Goal: Task Accomplishment & Management: Use online tool/utility

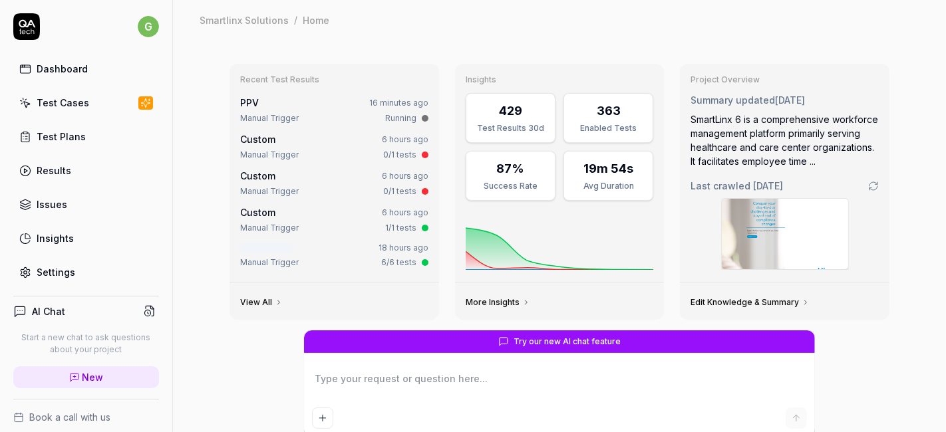
click at [80, 106] on div "Test Cases" at bounding box center [63, 103] width 53 height 14
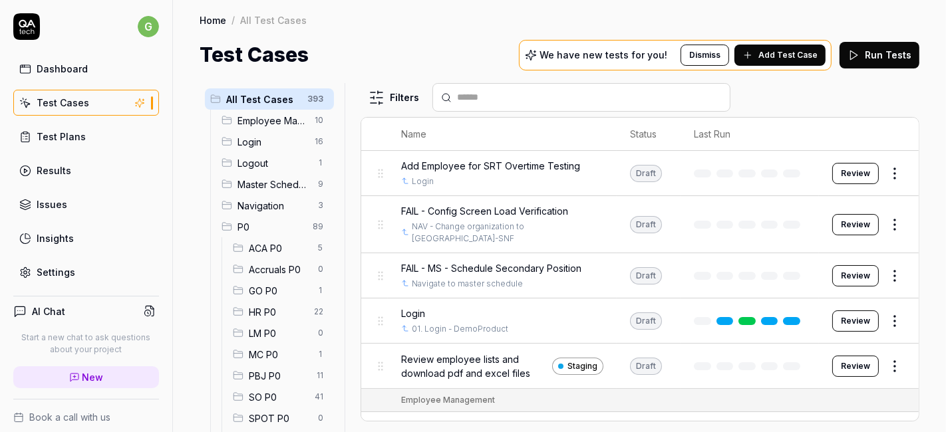
click at [271, 344] on div "MC P0 1" at bounding box center [281, 354] width 106 height 21
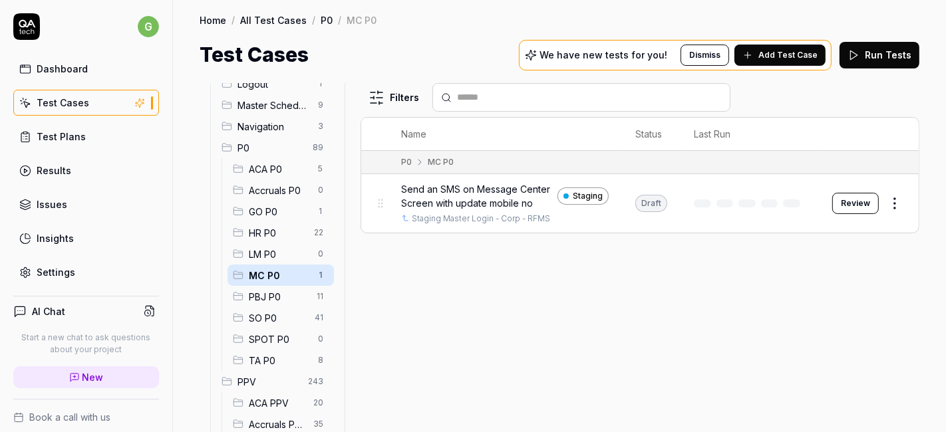
scroll to position [106, 0]
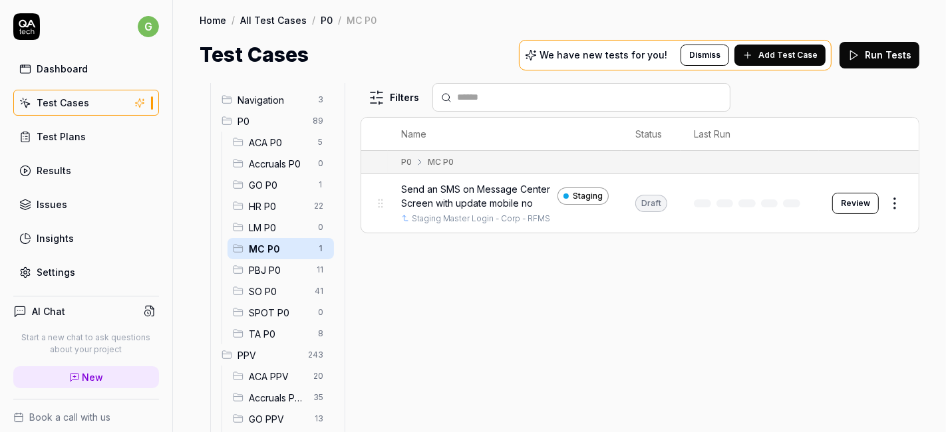
click at [263, 288] on span "SO P0" at bounding box center [278, 292] width 58 height 14
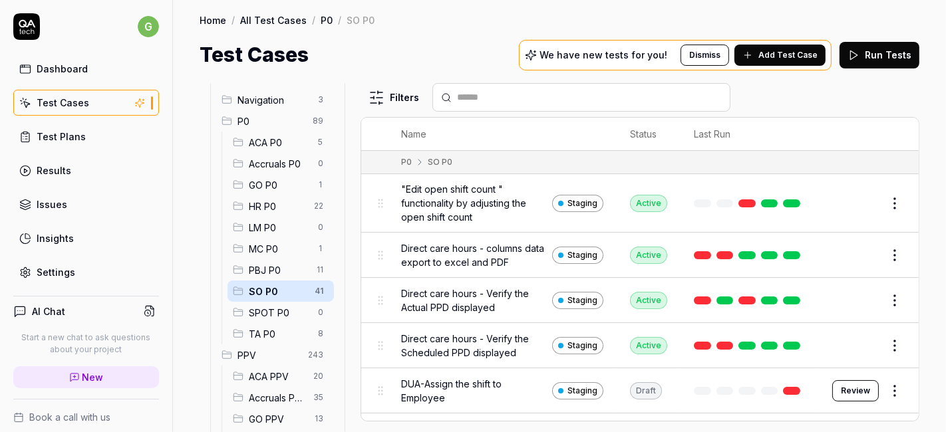
click at [848, 204] on button "Edit" at bounding box center [863, 203] width 32 height 21
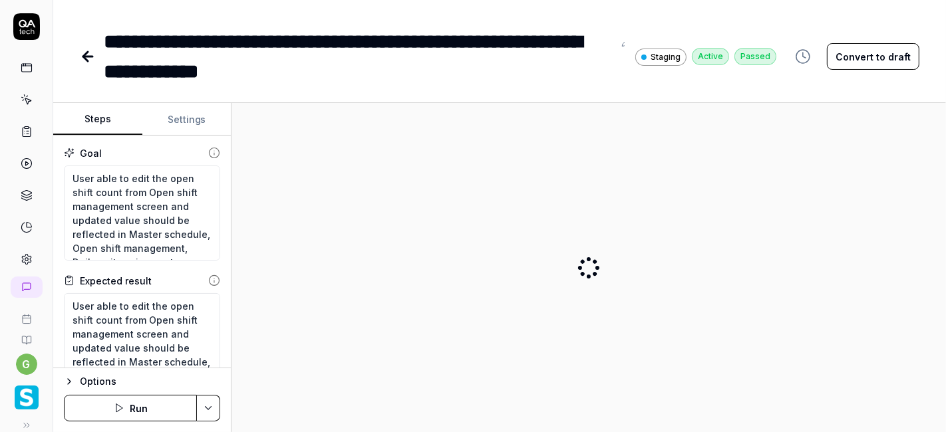
type textarea "*"
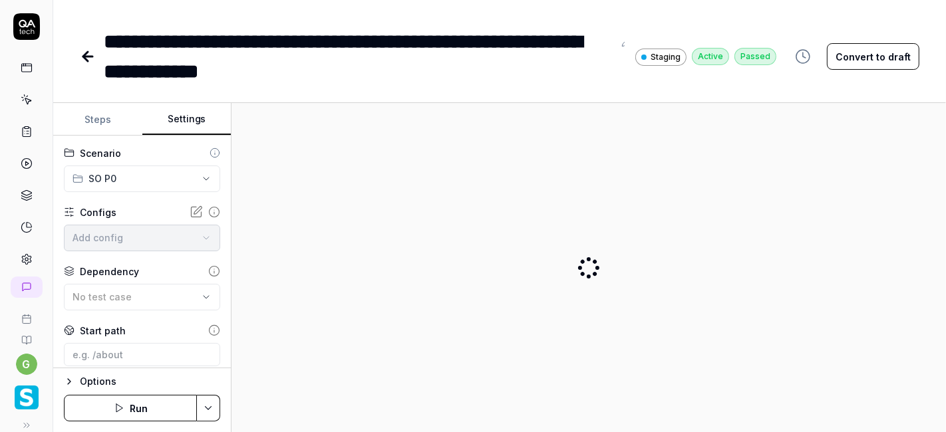
click at [196, 116] on button "Settings" at bounding box center [186, 120] width 89 height 32
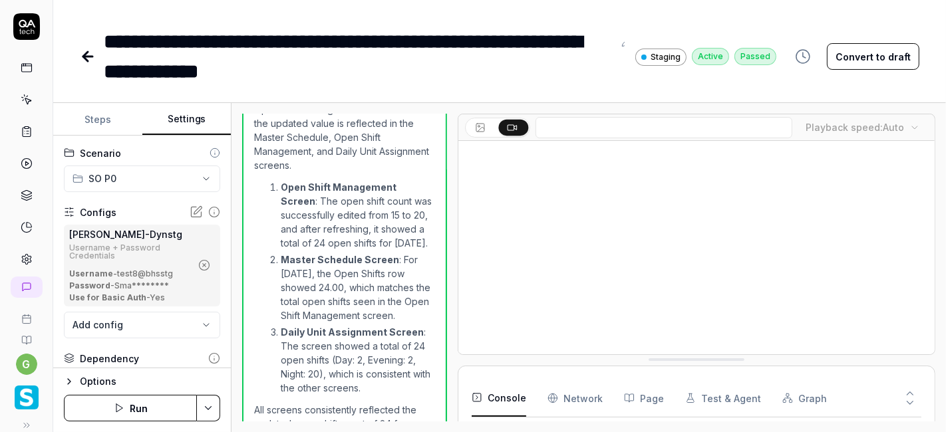
scroll to position [1506, 0]
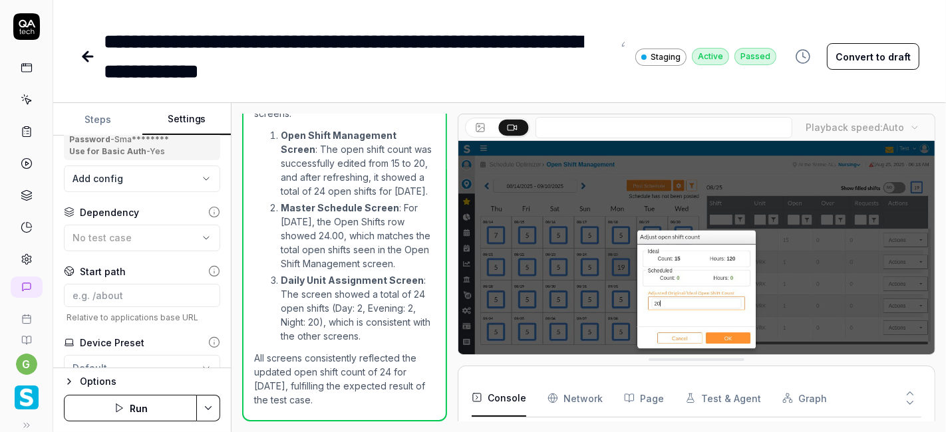
scroll to position [142, 0]
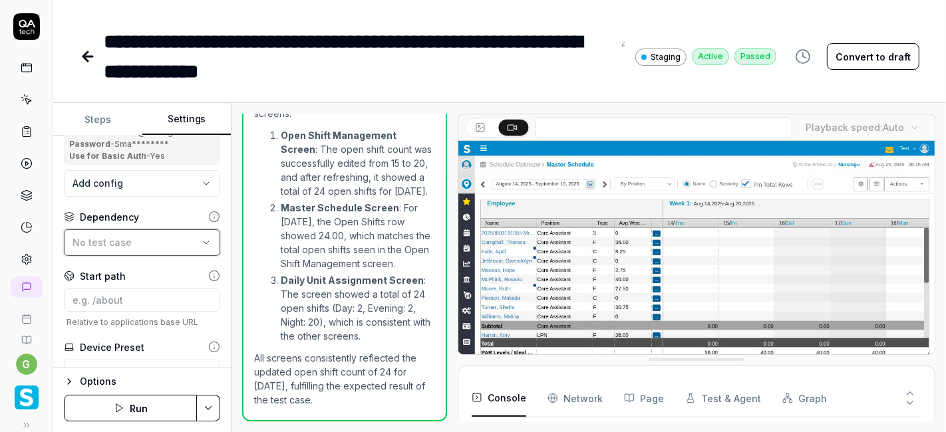
click at [154, 241] on div "No test case" at bounding box center [136, 242] width 126 height 14
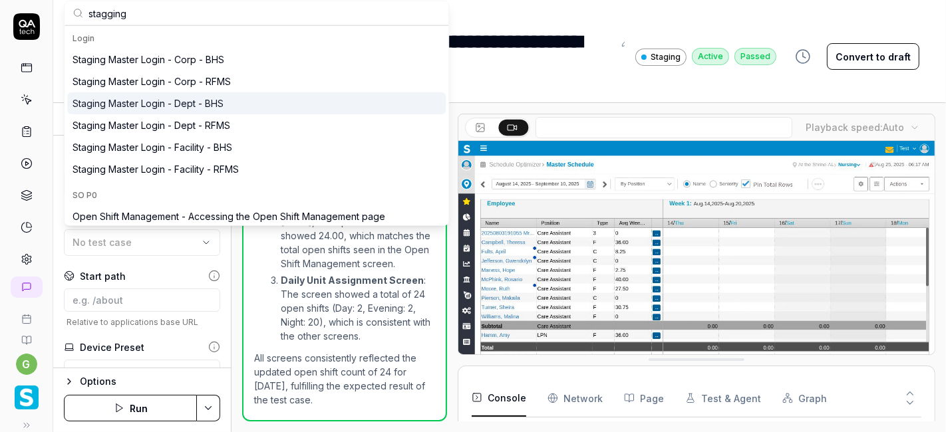
type input "stagging"
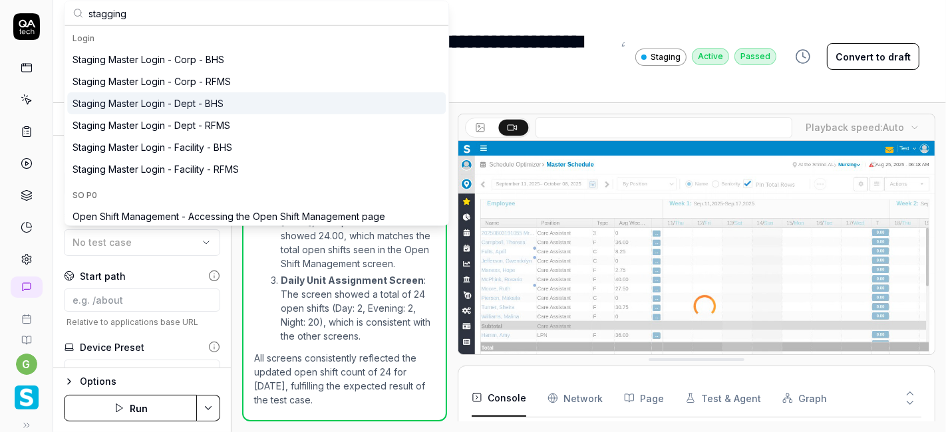
click at [191, 103] on div "Staging Master Login - Dept - BHS" at bounding box center [148, 103] width 151 height 14
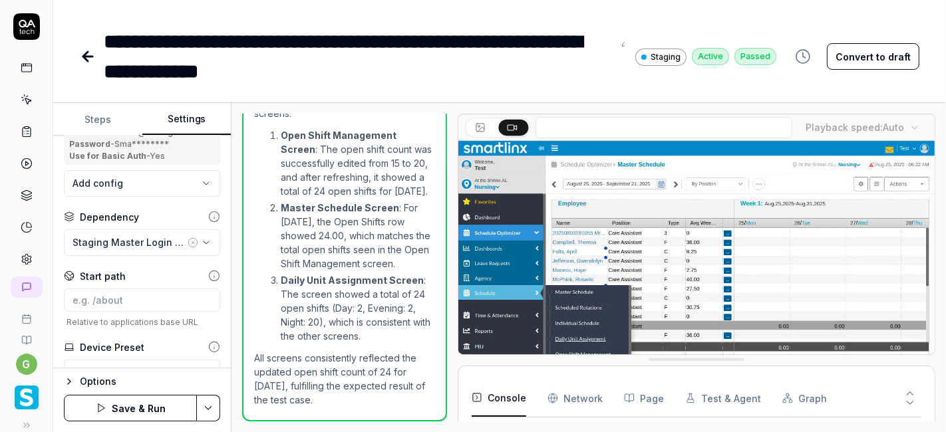
click at [180, 206] on div "**********" at bounding box center [142, 252] width 178 height 233
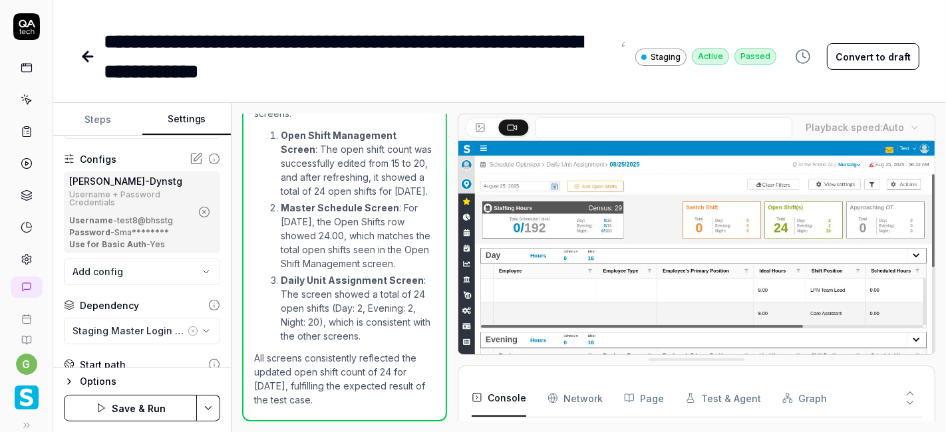
scroll to position [0, 0]
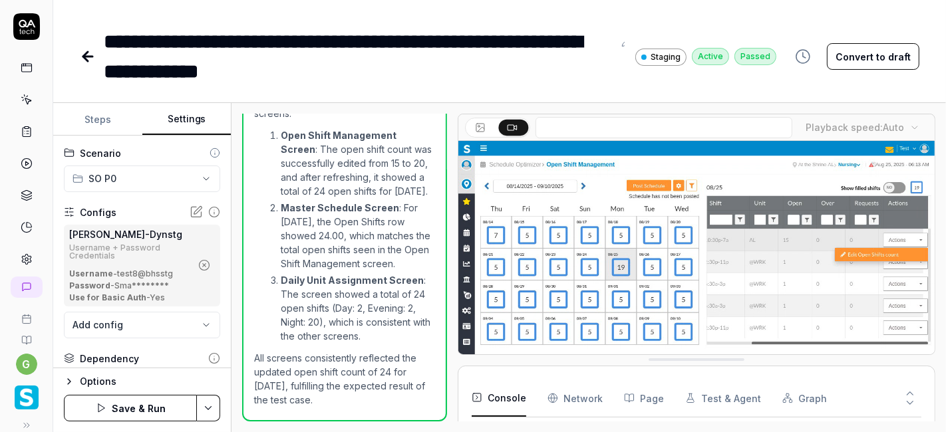
click at [198, 265] on icon "button" at bounding box center [204, 265] width 12 height 12
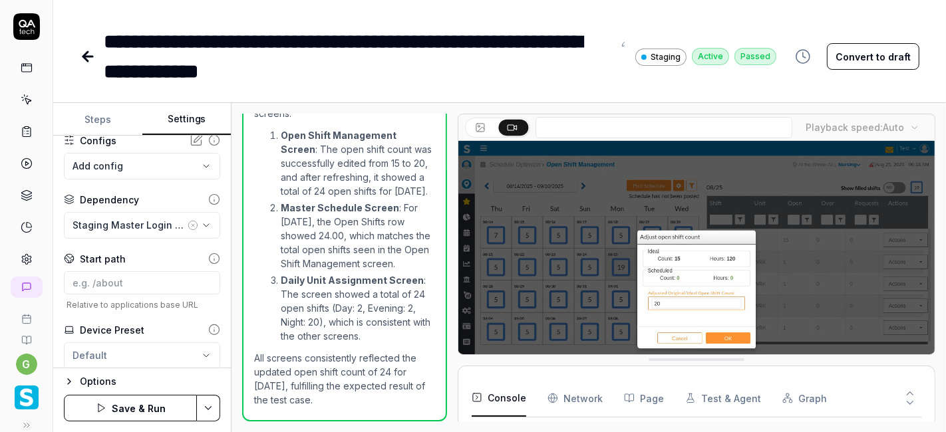
scroll to position [111, 0]
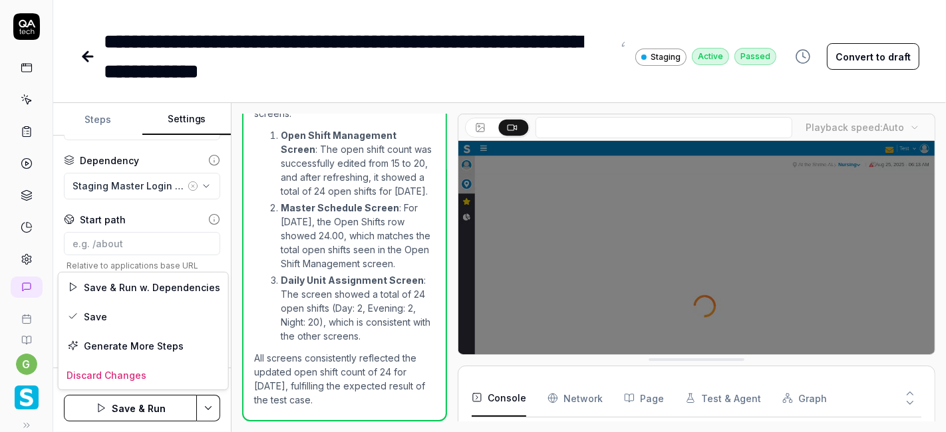
click at [206, 408] on html "**********" at bounding box center [473, 216] width 946 height 432
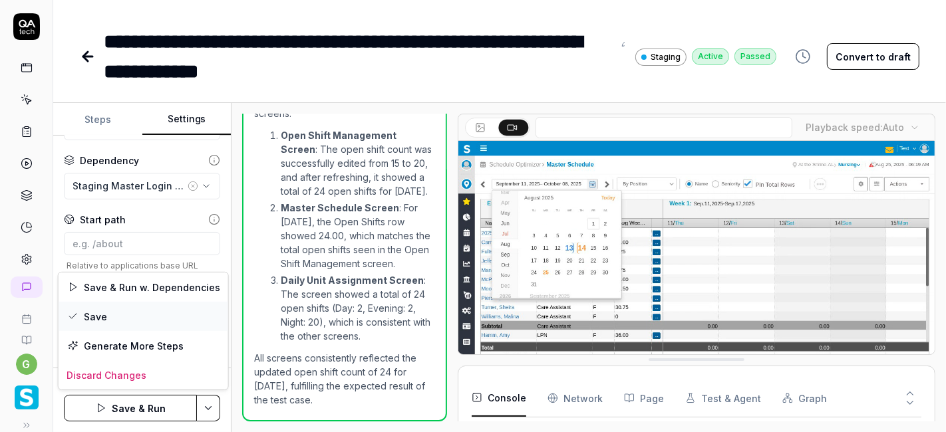
click at [153, 316] on div "Save" at bounding box center [144, 316] width 170 height 29
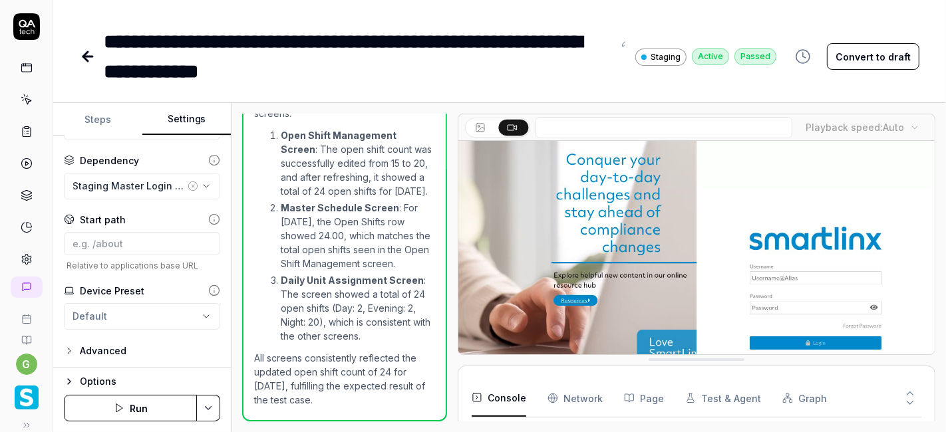
click at [142, 404] on button "Run" at bounding box center [130, 408] width 133 height 27
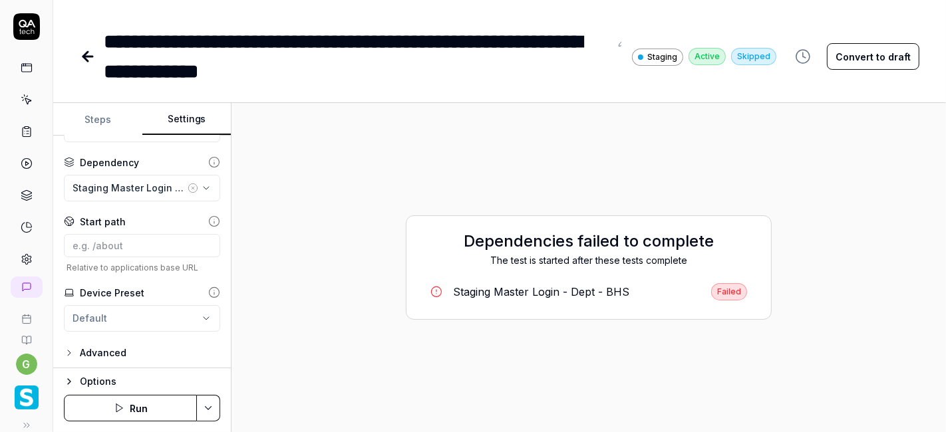
scroll to position [111, 0]
click at [136, 314] on html "**********" at bounding box center [473, 216] width 946 height 432
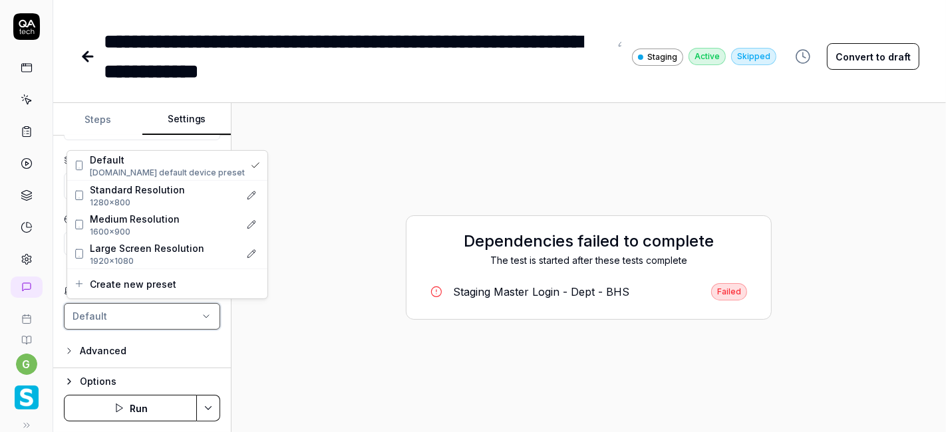
click at [291, 207] on html "**********" at bounding box center [473, 216] width 946 height 432
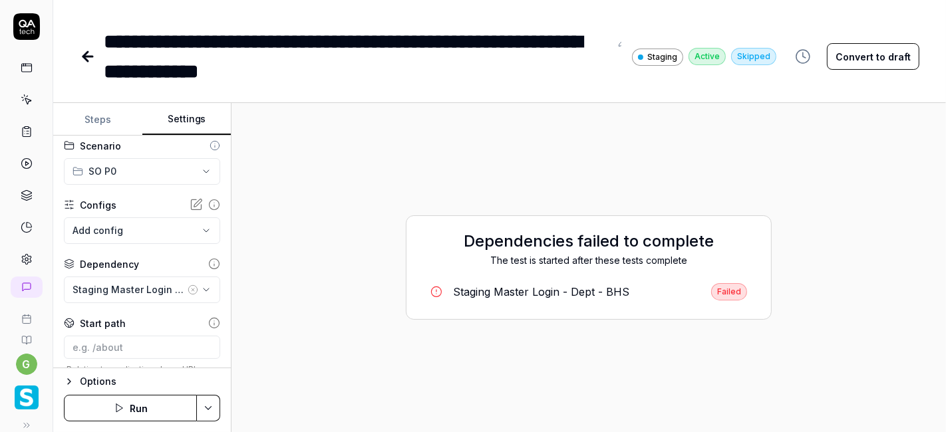
scroll to position [5, 0]
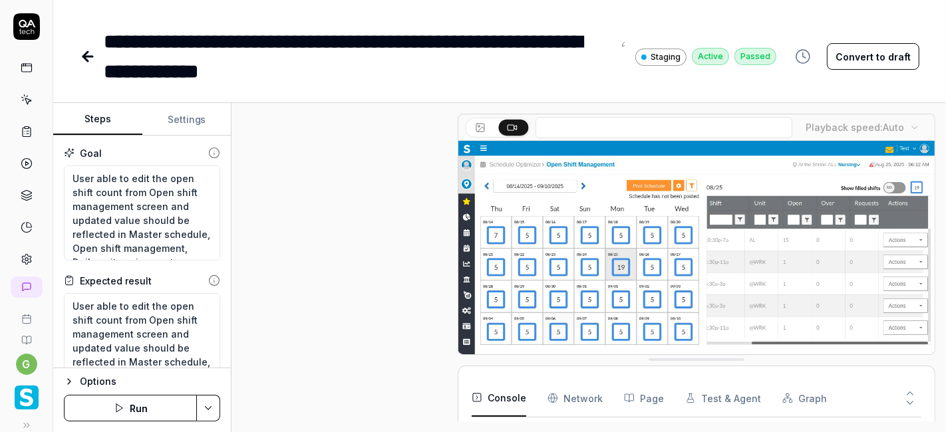
scroll to position [722, 0]
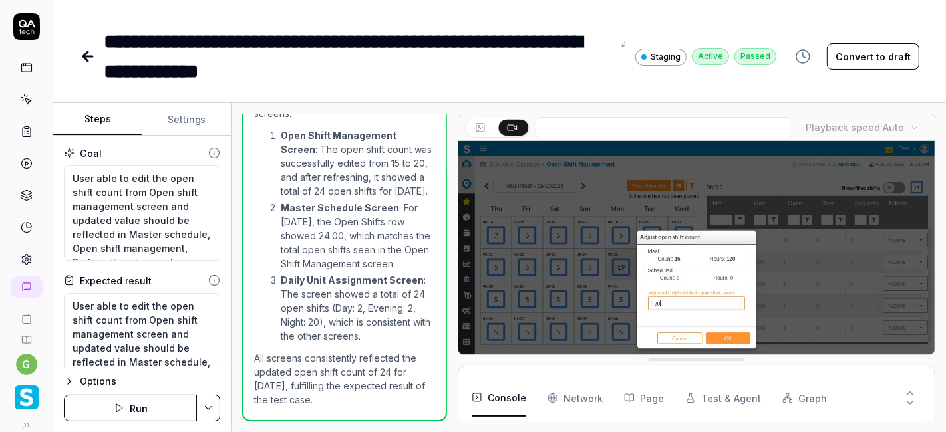
click at [20, 111] on div at bounding box center [27, 164] width 24 height 216
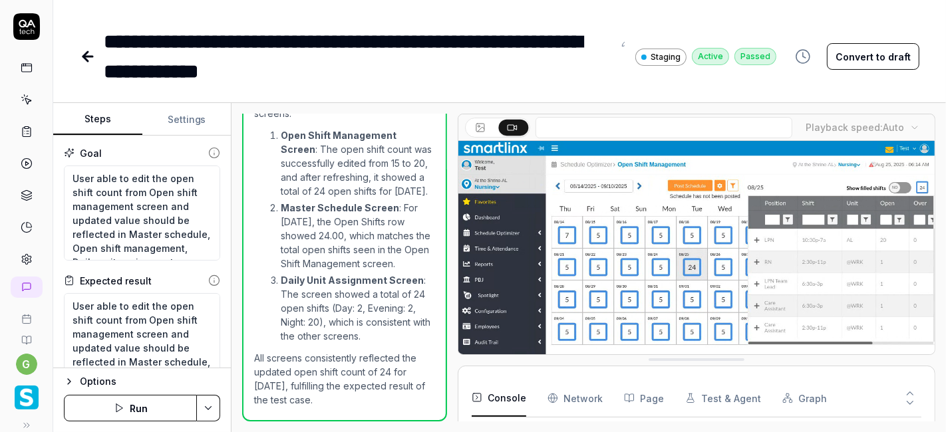
click at [20, 106] on link at bounding box center [27, 100] width 24 height 24
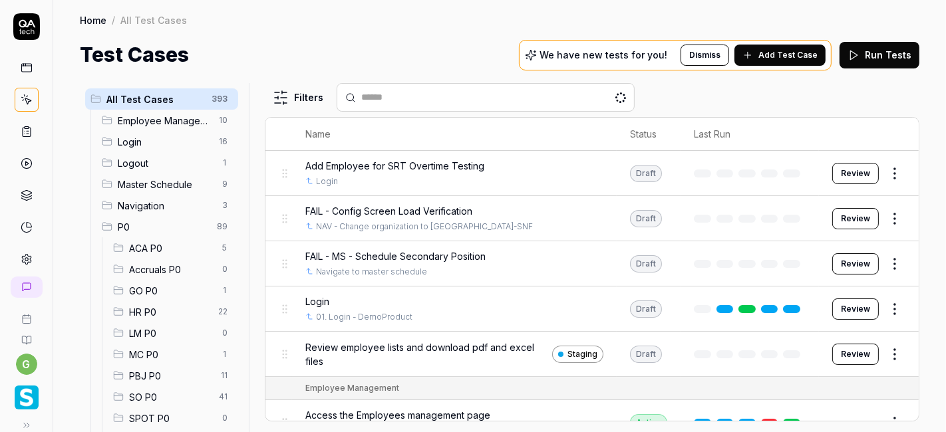
scroll to position [136, 0]
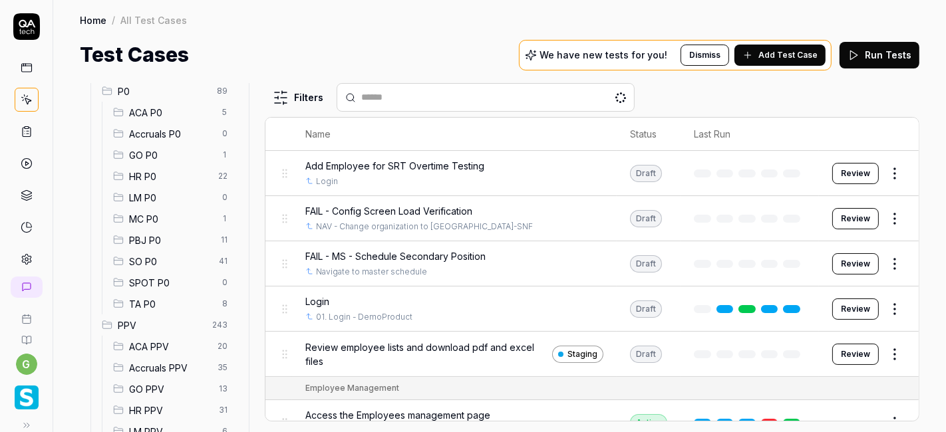
click at [153, 260] on span "SO P0" at bounding box center [170, 262] width 82 height 14
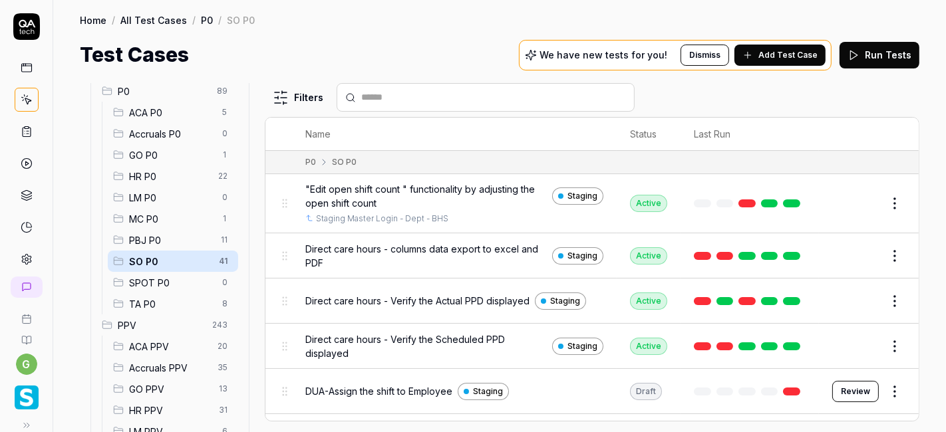
click at [851, 257] on button "Edit" at bounding box center [863, 255] width 32 height 21
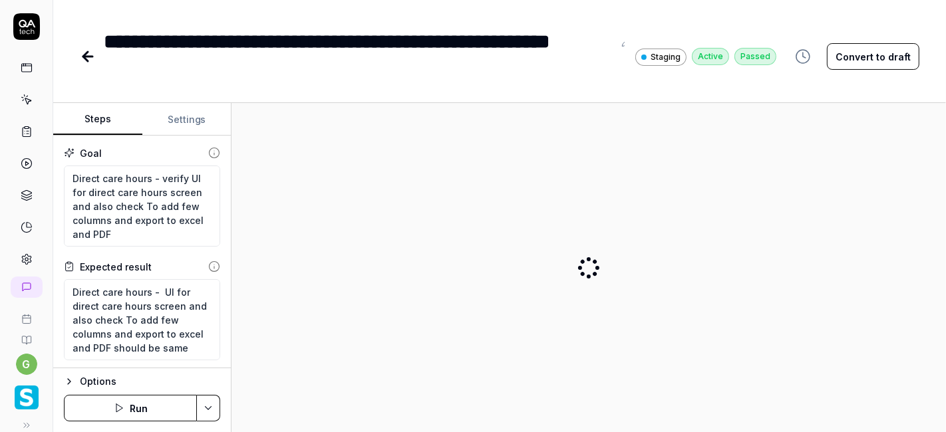
type textarea "*"
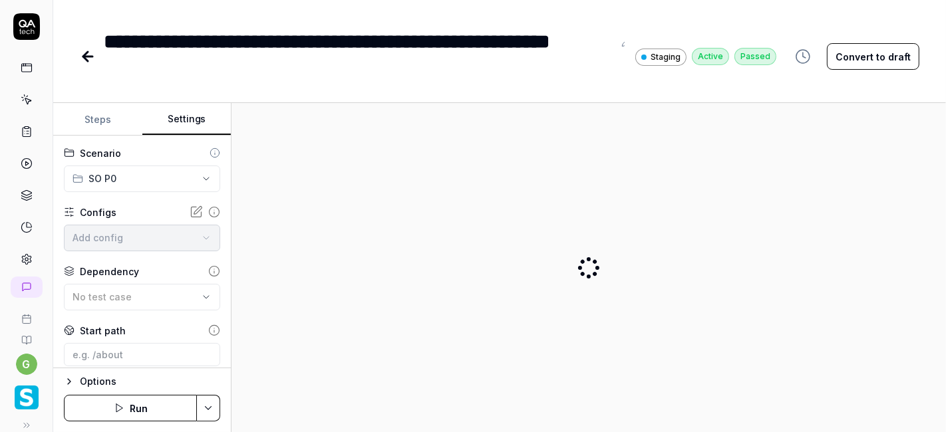
click at [187, 116] on button "Settings" at bounding box center [186, 120] width 89 height 32
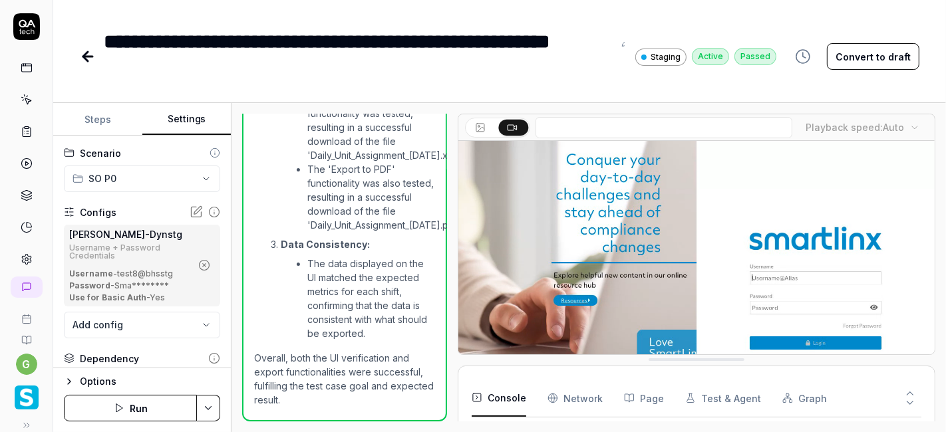
scroll to position [350, 0]
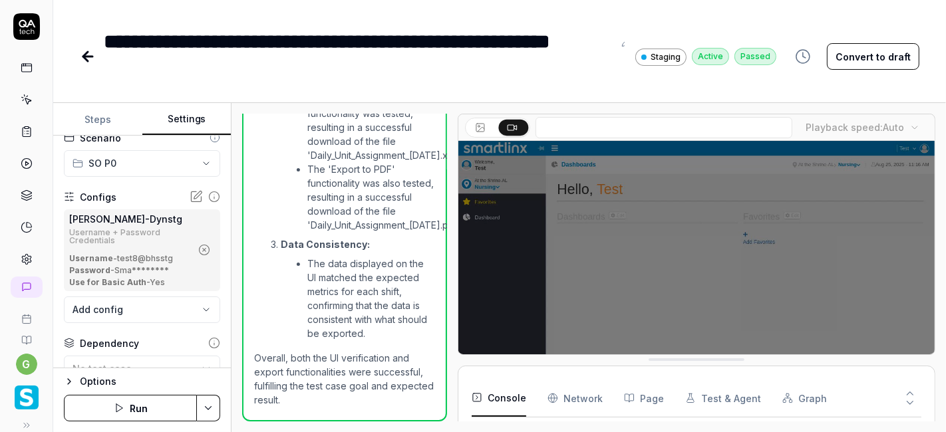
scroll to position [15, 0]
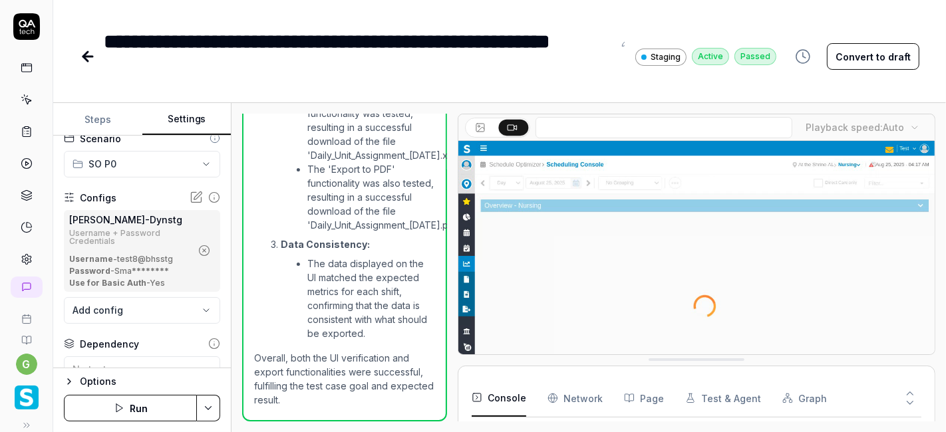
click at [198, 247] on icon "button" at bounding box center [204, 251] width 12 height 12
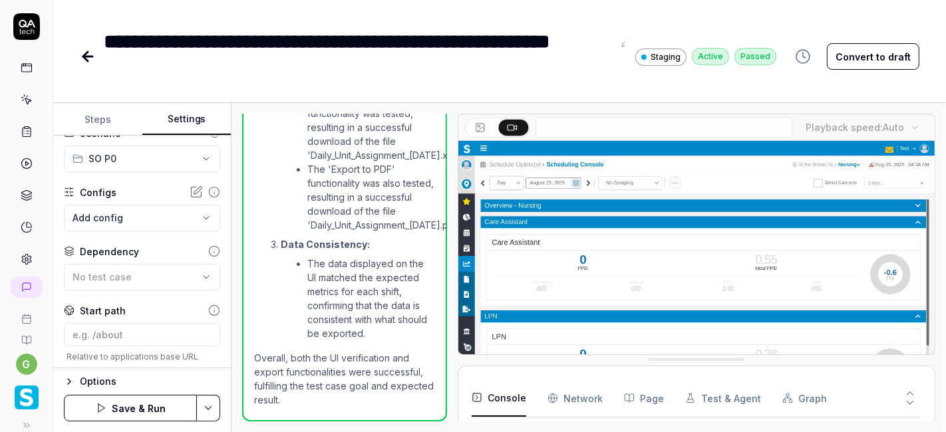
scroll to position [21, 0]
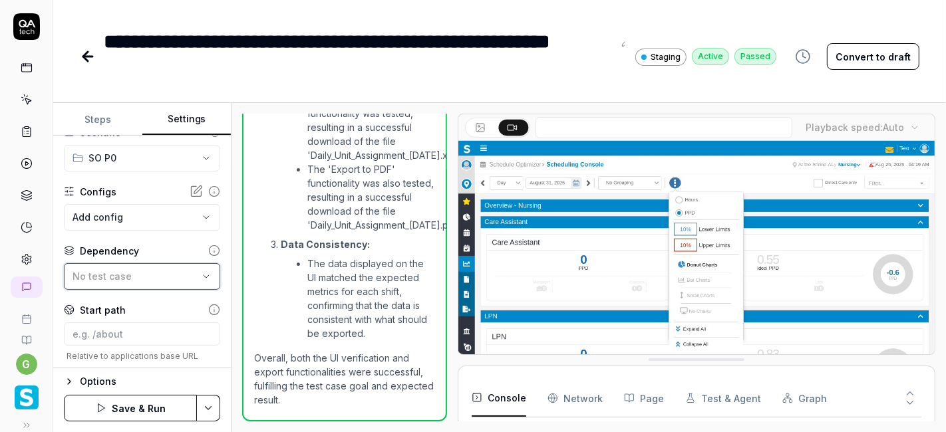
click at [165, 269] on div "No test case" at bounding box center [136, 276] width 126 height 14
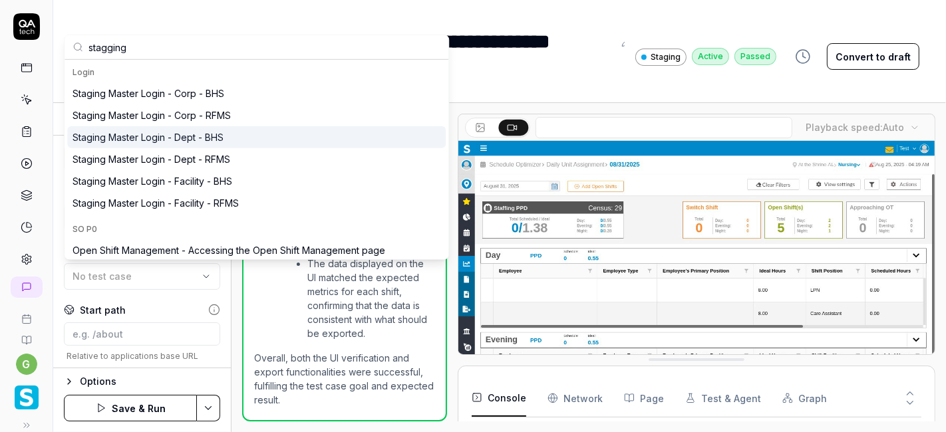
type input "stagging"
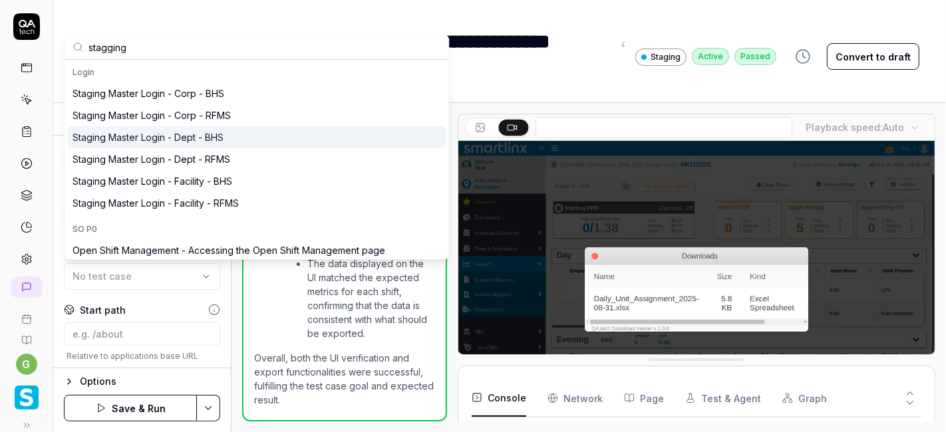
click at [184, 142] on div "Staging Master Login - Dept - BHS" at bounding box center [148, 137] width 151 height 14
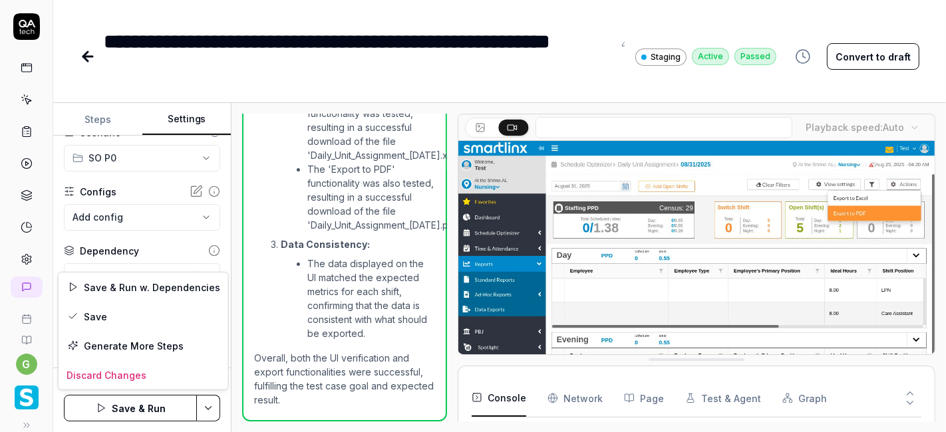
click at [203, 410] on html "**********" at bounding box center [473, 216] width 946 height 432
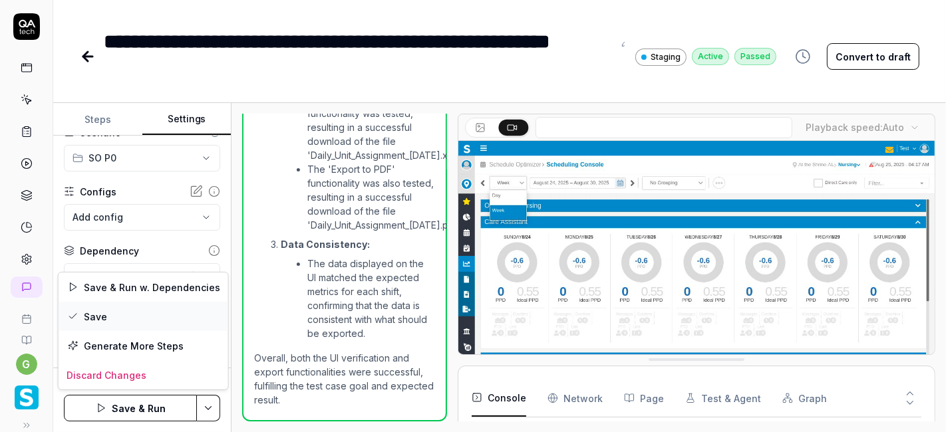
click at [143, 307] on div "Save" at bounding box center [144, 316] width 170 height 29
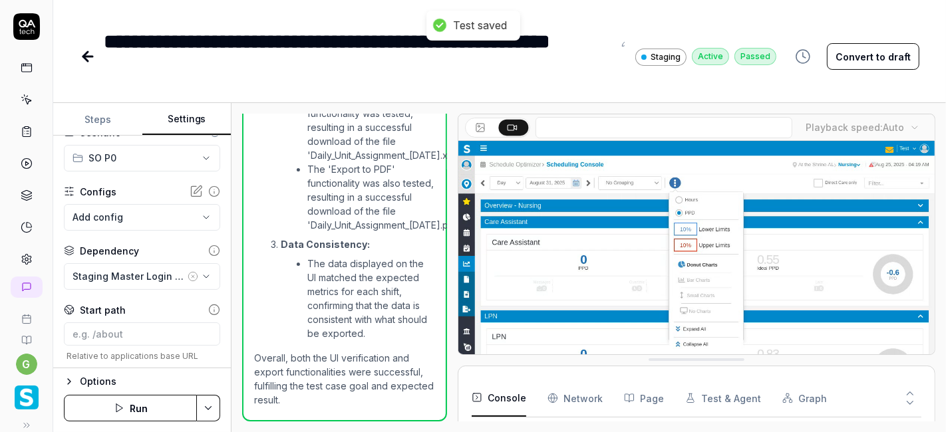
click at [143, 410] on button "Run" at bounding box center [130, 408] width 133 height 27
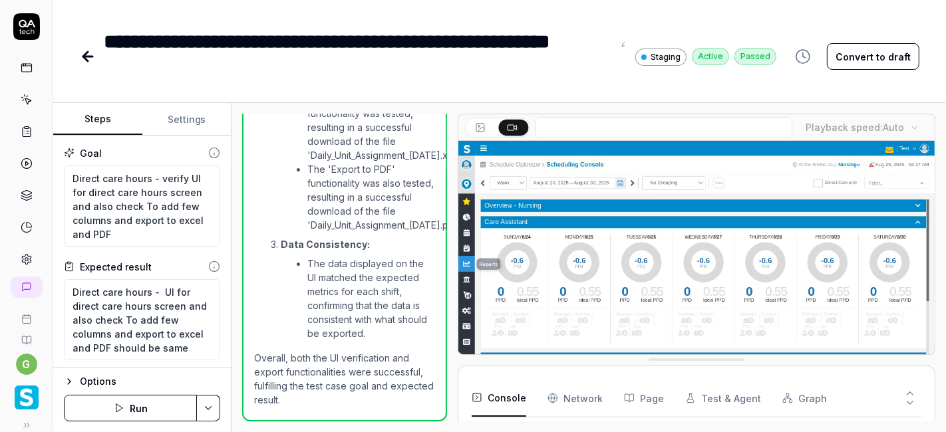
click at [152, 406] on button "Run" at bounding box center [130, 408] width 133 height 27
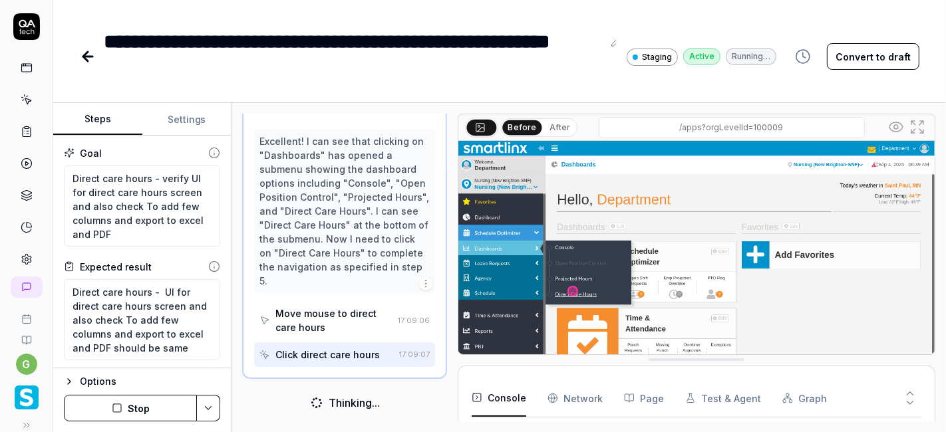
scroll to position [216, 0]
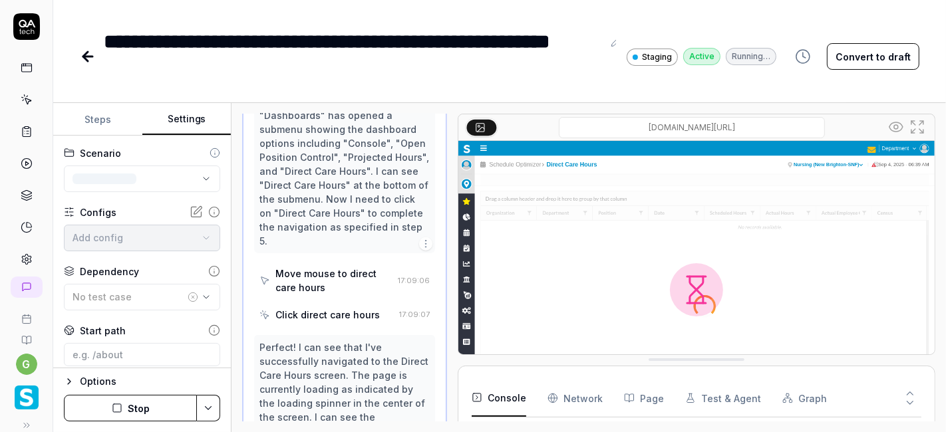
click at [187, 119] on button "Settings" at bounding box center [186, 120] width 89 height 32
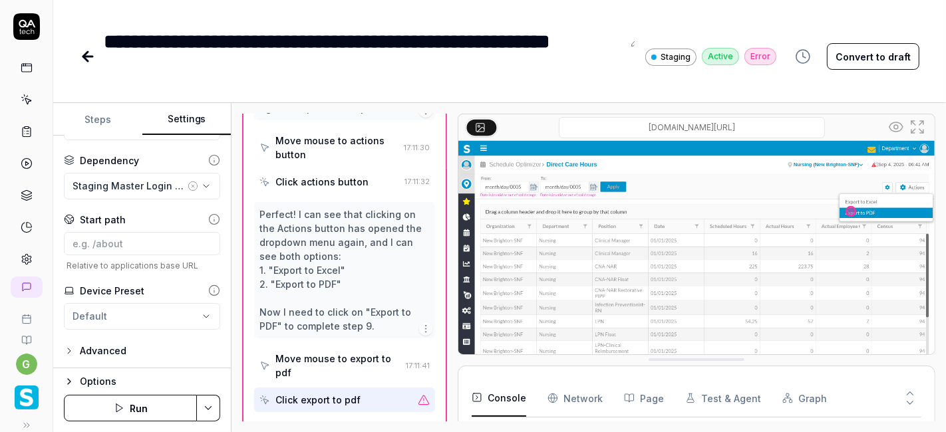
scroll to position [1349, 0]
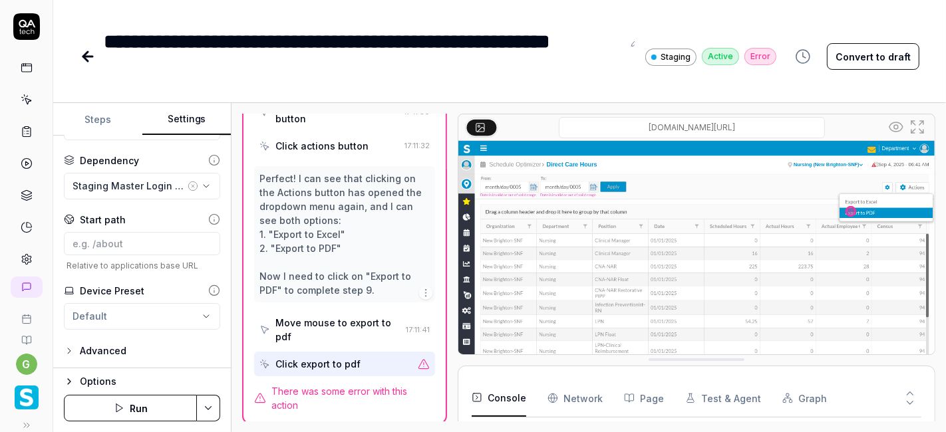
click at [136, 408] on button "Run" at bounding box center [130, 408] width 133 height 27
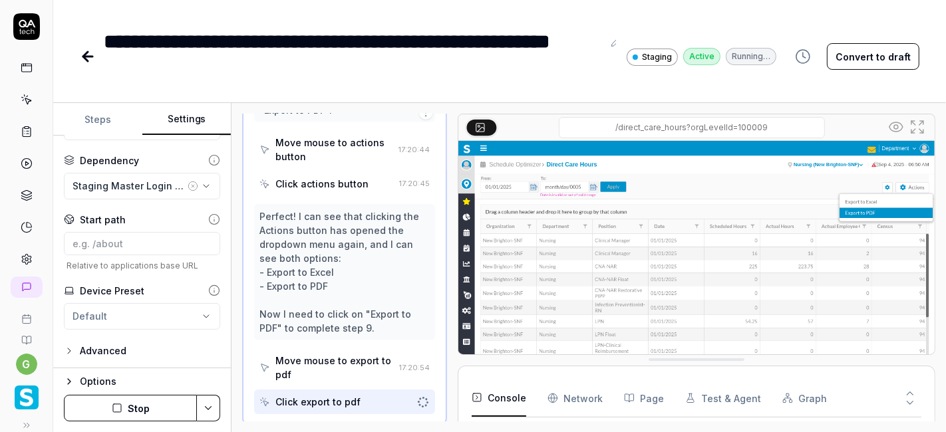
scroll to position [269, 0]
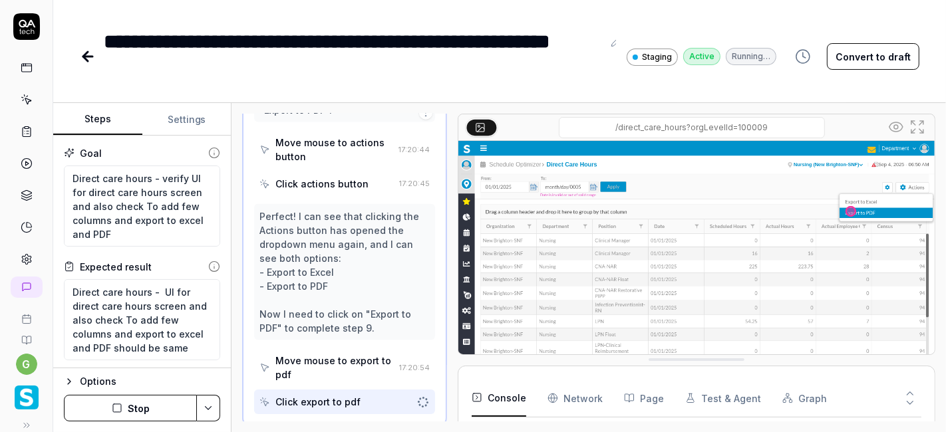
click at [124, 116] on button "Steps" at bounding box center [97, 120] width 89 height 32
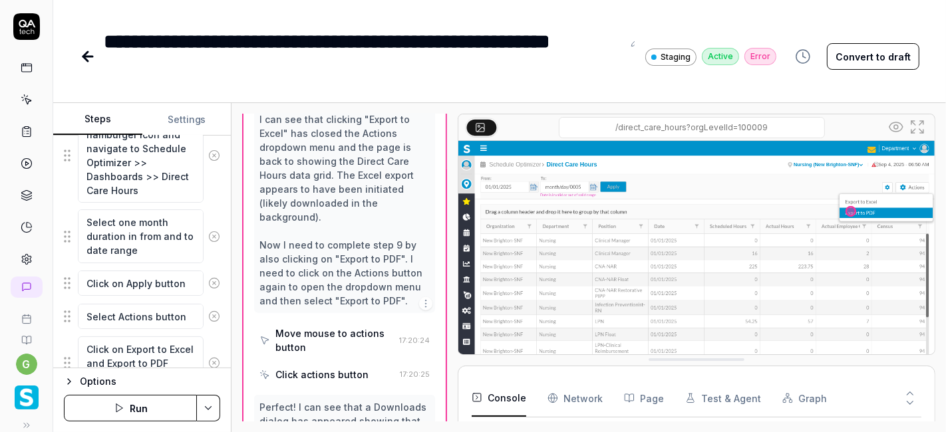
scroll to position [849, 0]
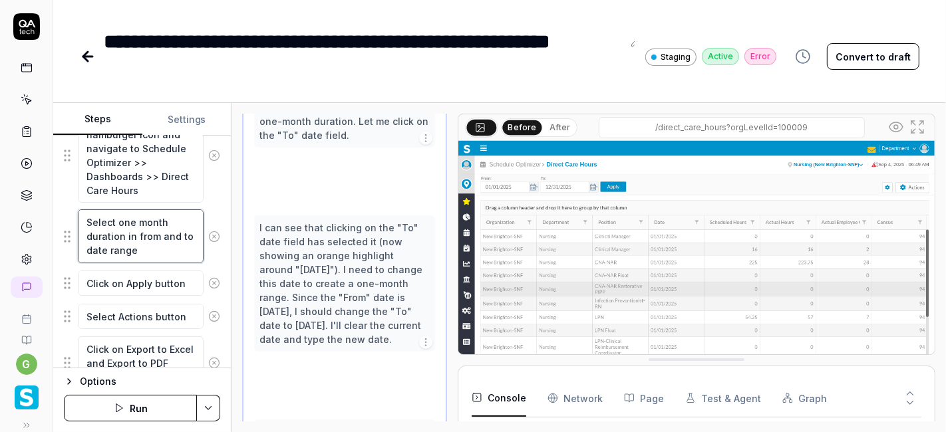
click at [144, 231] on textarea "Select one month duration in from and to date range" at bounding box center [141, 236] width 126 height 53
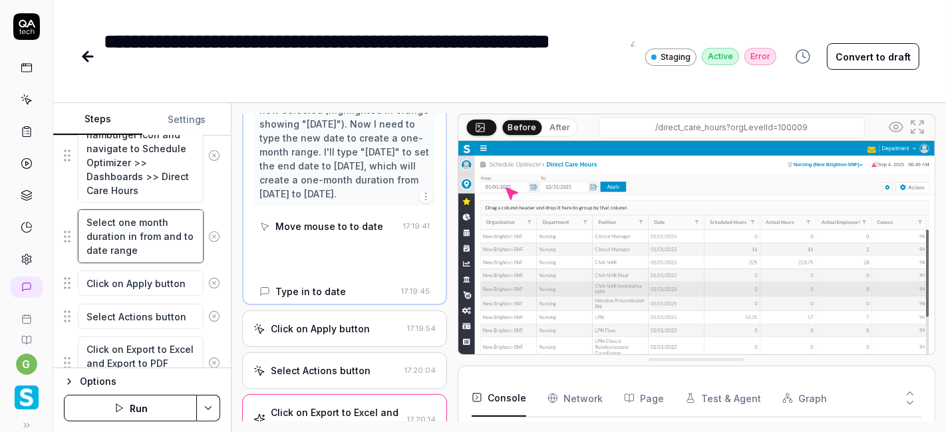
scroll to position [1108, 0]
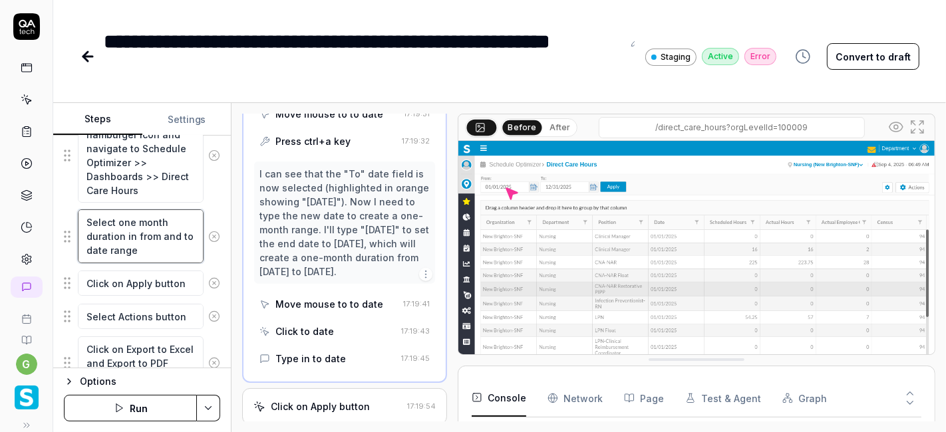
click at [130, 231] on textarea "Select one month duration in from and to date range" at bounding box center [141, 236] width 126 height 53
click at [134, 231] on textarea "Select one month duration in from and to date range" at bounding box center [141, 236] width 126 height 53
type textarea "*"
type textarea "Select one month duration in from and to date range"
type textarea "*"
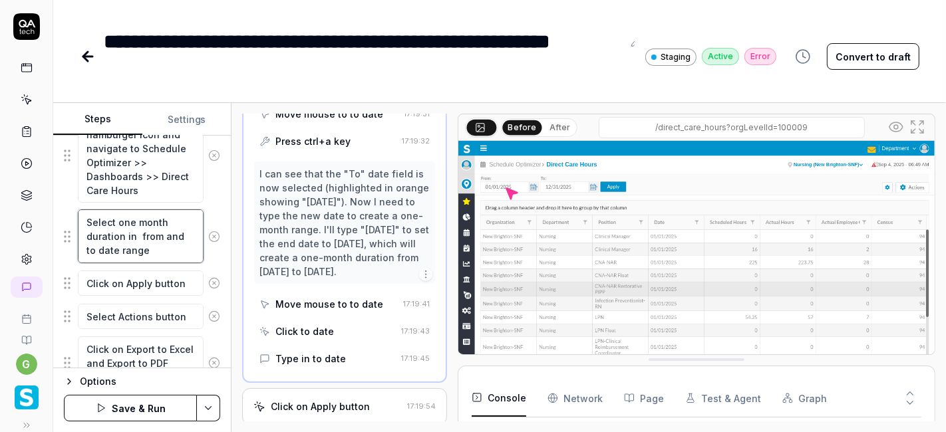
type textarea "Select one month duration in b from and to date range"
type textarea "*"
type textarea "Select one month duration in be from and to date range"
type textarea "*"
type textarea "Select one month duration in bet from and to date range"
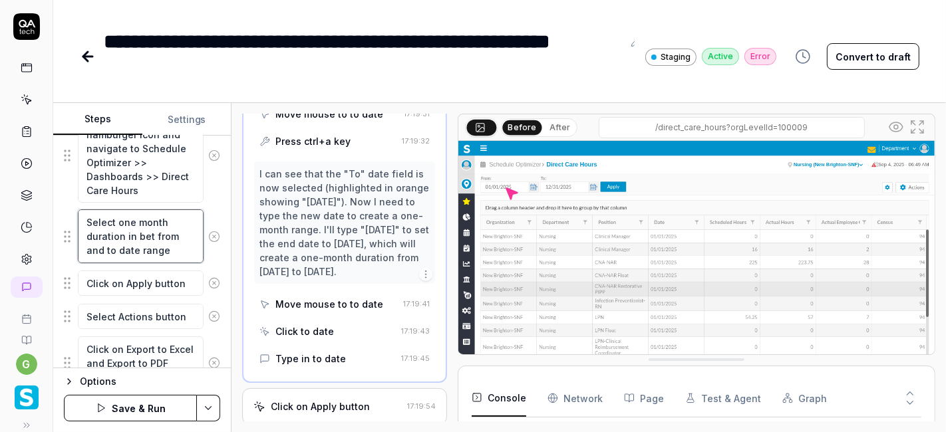
type textarea "*"
type textarea "Select one month duration in betwe from and to date range"
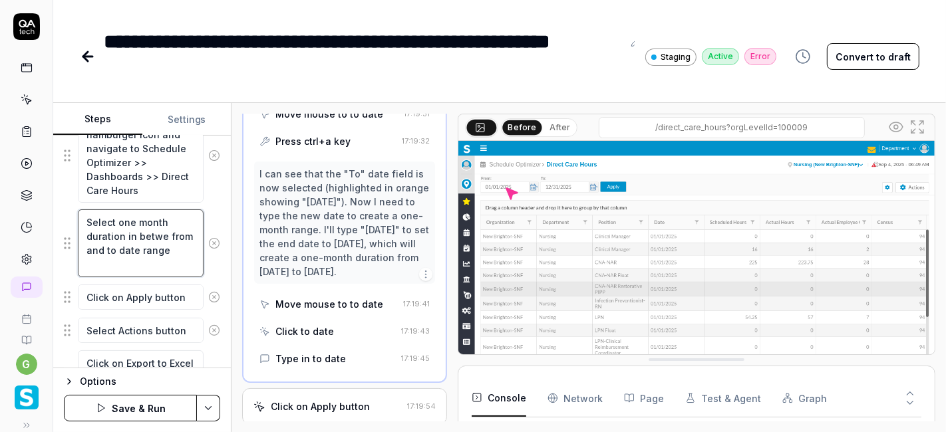
type textarea "*"
type textarea "Select one month duration in betwee from and to date range"
type textarea "*"
type textarea "Select one month duration in between from and to date range"
click at [125, 259] on textarea "Select one month duration in between from and to date range" at bounding box center [141, 243] width 126 height 67
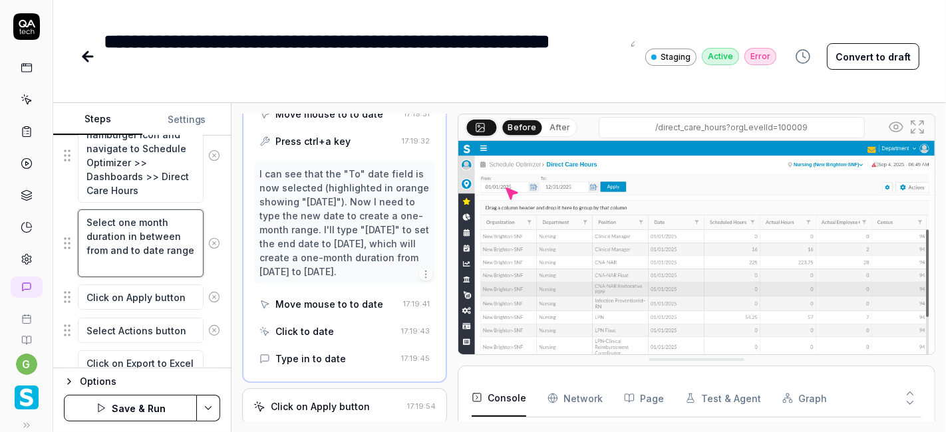
type textarea "*"
type textarea "Select one month duration in between from and to date range"
type textarea "*"
type textarea "Select one month duration in between from and to date range b"
type textarea "*"
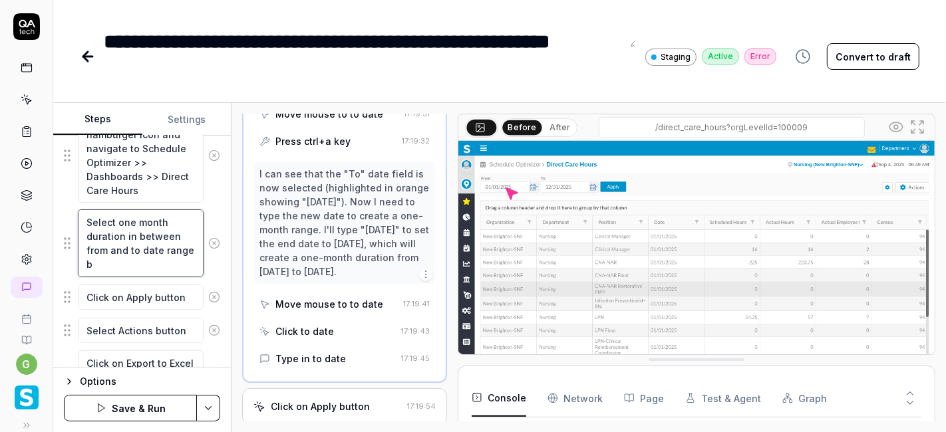
type textarea "Select one month duration in between from and to date range by"
type textarea "*"
type textarea "Select one month duration in between from and to date range by"
type textarea "*"
type textarea "Select one month duration in between from and to date range by s"
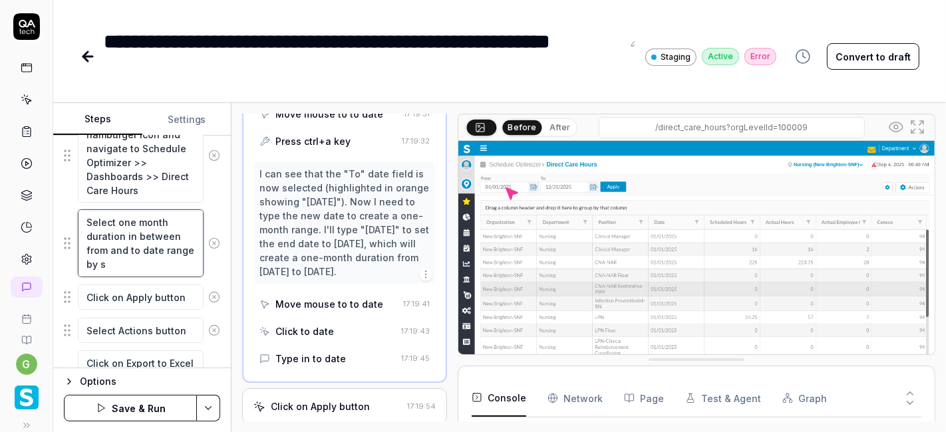
type textarea "*"
type textarea "Select one month duration in between from and to date range by se"
type textarea "*"
type textarea "Select one month duration in between from and to date range by sel"
type textarea "*"
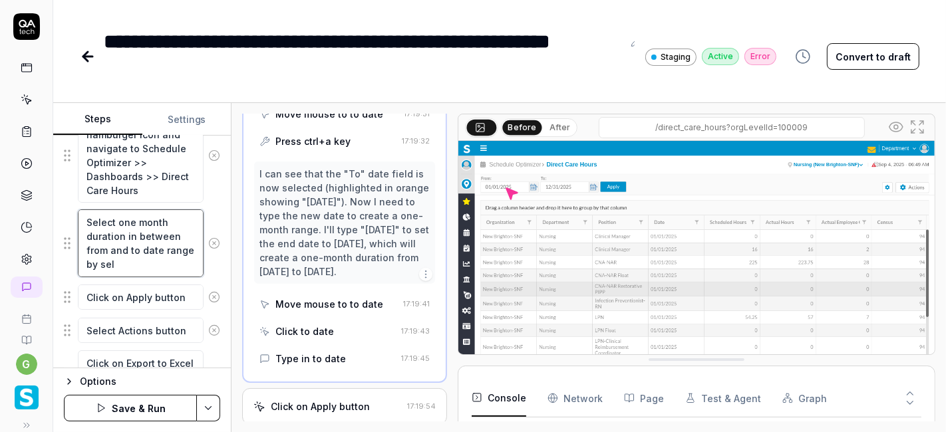
type textarea "Select one month duration in between from and to date range by sele"
type textarea "*"
type textarea "Select one month duration in between from and to date range by selec"
type textarea "*"
type textarea "Select one month duration in between from and to date range by select"
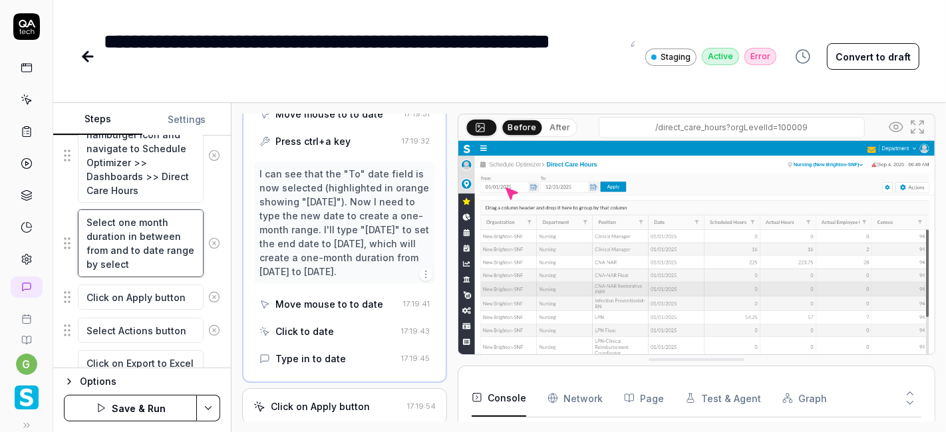
type textarea "*"
type textarea "Select one month duration in between from and to date range by selecti"
type textarea "*"
type textarea "Select one month duration in between from and to date range by selectin"
type textarea "*"
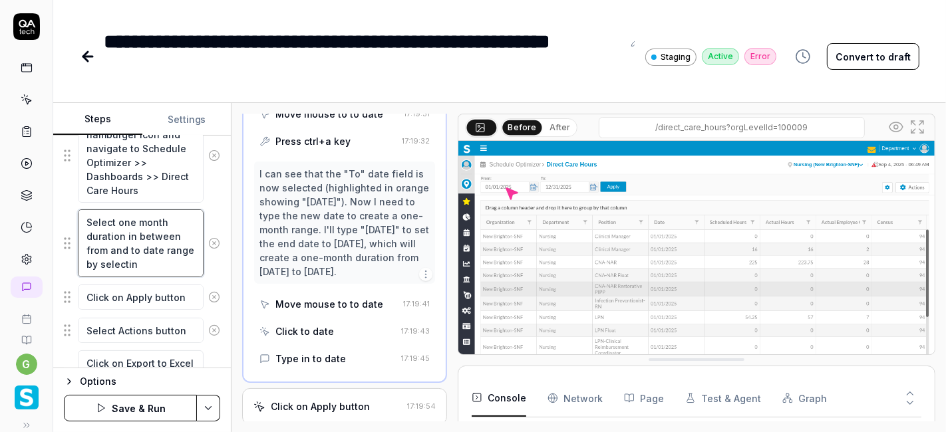
type textarea "Select one month duration in between from and to date range by selecting"
type textarea "*"
type textarea "Select one month duration in between from and to date range by selecting"
type textarea "*"
type textarea "Select one month duration in between from and to date range by selecting c"
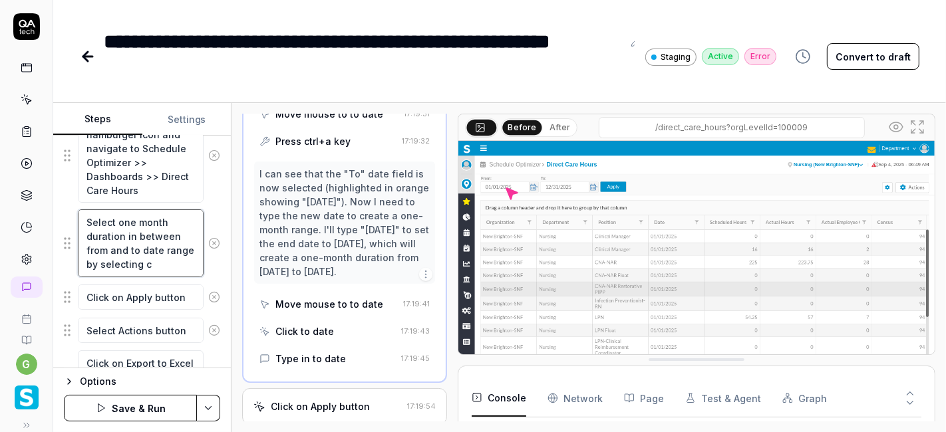
type textarea "*"
type textarea "Select one month duration in between from and to date range by selecting ca"
type textarea "*"
type textarea "Select one month duration in between from and to date range by selecting cal"
type textarea "*"
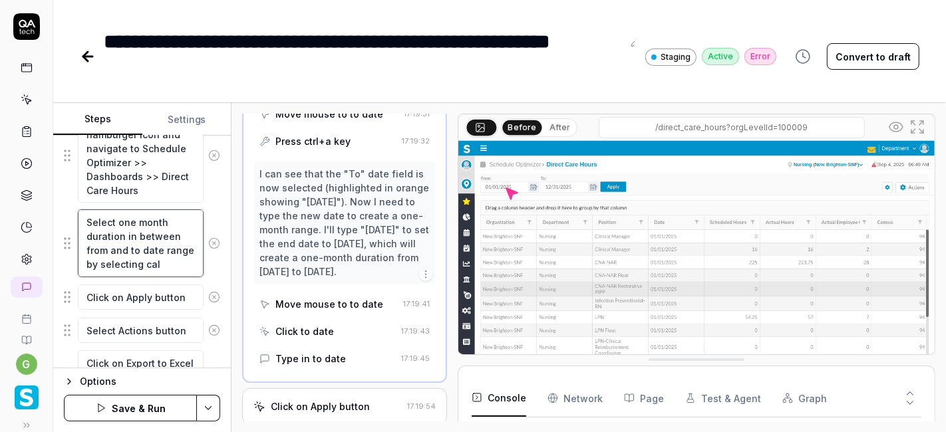
type textarea "Select one month duration in between from and to date range by selecting cale"
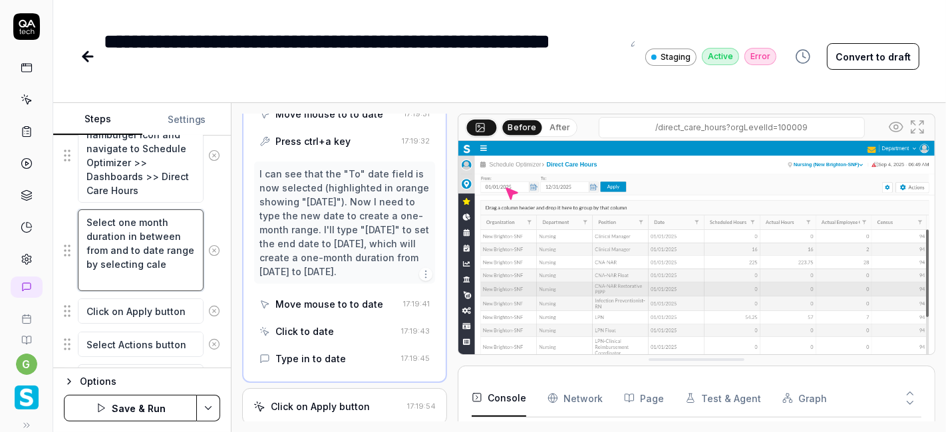
type textarea "*"
type textarea "Select one month duration in between from and to date range by selecting calen"
type textarea "*"
type textarea "Select one month duration in between from and to date range by selecting calend"
type textarea "*"
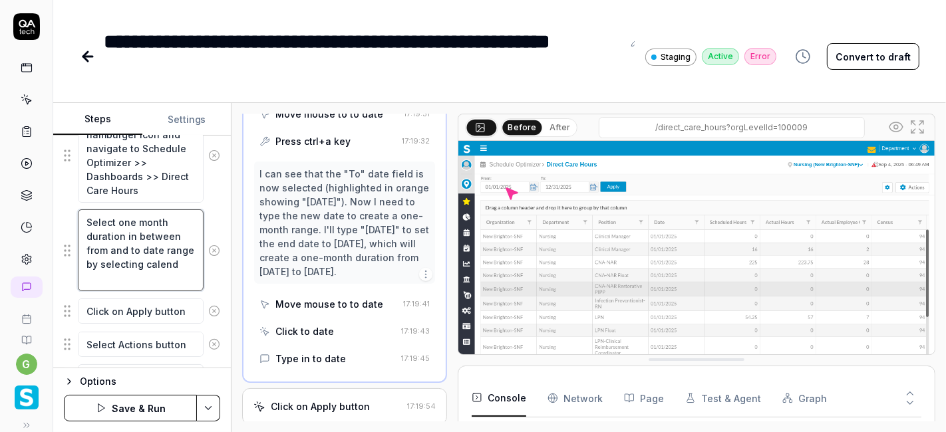
type textarea "Select one month duration in between from and to date range by selecting calenda"
type textarea "*"
type textarea "Select one month duration in between from and to date range by selecting calend…"
type textarea "*"
type textarea "Select one month duration in between from and to date range by selecting calend…"
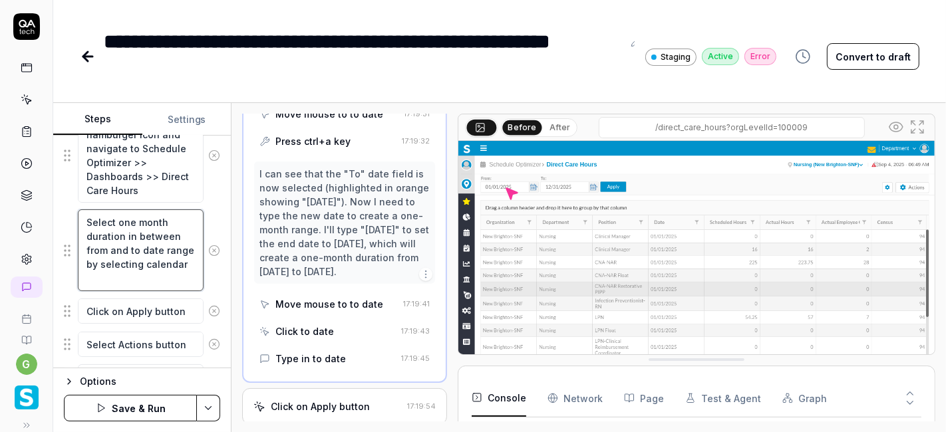
type textarea "*"
type textarea "Select one month duration in between from and to date range by selecting calend…"
type textarea "*"
type textarea "Select one month duration in between from and to date range by selecting calend…"
type textarea "*"
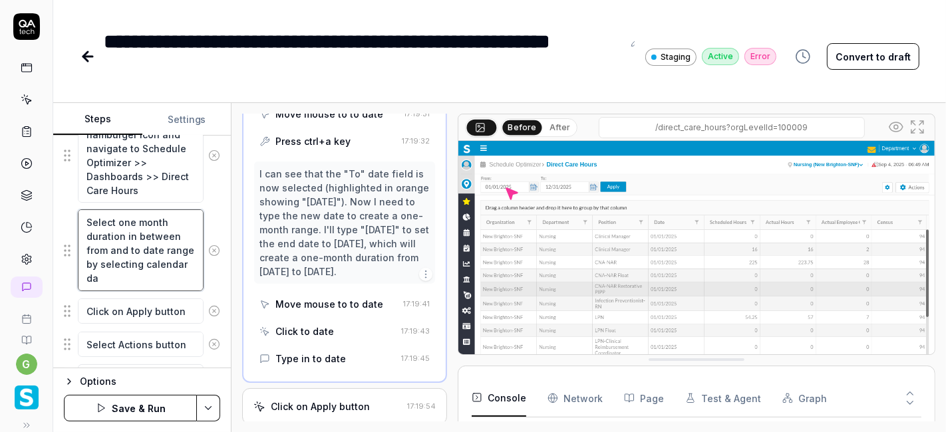
type textarea "Select one month duration in between from and to date range by selecting calend…"
type textarea "*"
type textarea "Select one month duration in between from and to date range by selecting calend…"
type textarea "*"
type textarea "Select one month duration in between from and to date range by selecting calend…"
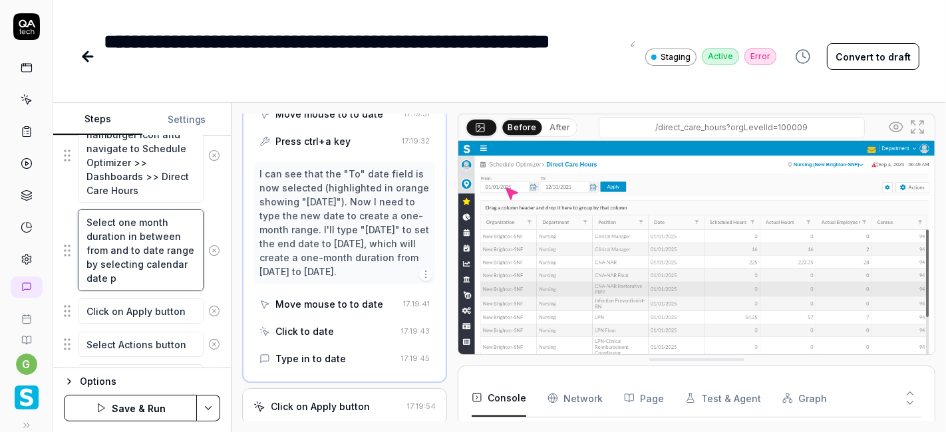
type textarea "*"
type textarea "Select one month duration in between from and to date range by selecting calend…"
type textarea "*"
type textarea "Select one month duration in between from and to date range by selecting calend…"
type textarea "*"
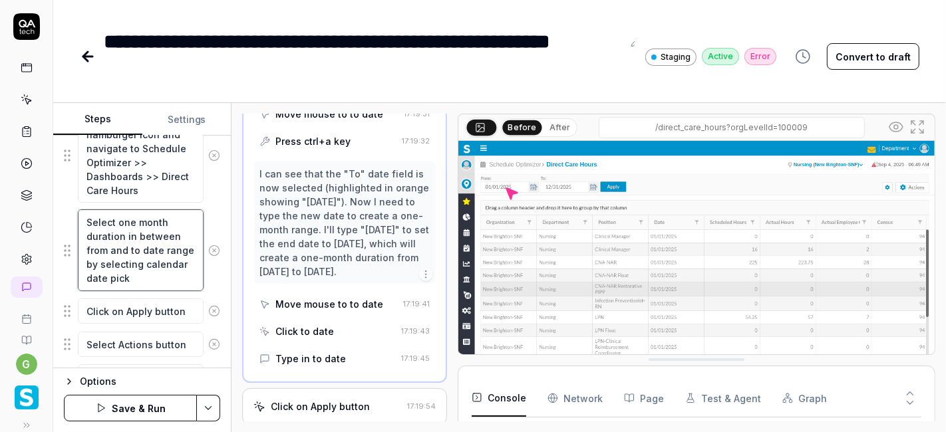
type textarea "Select one month duration in between from and to date range by selecting calend…"
type textarea "*"
type textarea "Select one month duration in between from and to date range by selecting calend…"
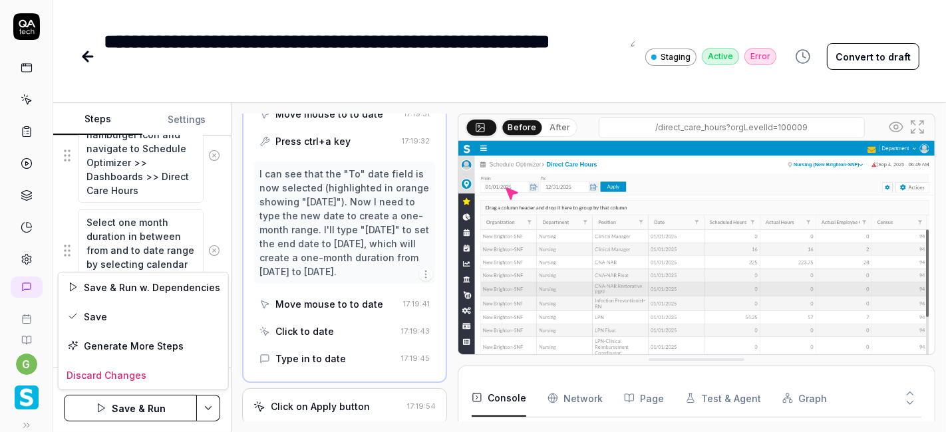
click at [202, 406] on html "**********" at bounding box center [473, 216] width 946 height 432
click at [121, 317] on div "Save" at bounding box center [144, 316] width 170 height 29
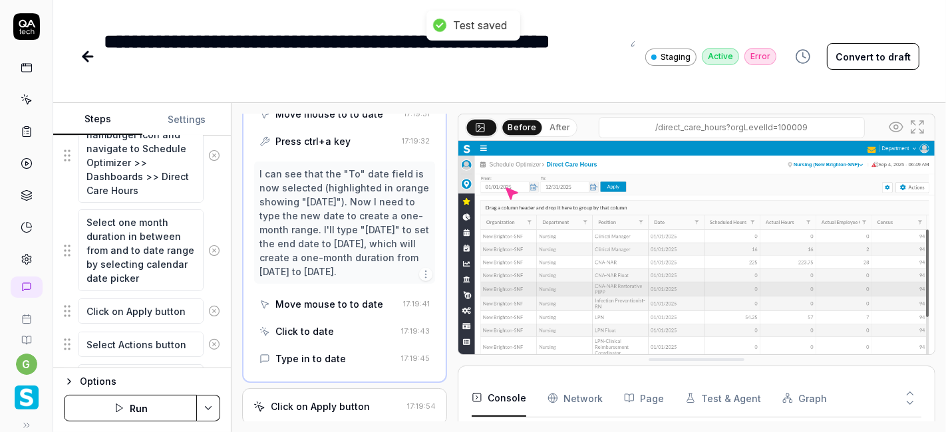
click at [140, 409] on button "Run" at bounding box center [130, 408] width 133 height 27
type textarea "*"
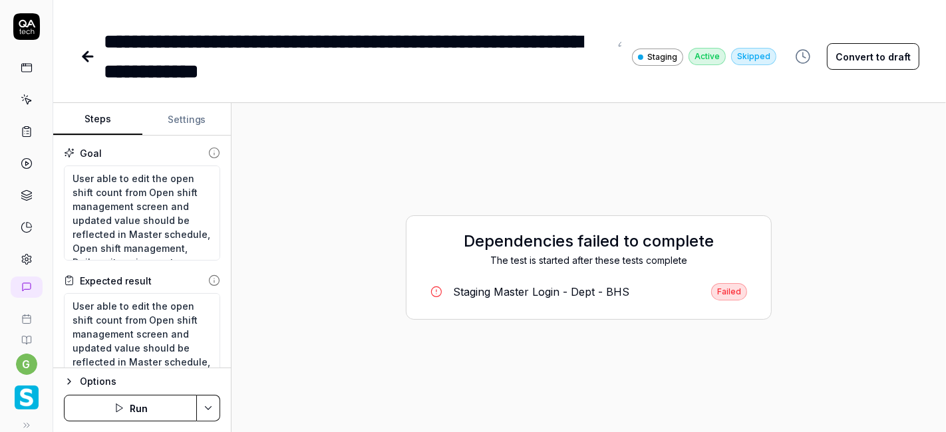
click at [148, 410] on button "Run" at bounding box center [130, 408] width 133 height 27
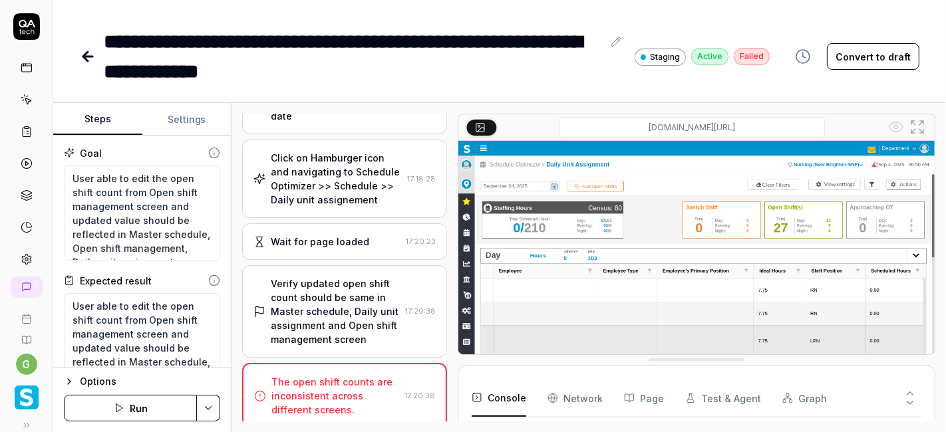
scroll to position [1066, 0]
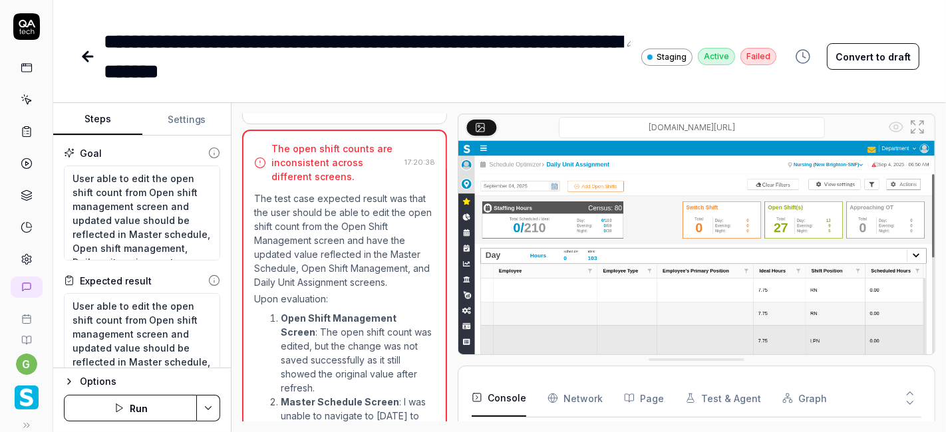
type textarea "*"
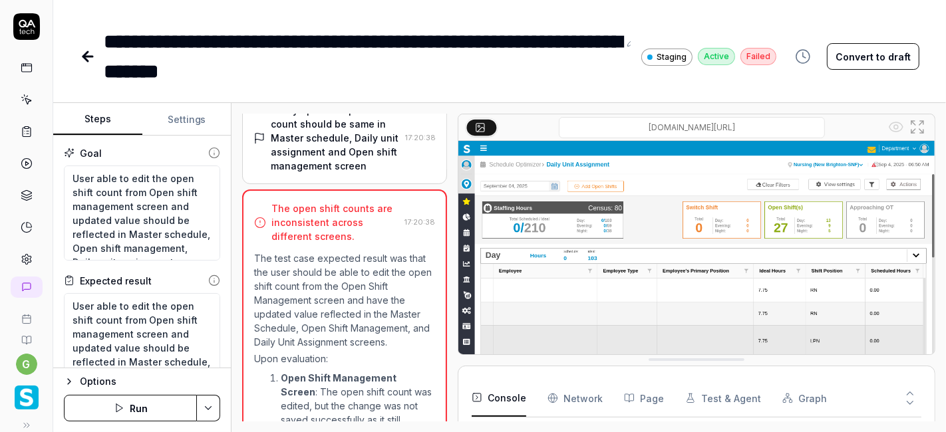
scroll to position [1005, 0]
click at [27, 100] on link at bounding box center [27, 100] width 24 height 24
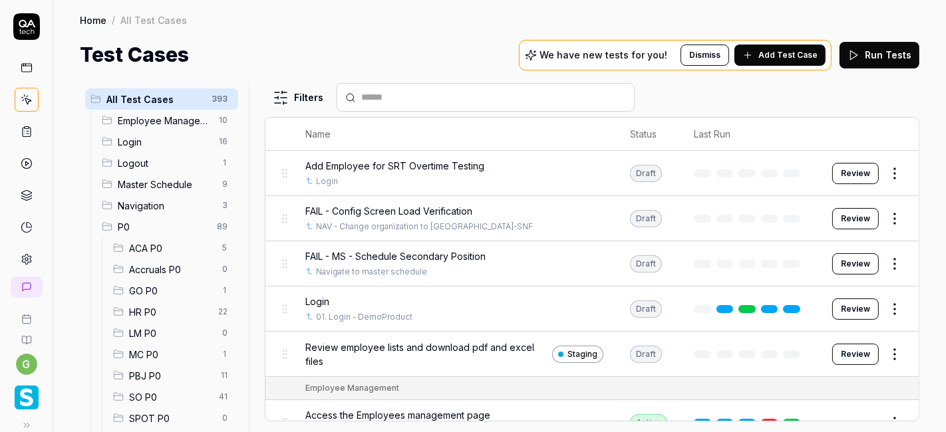
click at [145, 394] on span "SO P0" at bounding box center [170, 397] width 82 height 14
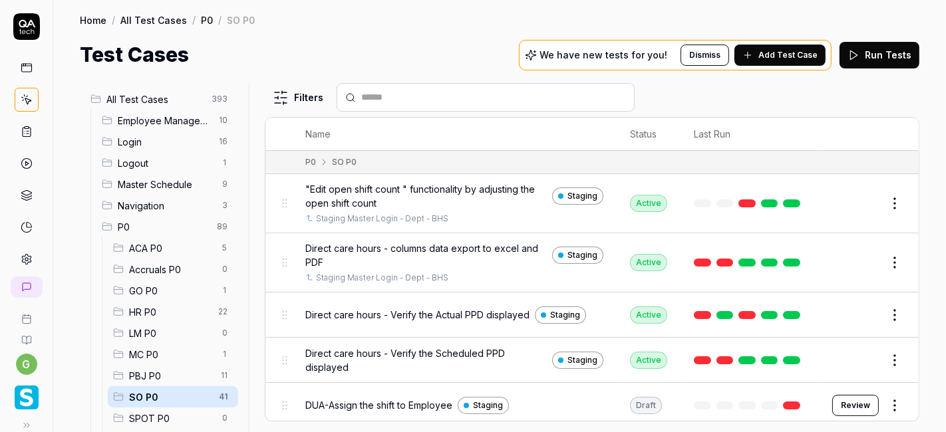
click at [849, 202] on button "Edit" at bounding box center [863, 203] width 32 height 21
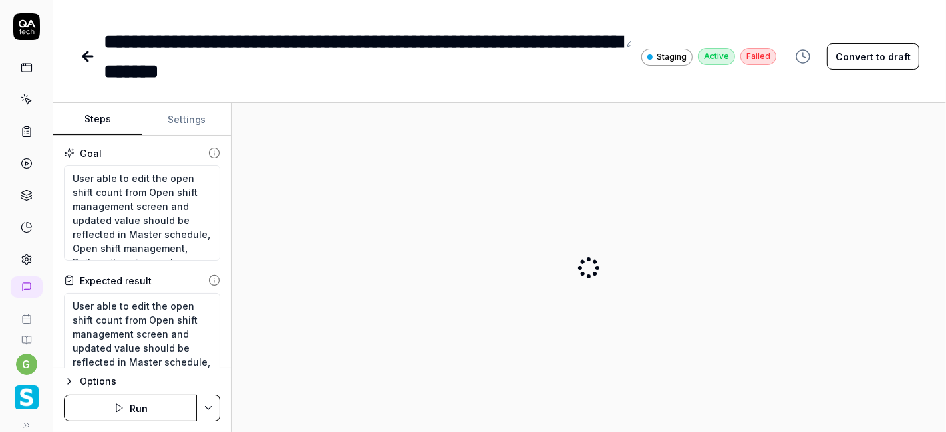
click at [159, 406] on button "Run" at bounding box center [130, 408] width 133 height 27
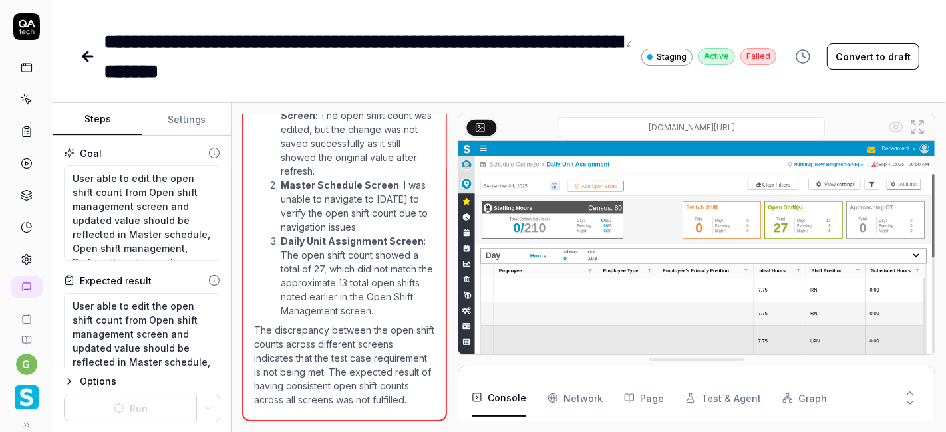
scroll to position [49, 0]
type textarea "*"
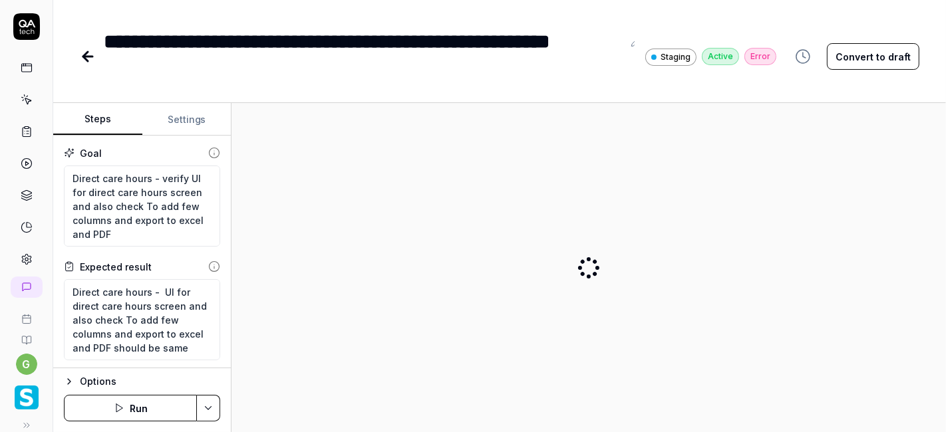
click at [144, 402] on button "Run" at bounding box center [130, 408] width 133 height 27
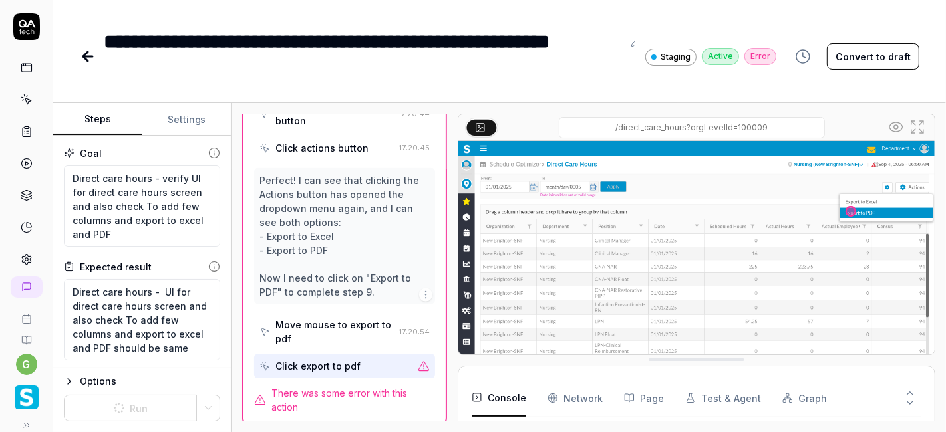
scroll to position [296, 0]
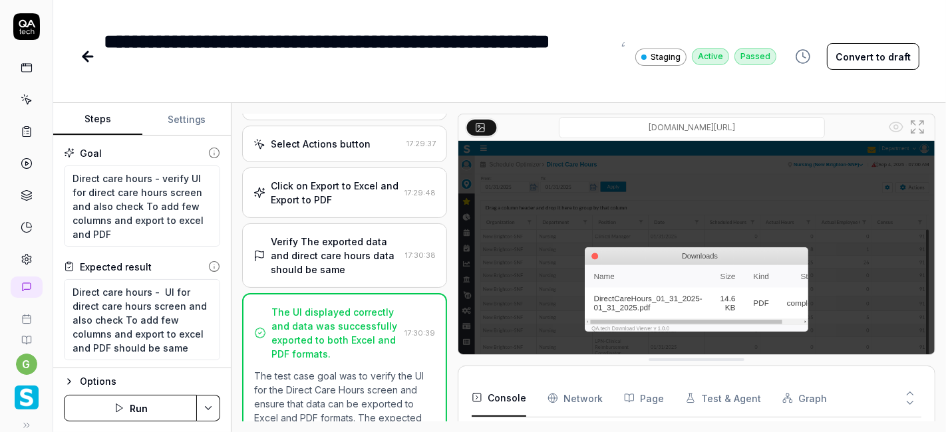
scroll to position [350, 0]
type textarea "*"
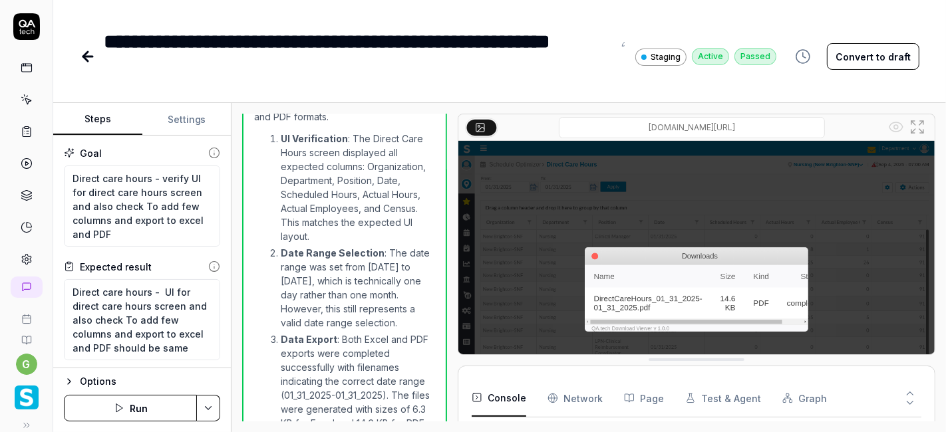
scroll to position [633, 0]
click at [15, 101] on link at bounding box center [27, 100] width 24 height 24
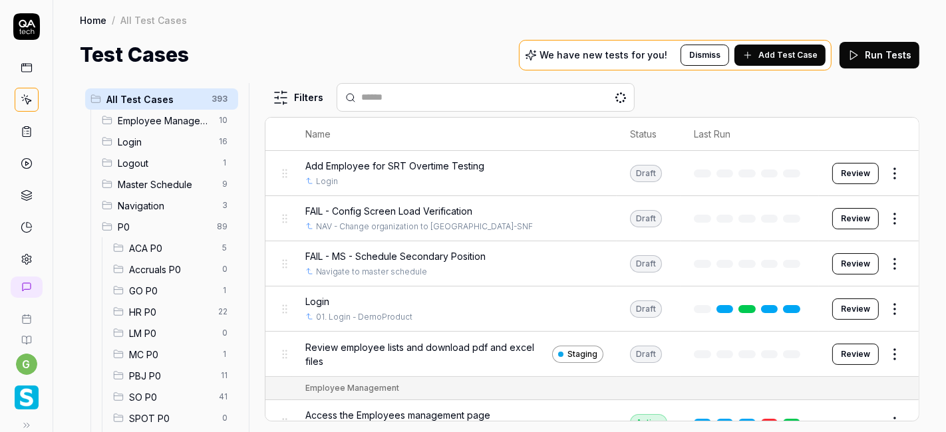
scroll to position [94, 0]
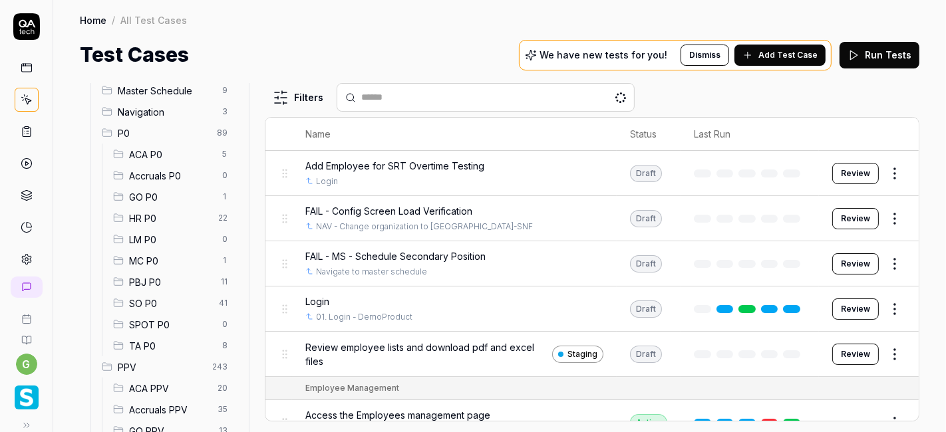
click at [154, 305] on span "SO P0" at bounding box center [170, 304] width 82 height 14
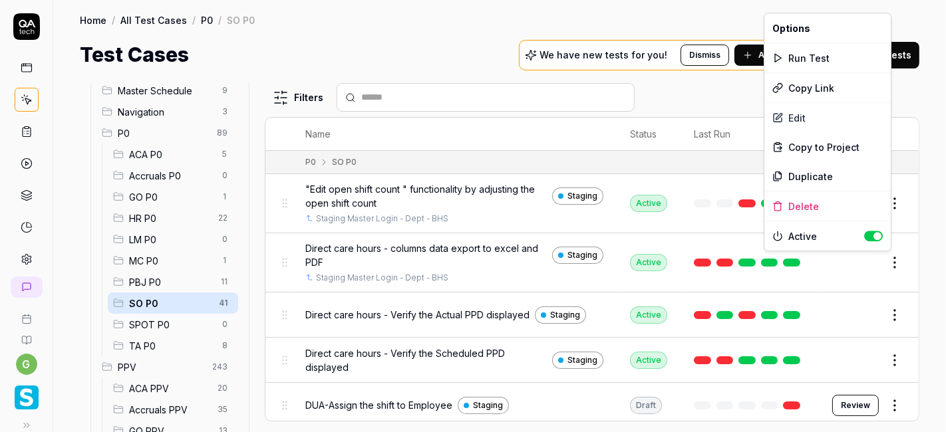
click at [891, 259] on html "g Home / All Test Cases / P0 / SO P0 Home / All Test Cases / P0 / SO P0 Test Ca…" at bounding box center [473, 216] width 946 height 432
click at [821, 55] on div "Run Test" at bounding box center [827, 57] width 126 height 29
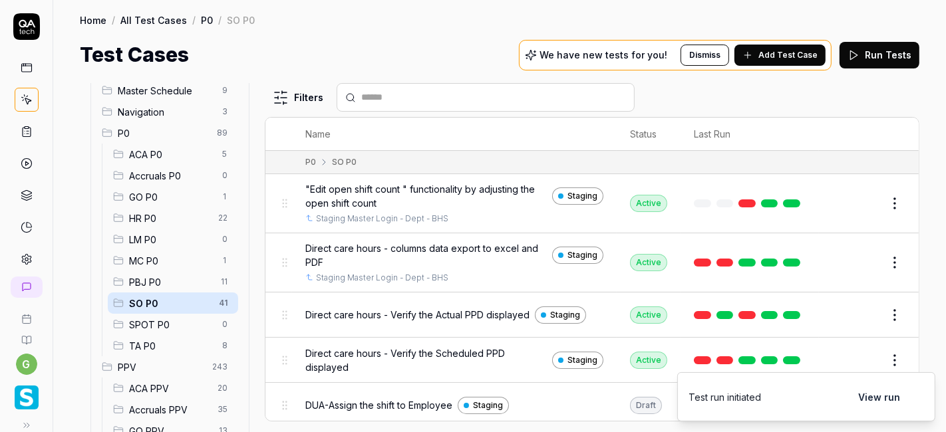
click at [432, 315] on span "Direct care hours - Verify the Actual PPD displayed" at bounding box center [417, 315] width 224 height 14
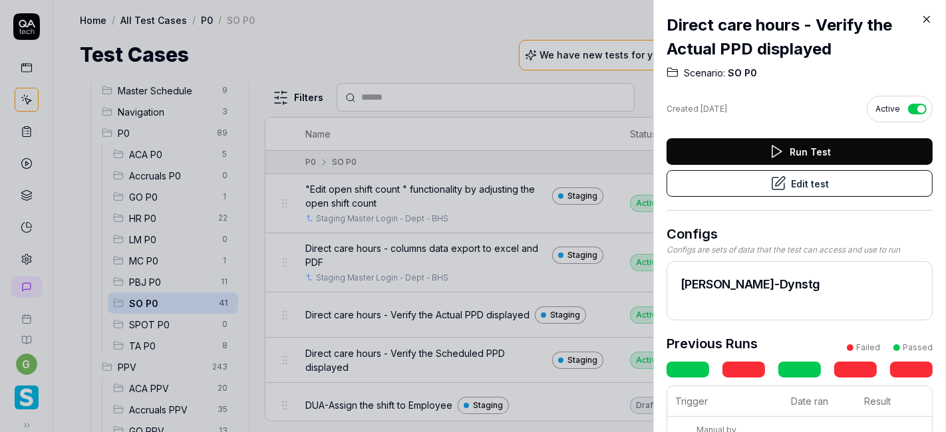
click at [925, 21] on icon at bounding box center [927, 19] width 12 height 12
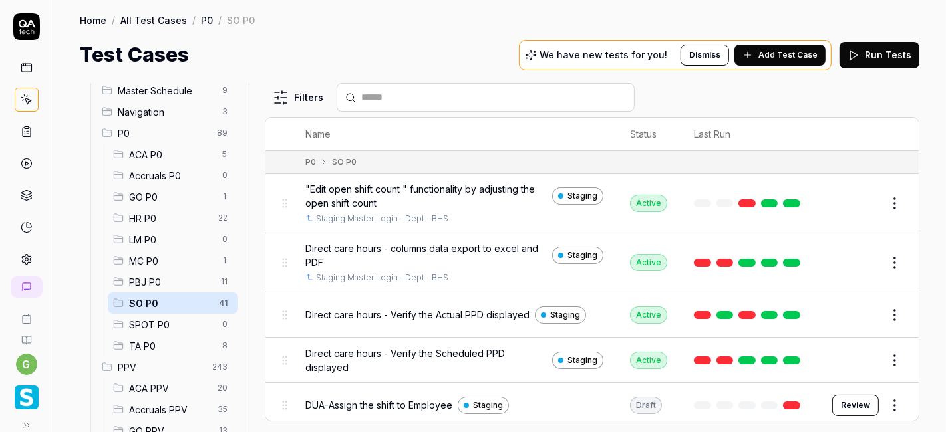
click at [854, 307] on button "Edit" at bounding box center [863, 315] width 32 height 21
click at [847, 364] on button "Edit" at bounding box center [863, 360] width 32 height 21
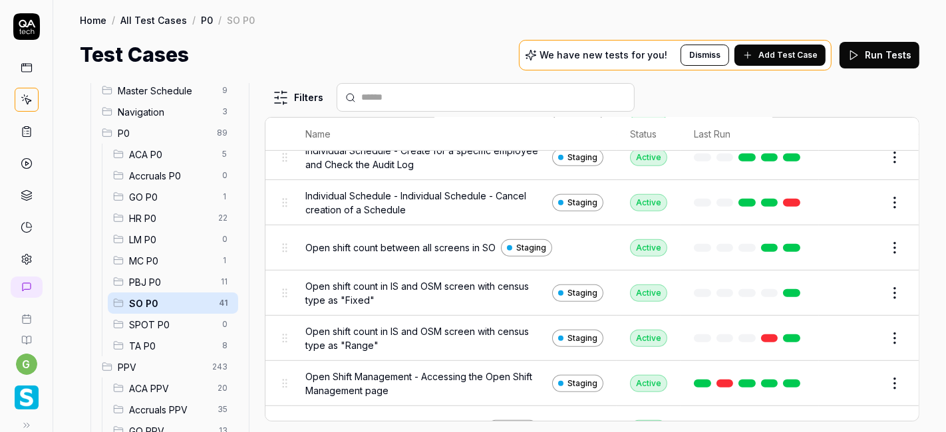
scroll to position [583, 0]
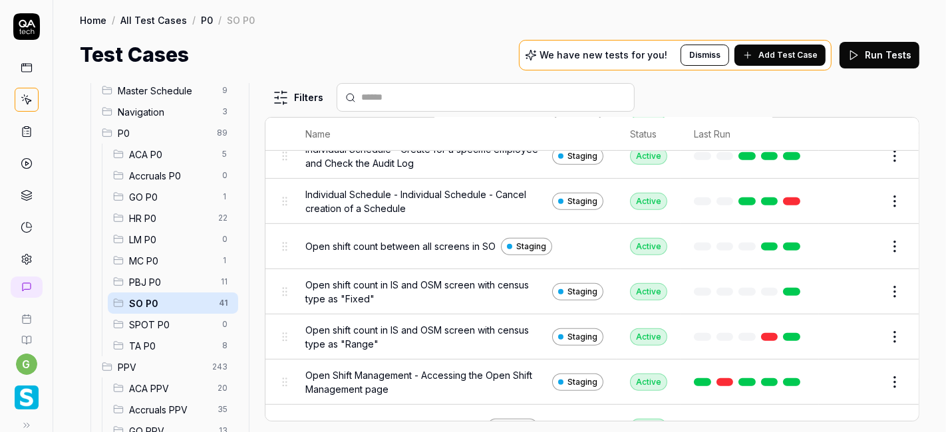
click at [853, 242] on button "Edit" at bounding box center [863, 246] width 32 height 21
click at [855, 286] on button "Edit" at bounding box center [863, 291] width 32 height 21
click at [848, 329] on button "Edit" at bounding box center [863, 337] width 32 height 21
click at [849, 377] on button "Edit" at bounding box center [863, 382] width 32 height 21
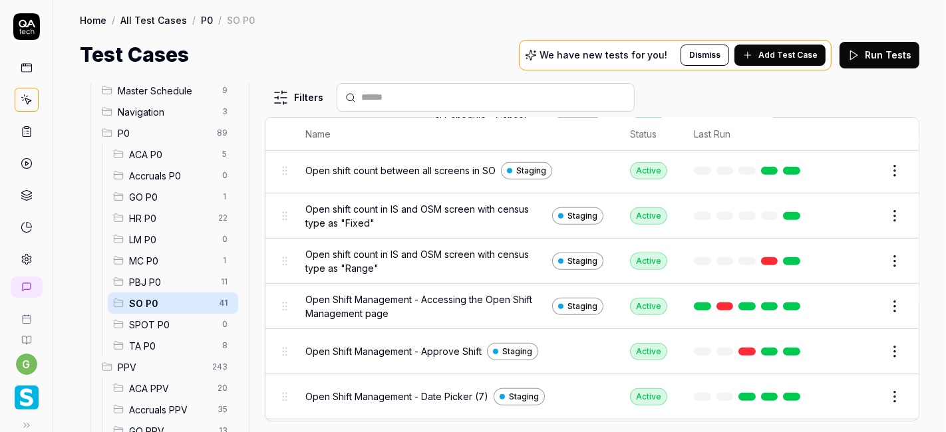
scroll to position [660, 0]
click at [850, 349] on button "Edit" at bounding box center [863, 351] width 32 height 21
click at [847, 386] on button "Edit" at bounding box center [863, 396] width 32 height 21
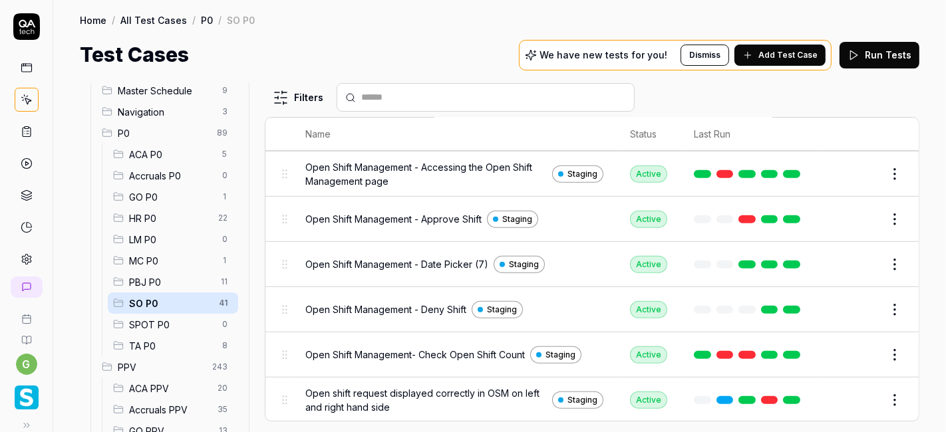
scroll to position [805, 0]
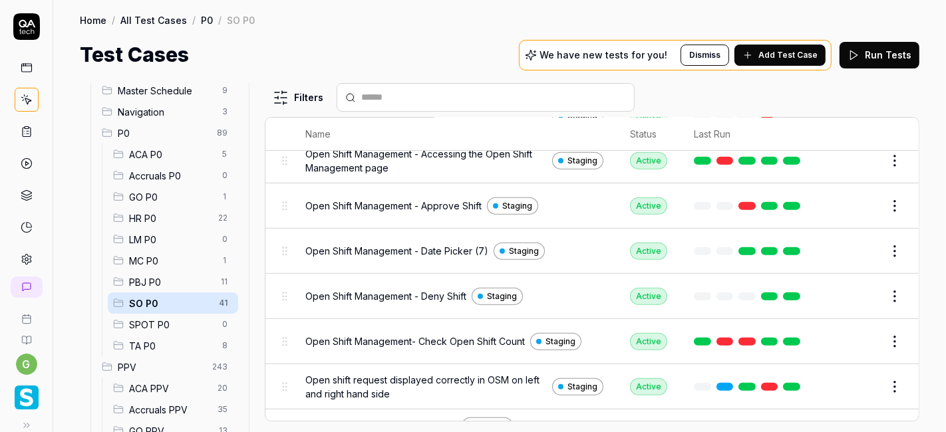
click at [847, 293] on button "Edit" at bounding box center [863, 296] width 32 height 21
click at [847, 333] on button "Edit" at bounding box center [863, 341] width 32 height 21
click at [847, 379] on button "Edit" at bounding box center [863, 387] width 32 height 21
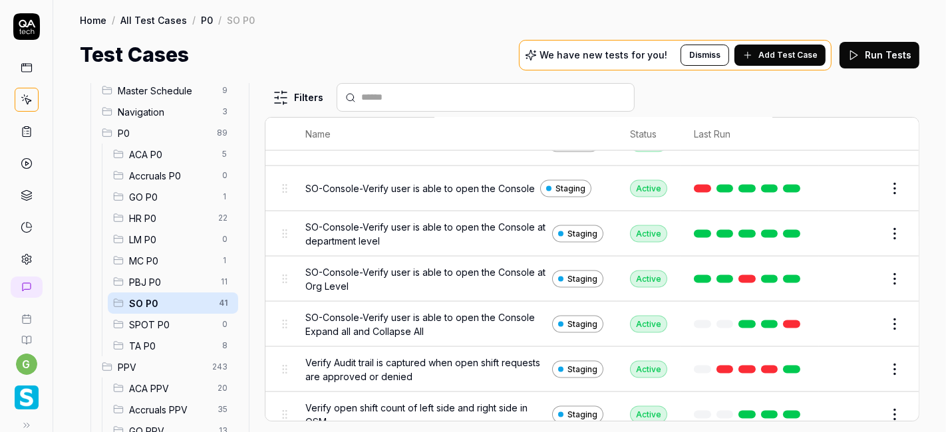
scroll to position [1744, 0]
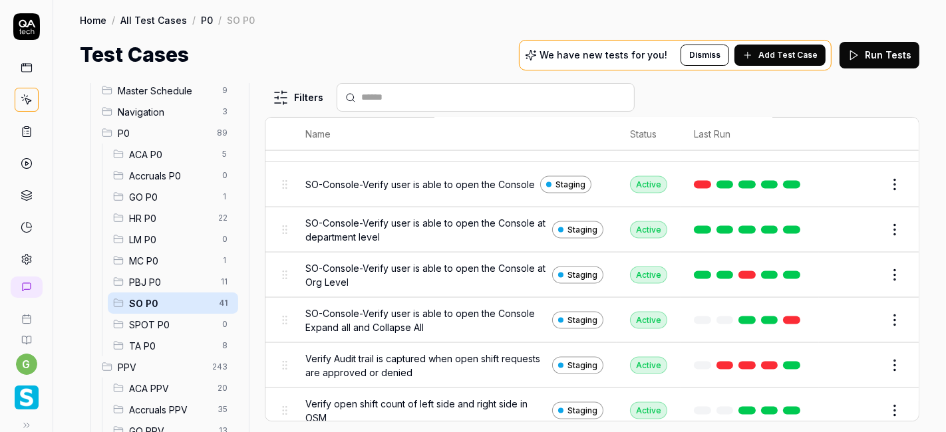
click at [849, 355] on button "Edit" at bounding box center [863, 365] width 32 height 21
click at [847, 400] on button "Edit" at bounding box center [863, 410] width 32 height 21
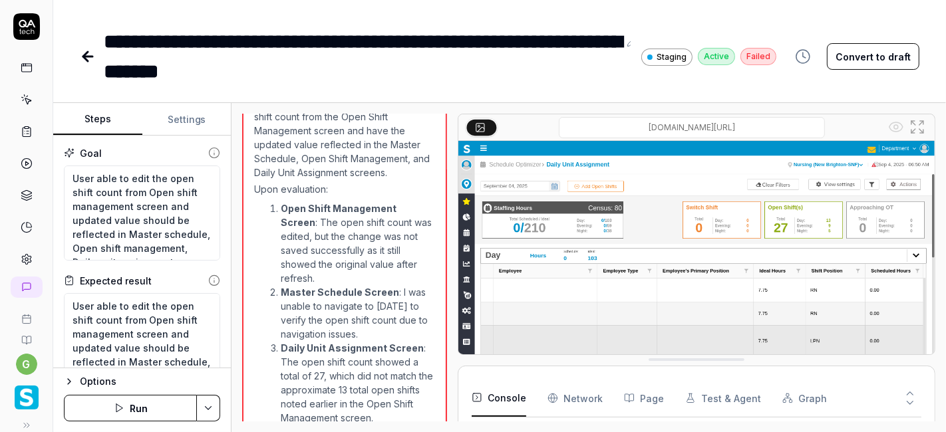
scroll to position [1318, 0]
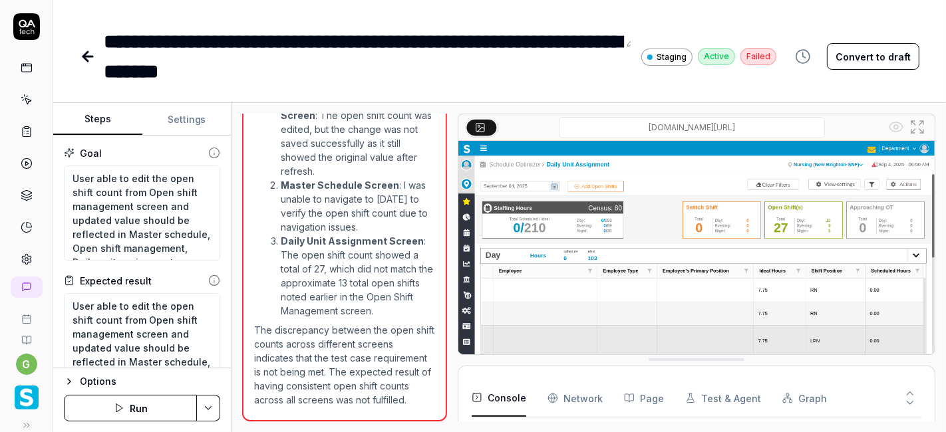
click at [136, 407] on button "Run" at bounding box center [130, 408] width 133 height 27
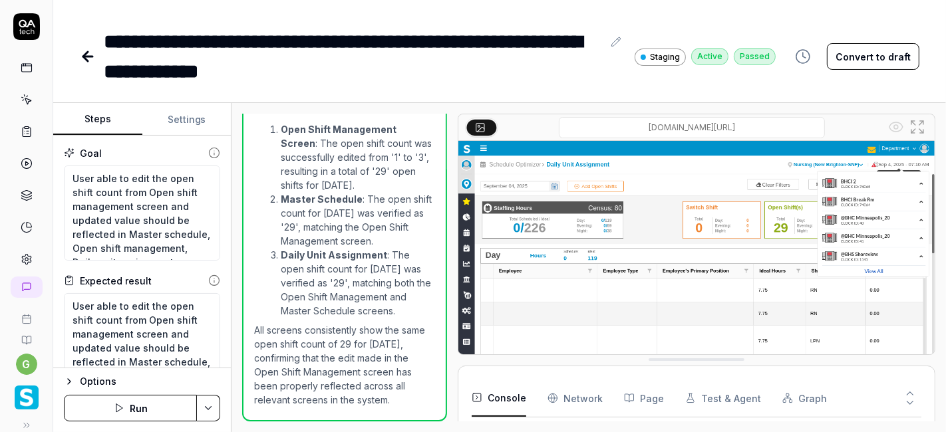
scroll to position [604, 0]
type textarea "*"
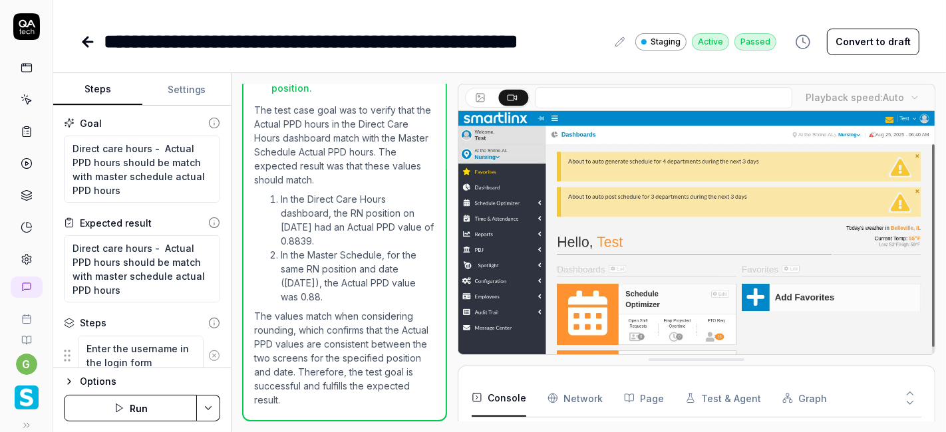
type textarea "*"
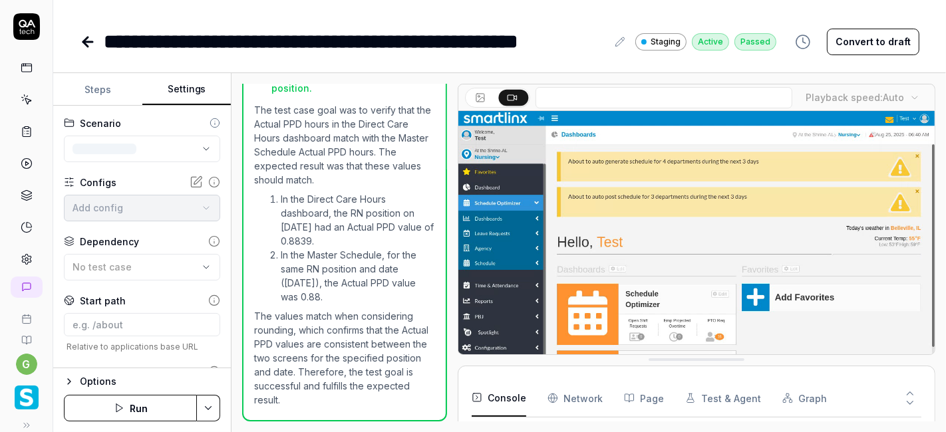
click at [186, 92] on button "Settings" at bounding box center [186, 90] width 89 height 32
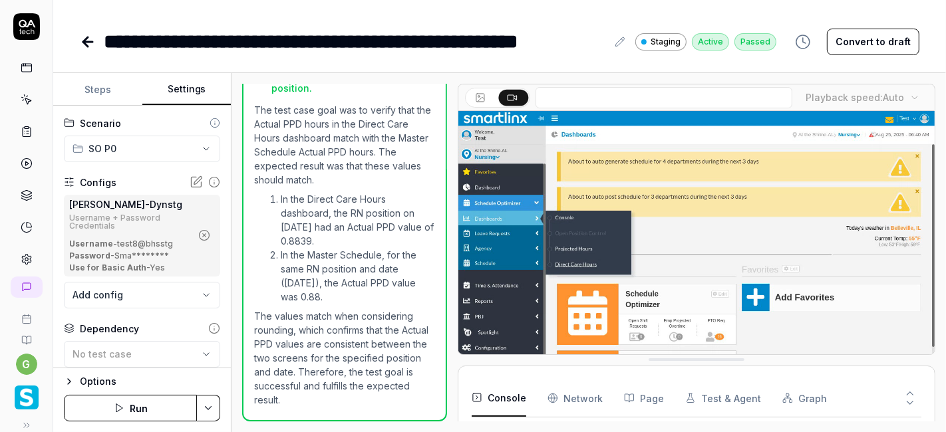
click at [198, 235] on icon "button" at bounding box center [204, 235] width 12 height 12
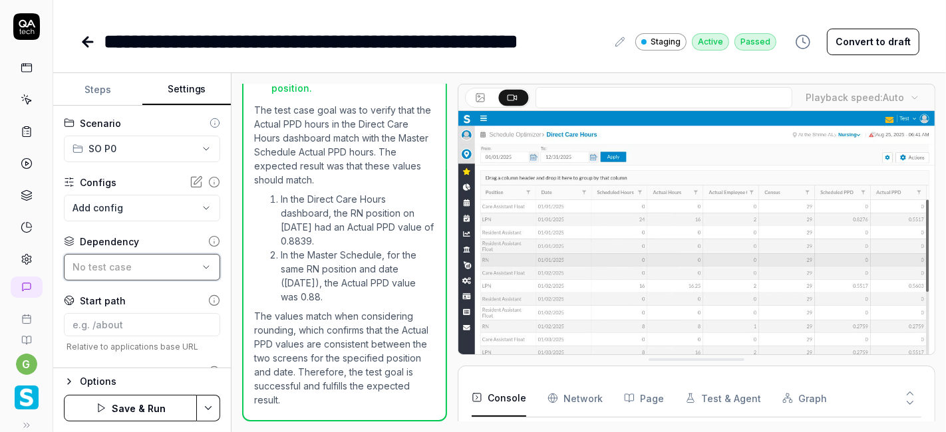
click at [144, 267] on div "No test case" at bounding box center [136, 267] width 126 height 14
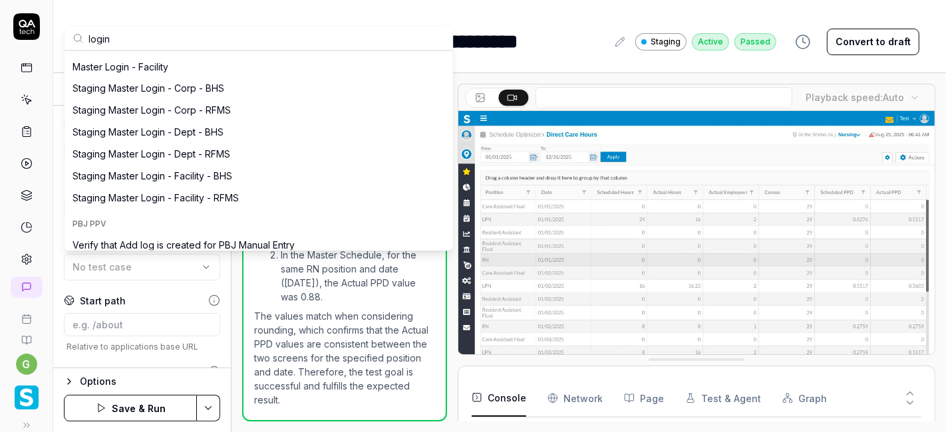
scroll to position [820, 0]
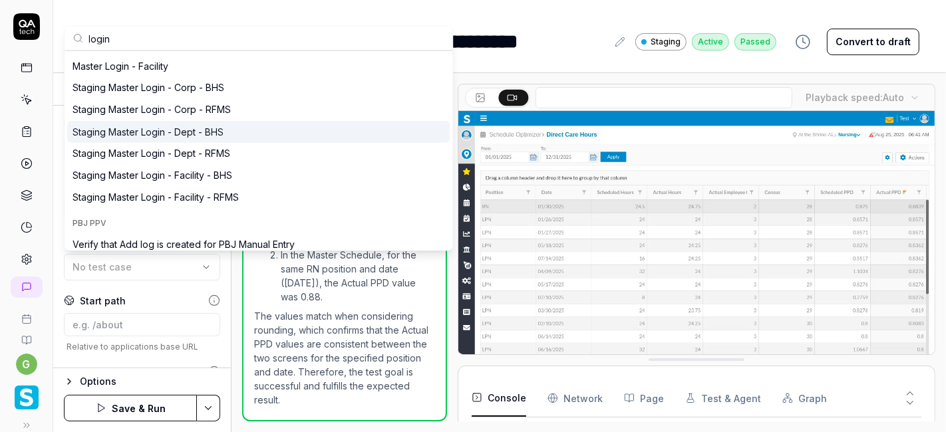
type input "login"
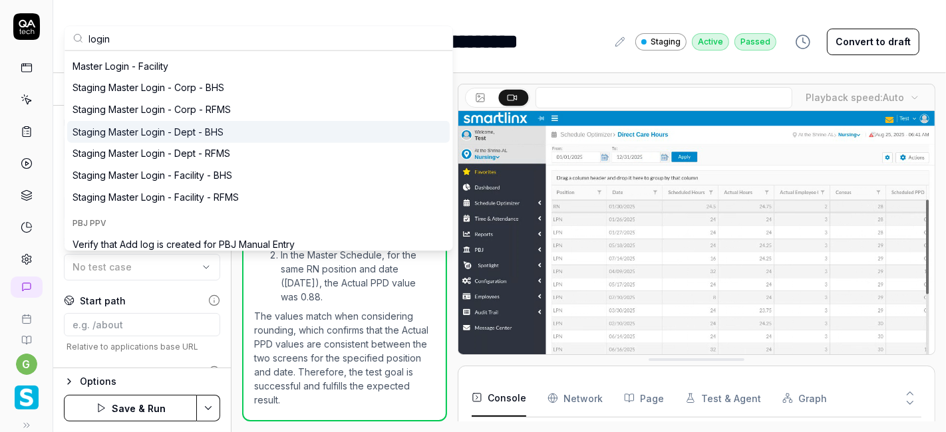
click at [200, 131] on div "Staging Master Login - Dept - BHS" at bounding box center [148, 132] width 151 height 14
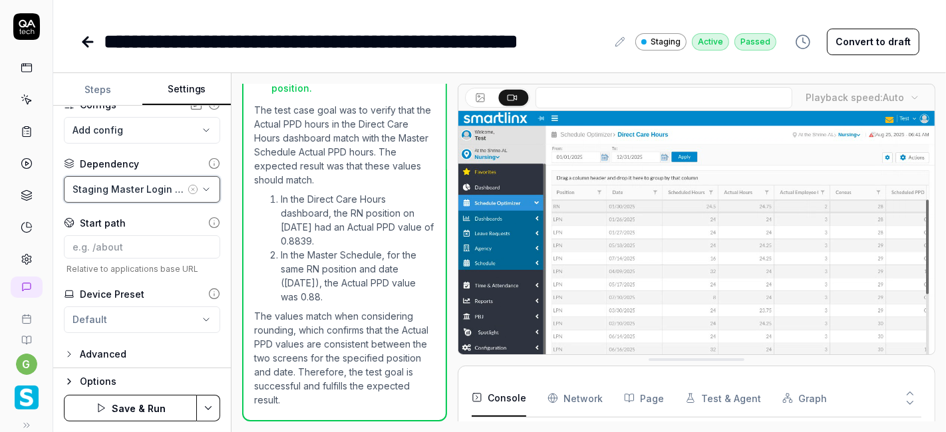
scroll to position [81, 0]
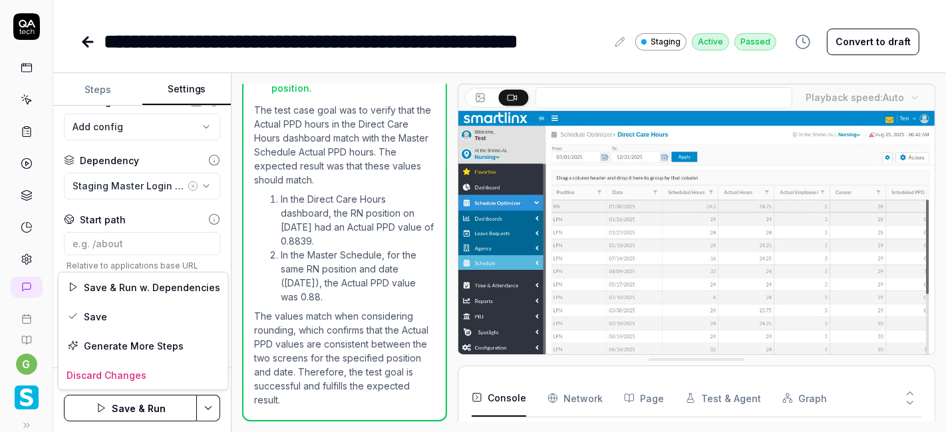
click at [201, 413] on html "**********" at bounding box center [473, 216] width 946 height 432
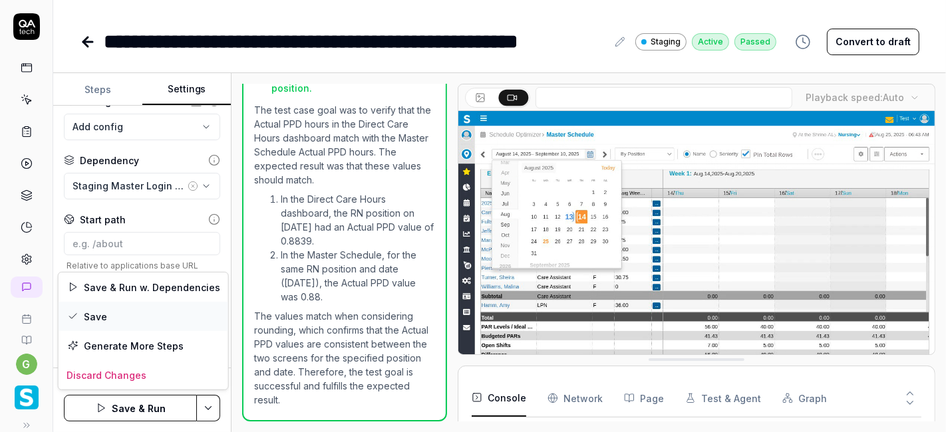
click at [140, 315] on div "Save" at bounding box center [144, 316] width 170 height 29
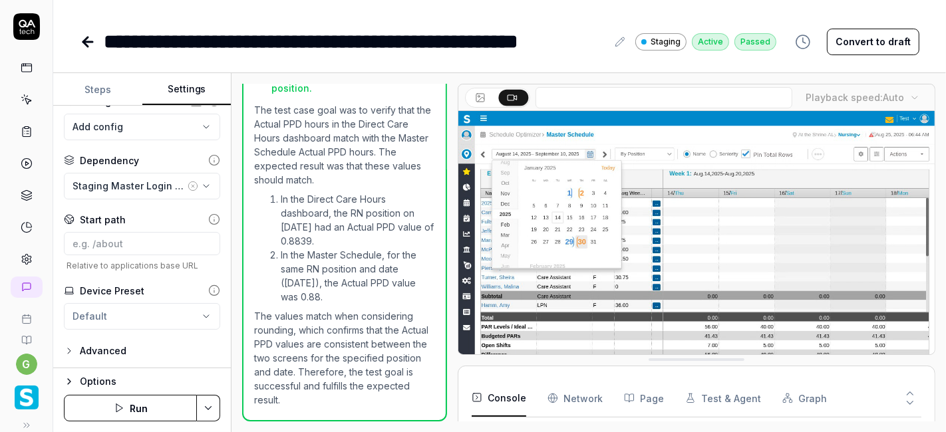
click at [160, 404] on button "Run" at bounding box center [130, 408] width 133 height 27
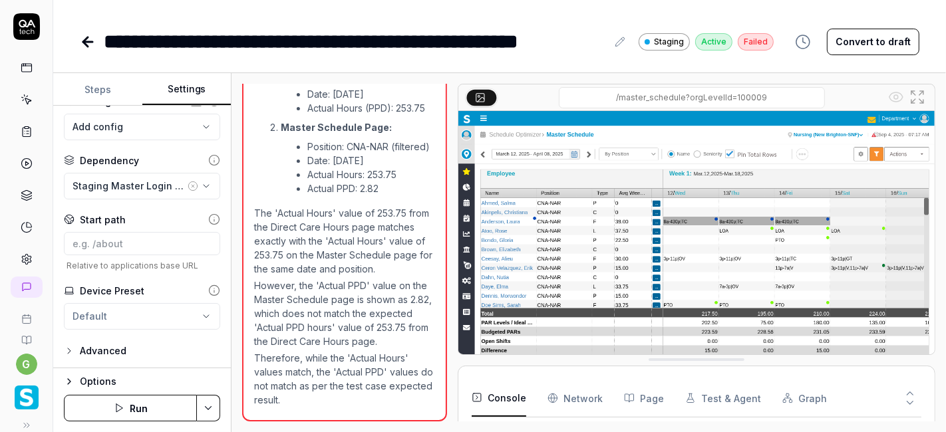
scroll to position [1151, 0]
click at [134, 404] on button "Run" at bounding box center [130, 408] width 133 height 27
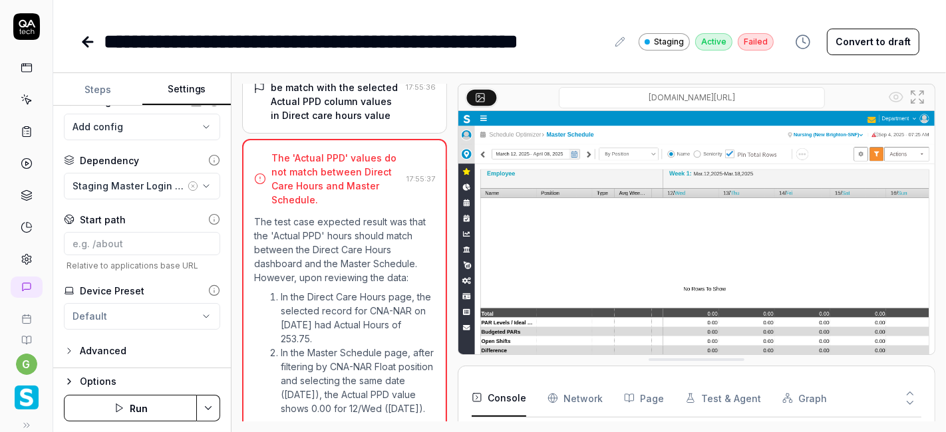
scroll to position [811, 0]
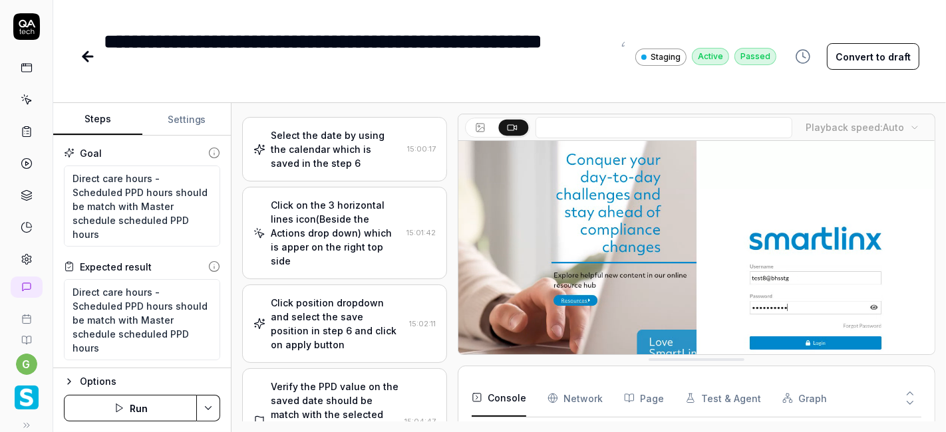
scroll to position [399, 0]
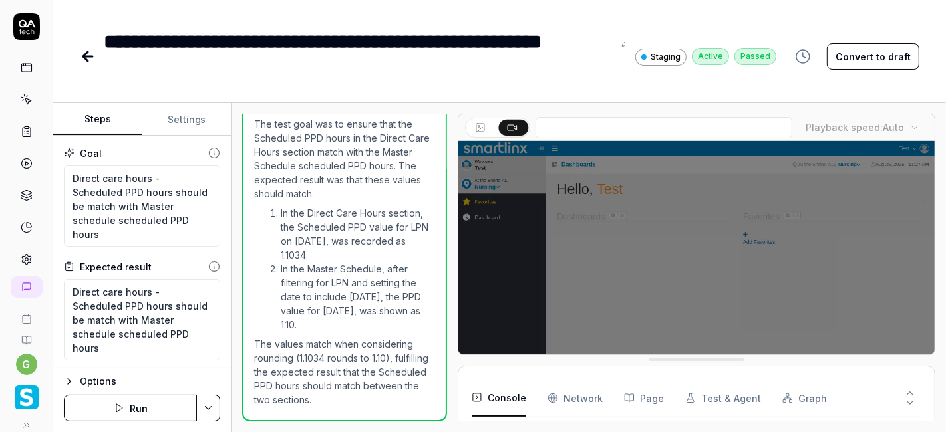
type textarea "*"
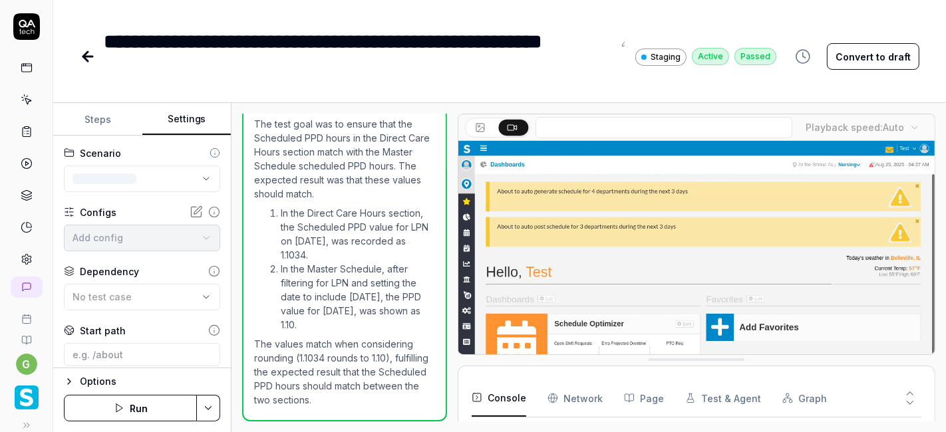
click at [184, 118] on button "Settings" at bounding box center [186, 120] width 89 height 32
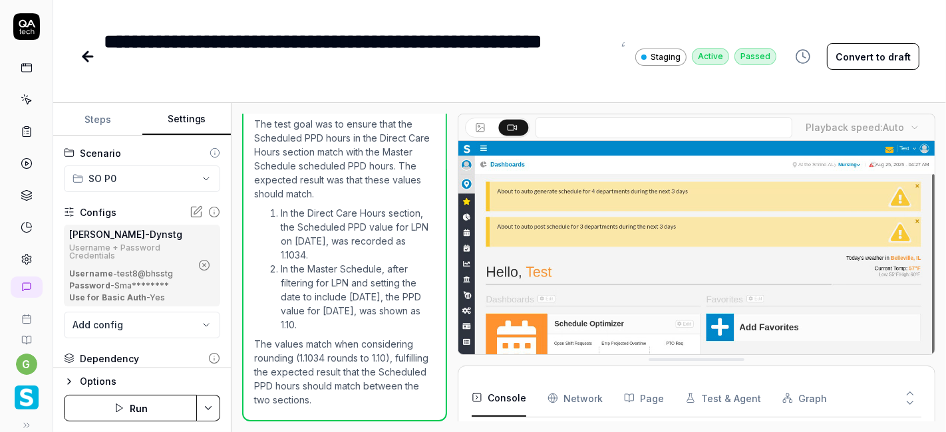
click at [203, 264] on icon "button" at bounding box center [204, 265] width 3 height 3
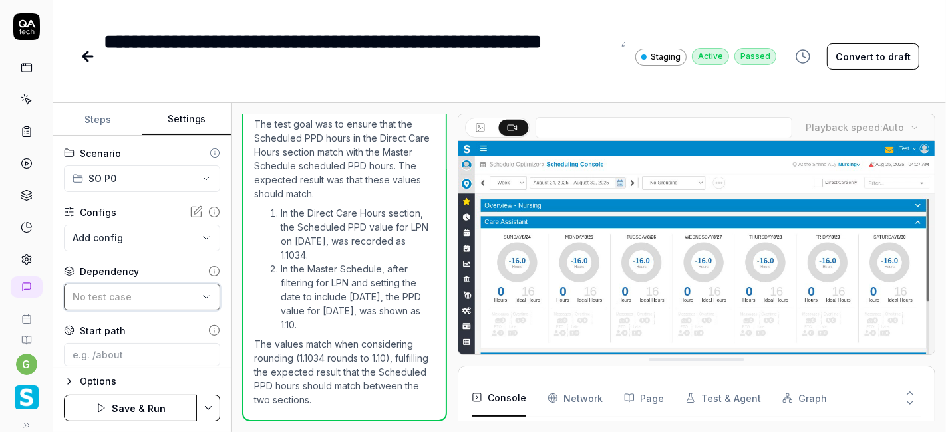
click at [127, 297] on span "No test case" at bounding box center [102, 296] width 59 height 11
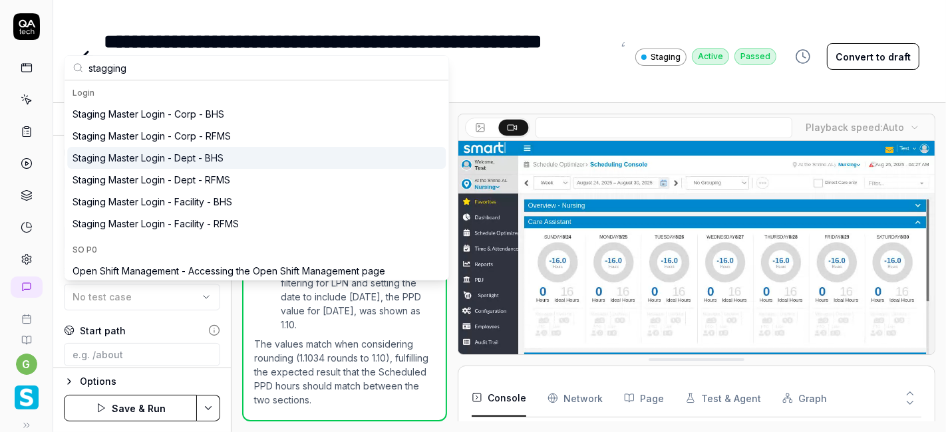
type input "stagging"
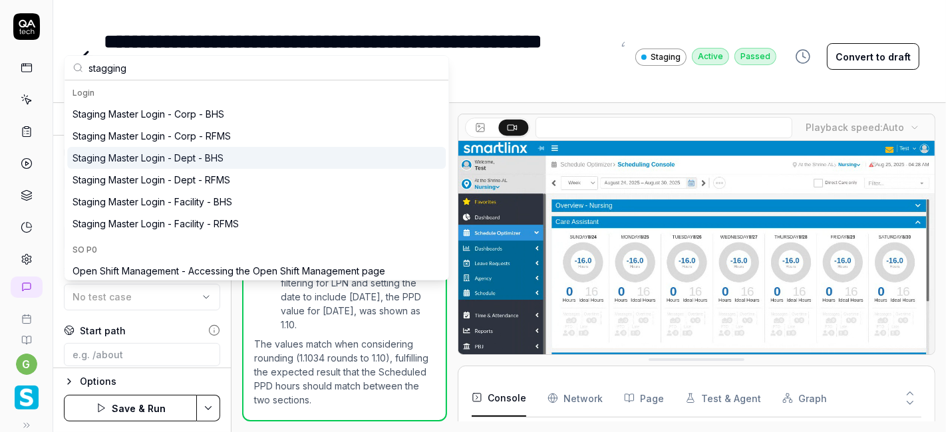
click at [193, 156] on div "Staging Master Login - Dept - BHS" at bounding box center [148, 158] width 151 height 14
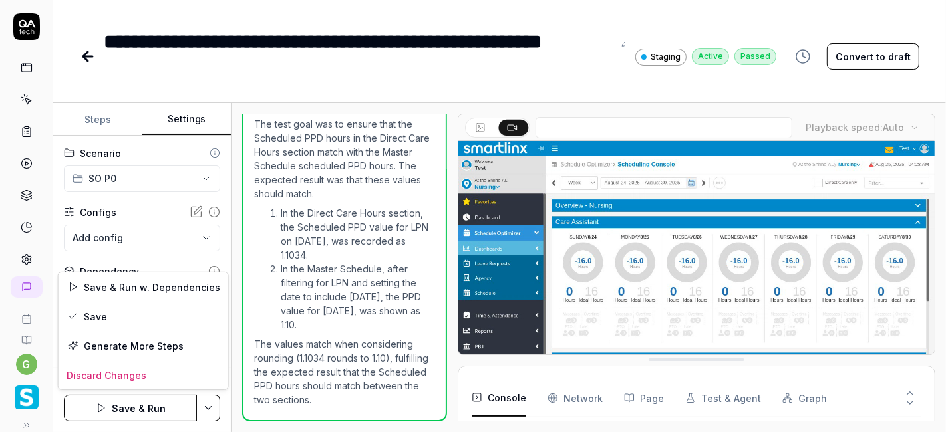
click at [204, 407] on html "**********" at bounding box center [473, 216] width 946 height 432
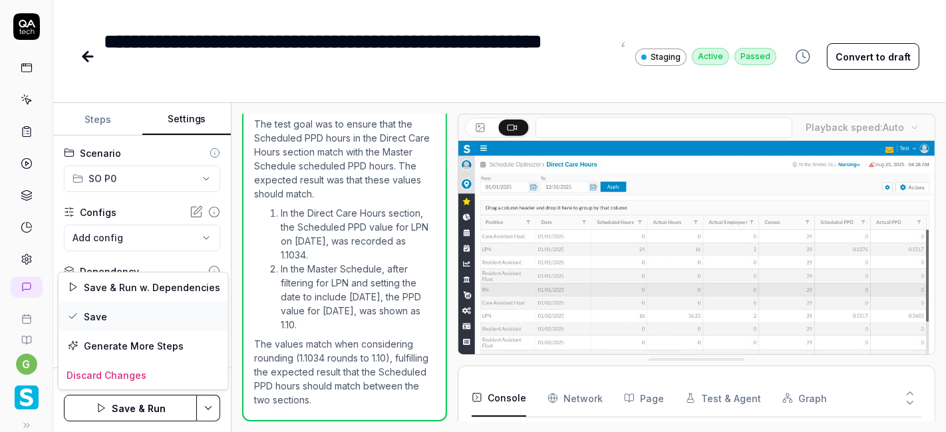
click at [151, 313] on div "Save" at bounding box center [144, 316] width 170 height 29
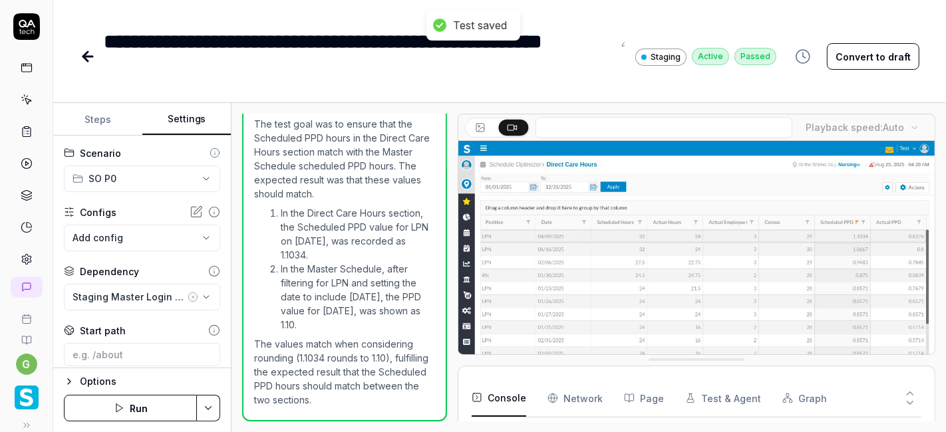
click at [133, 410] on button "Run" at bounding box center [130, 408] width 133 height 27
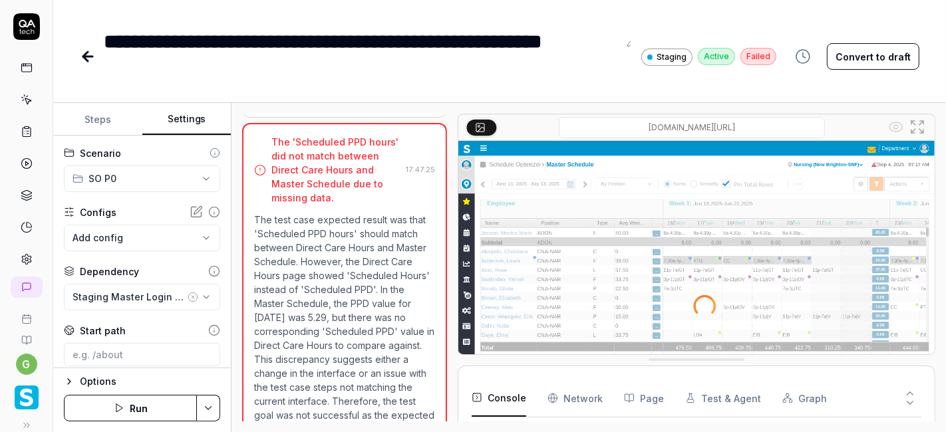
scroll to position [858, 0]
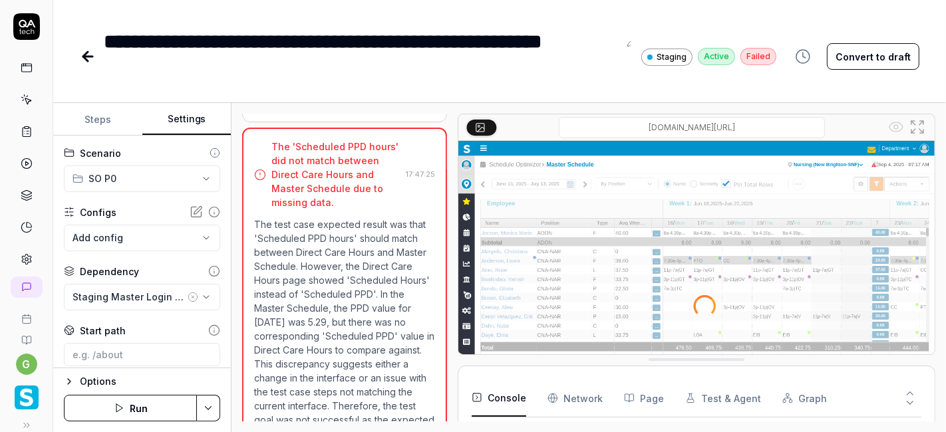
click at [142, 408] on button "Run" at bounding box center [130, 408] width 133 height 27
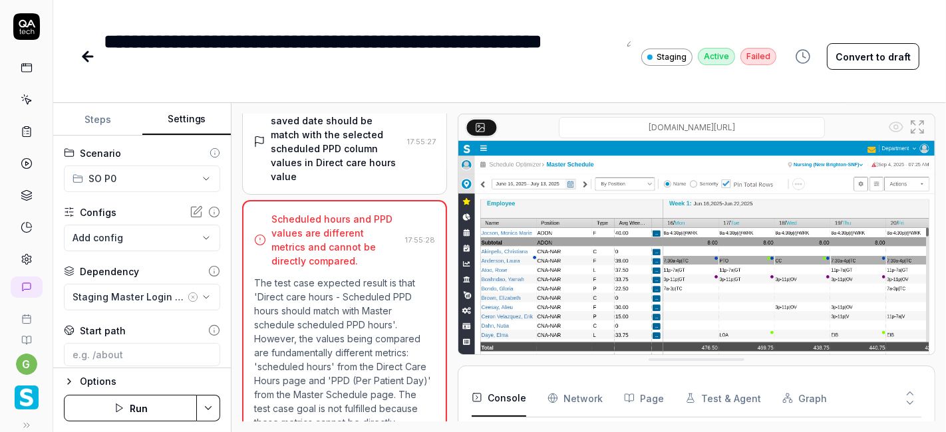
scroll to position [768, 0]
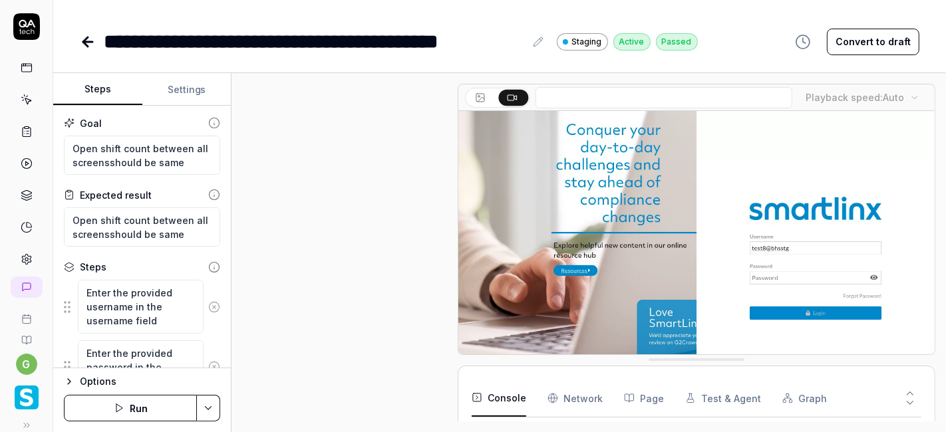
scroll to position [967, 0]
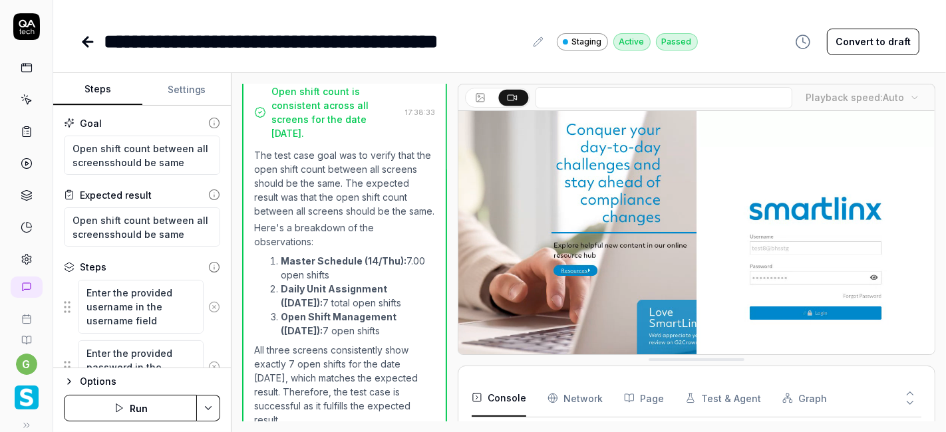
type textarea "*"
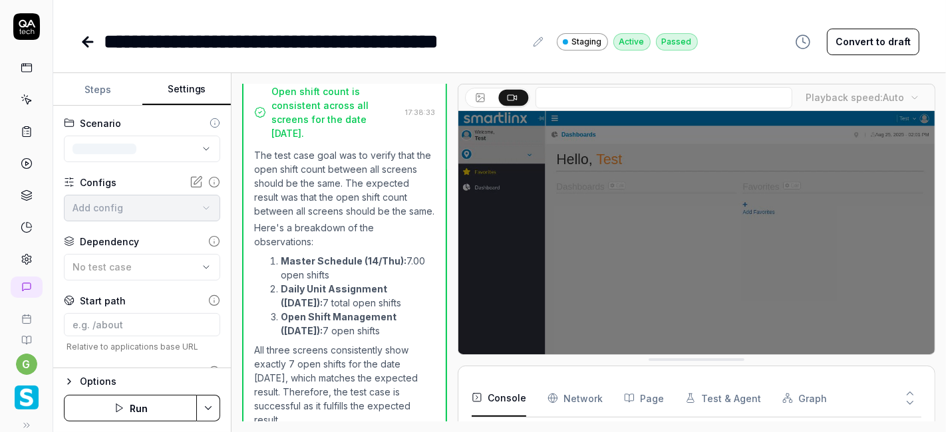
click at [186, 96] on button "Settings" at bounding box center [186, 90] width 89 height 32
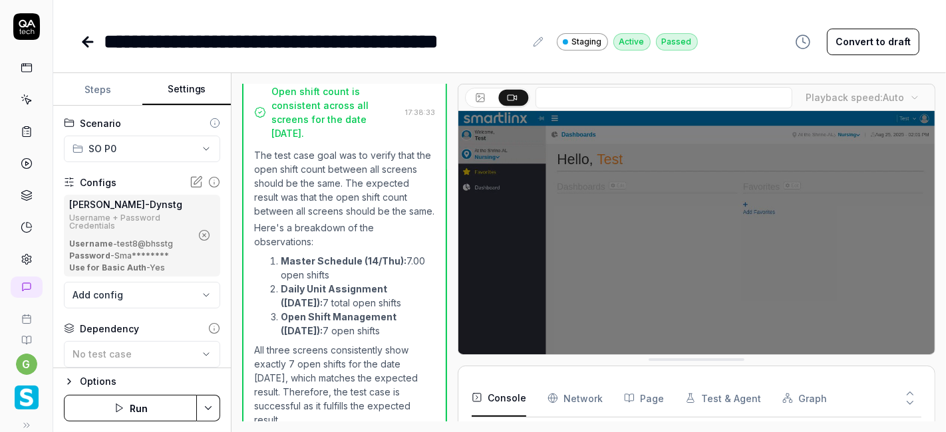
click at [203, 236] on icon "button" at bounding box center [204, 235] width 3 height 3
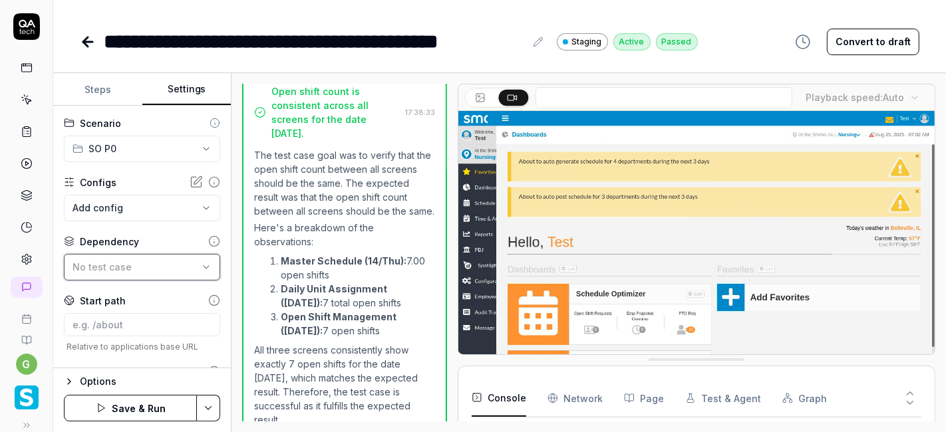
click at [129, 262] on div "No test case" at bounding box center [136, 267] width 126 height 14
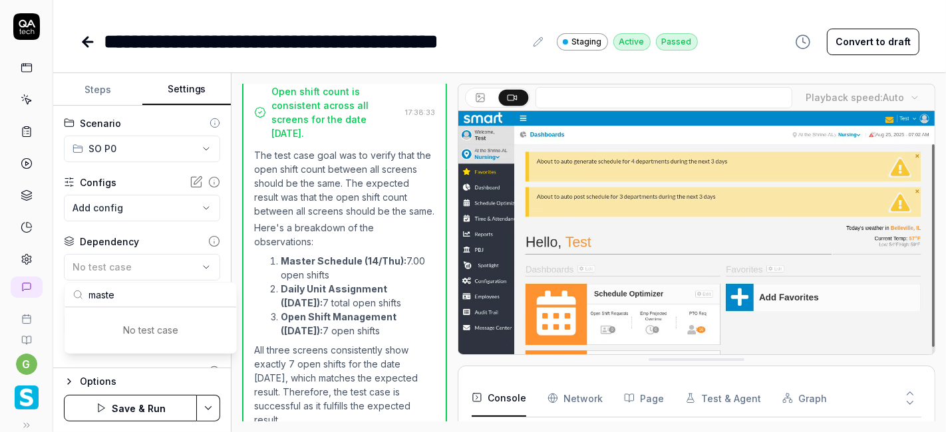
type input "master"
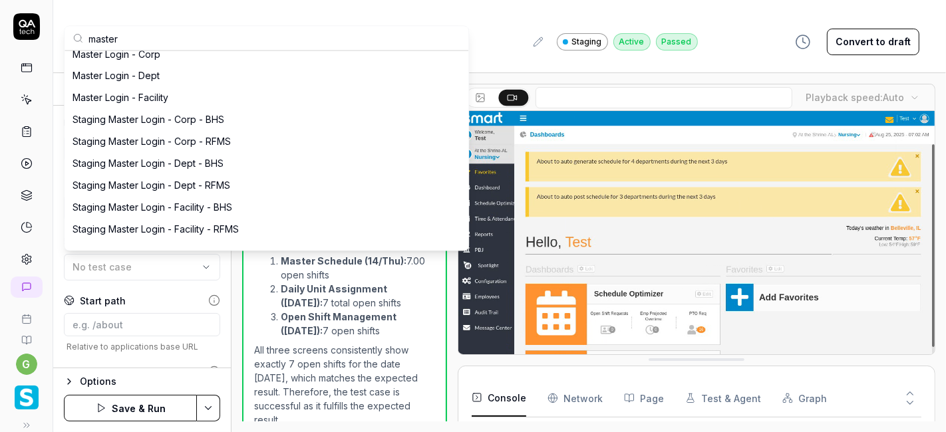
scroll to position [261, 0]
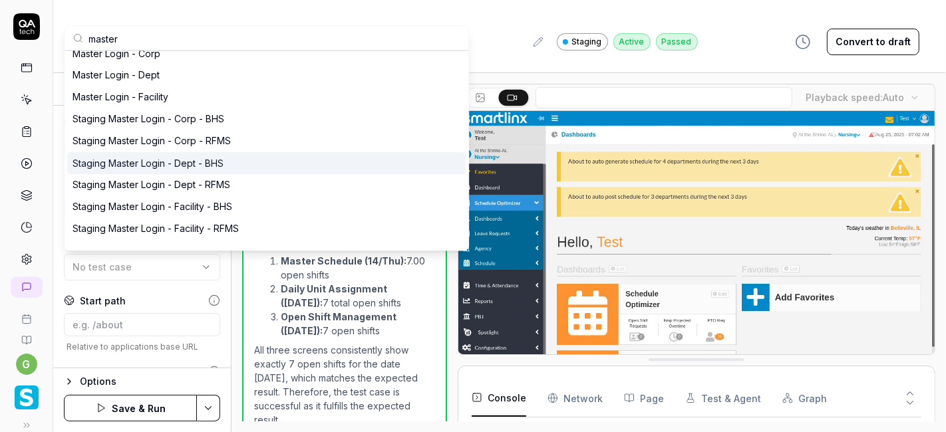
type input "master"
click at [214, 162] on div "Staging Master Login - Dept - BHS" at bounding box center [148, 163] width 151 height 14
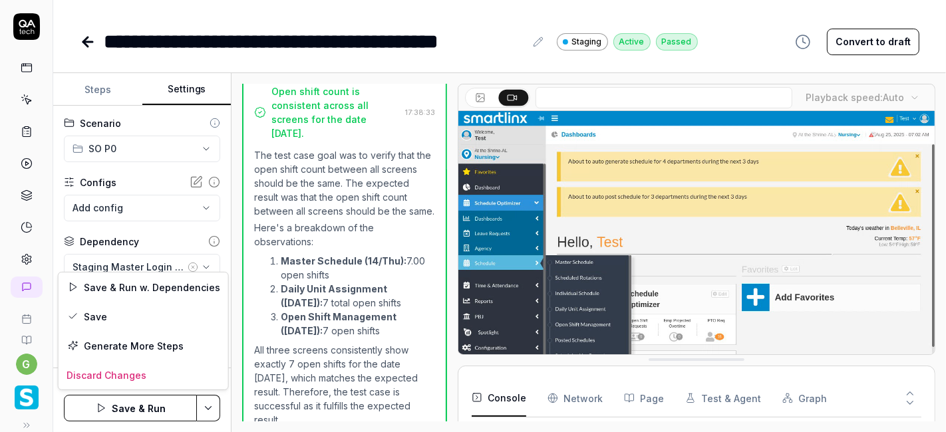
click at [209, 403] on html "**********" at bounding box center [473, 216] width 946 height 432
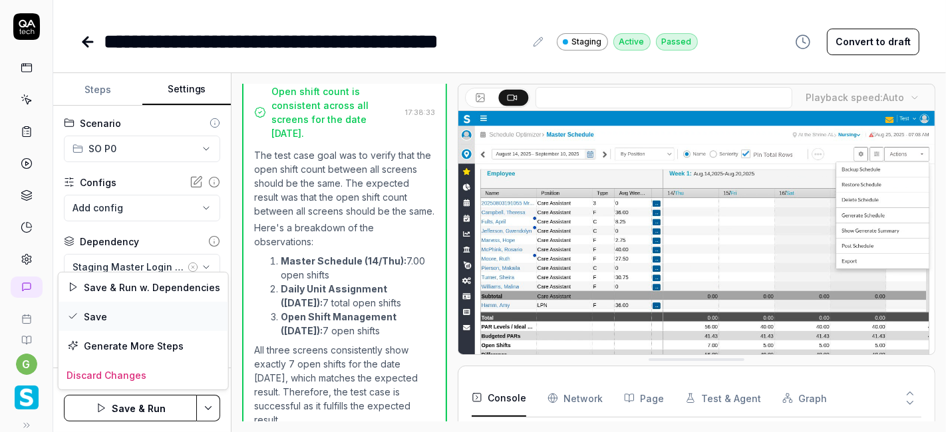
click at [140, 319] on div "Save" at bounding box center [144, 316] width 170 height 29
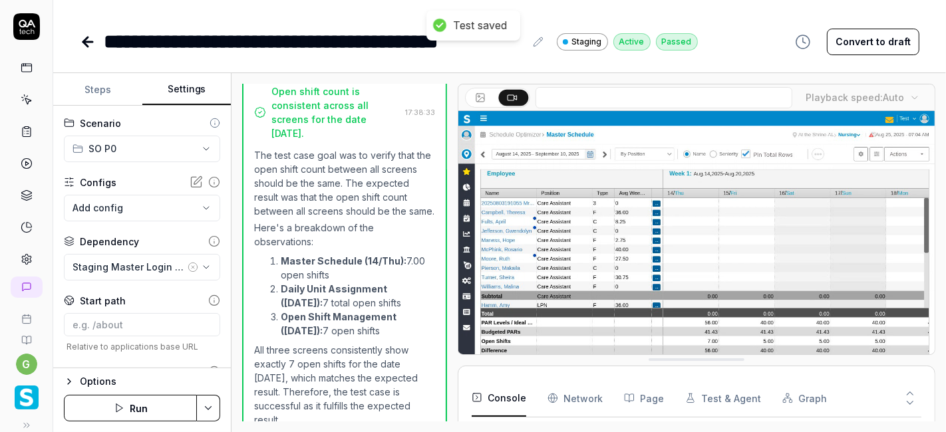
click at [136, 407] on button "Run" at bounding box center [130, 408] width 133 height 27
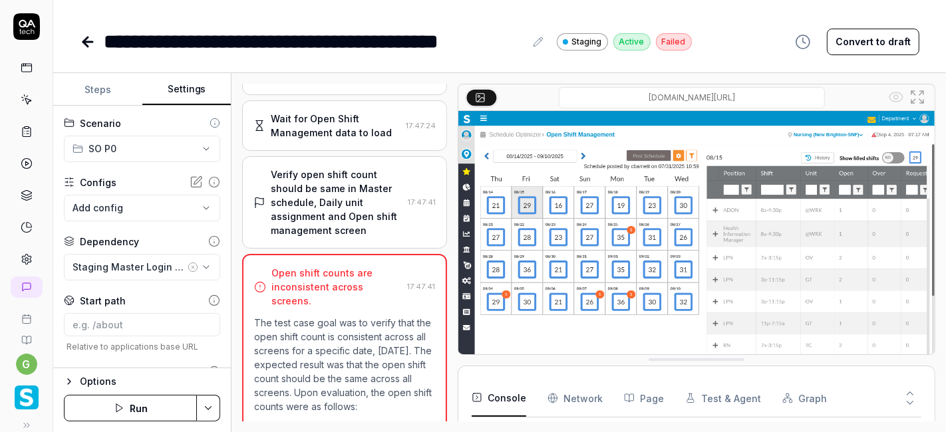
scroll to position [840, 0]
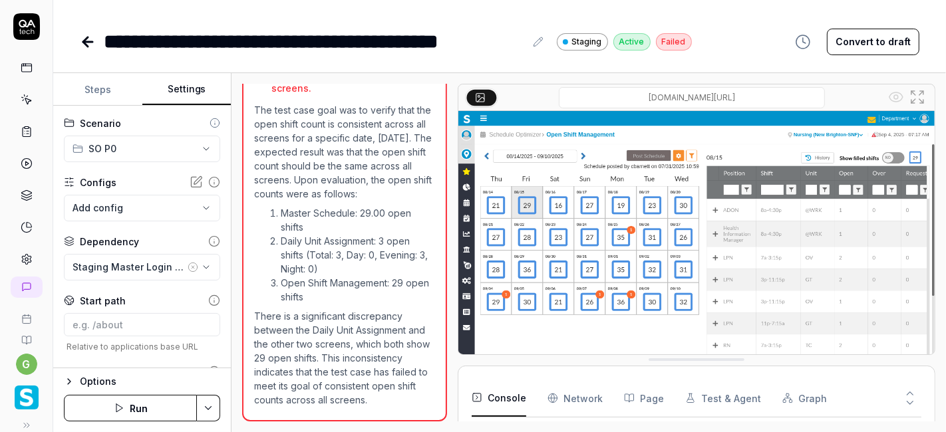
click at [127, 402] on button "Run" at bounding box center [130, 408] width 133 height 27
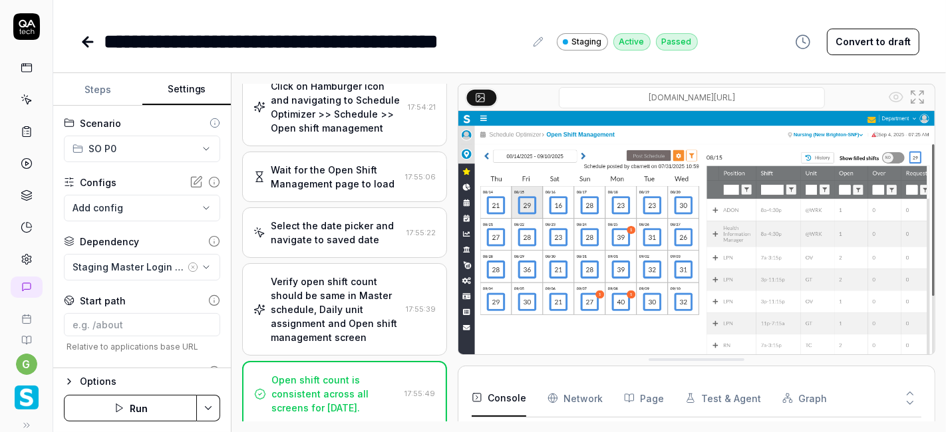
scroll to position [812, 0]
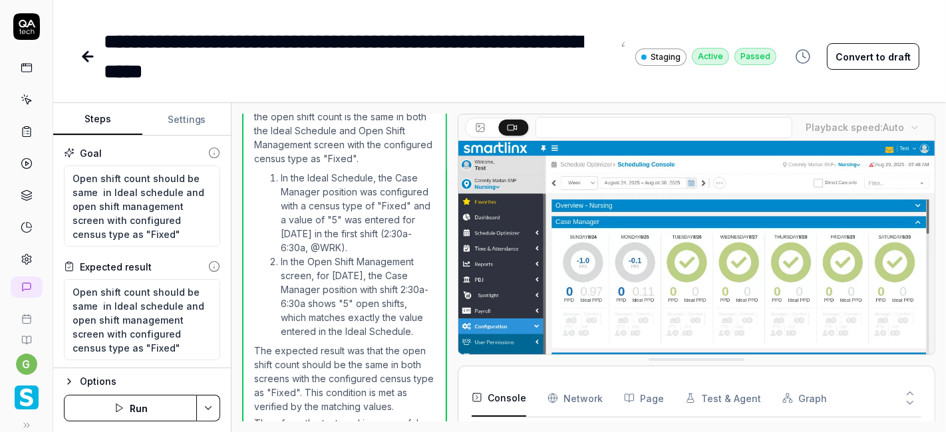
scroll to position [1067, 0]
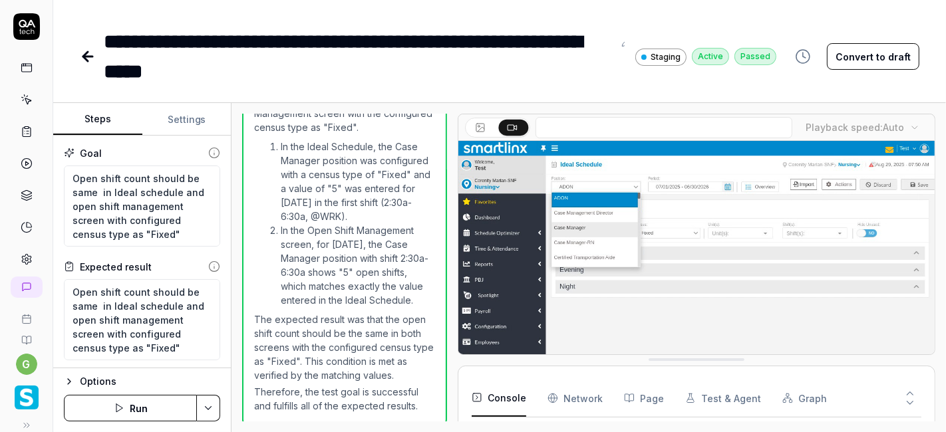
type textarea "*"
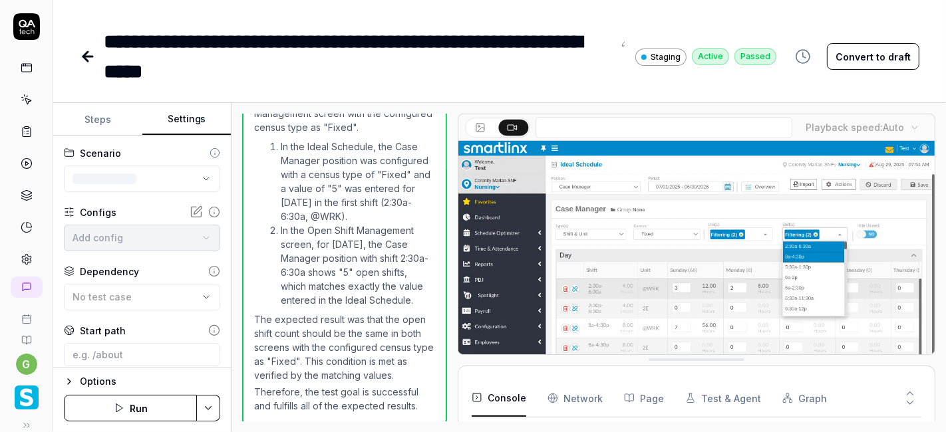
click at [200, 126] on button "Settings" at bounding box center [186, 120] width 89 height 32
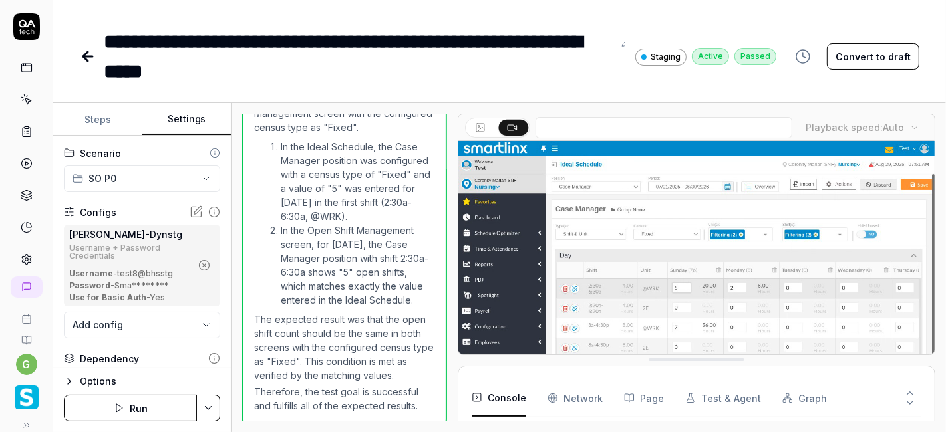
click at [198, 262] on icon "button" at bounding box center [204, 265] width 12 height 12
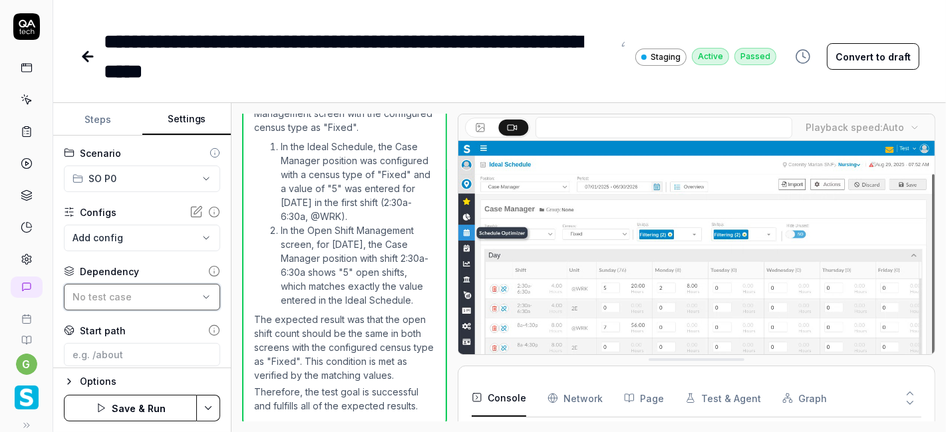
click at [158, 294] on div "No test case" at bounding box center [136, 297] width 126 height 14
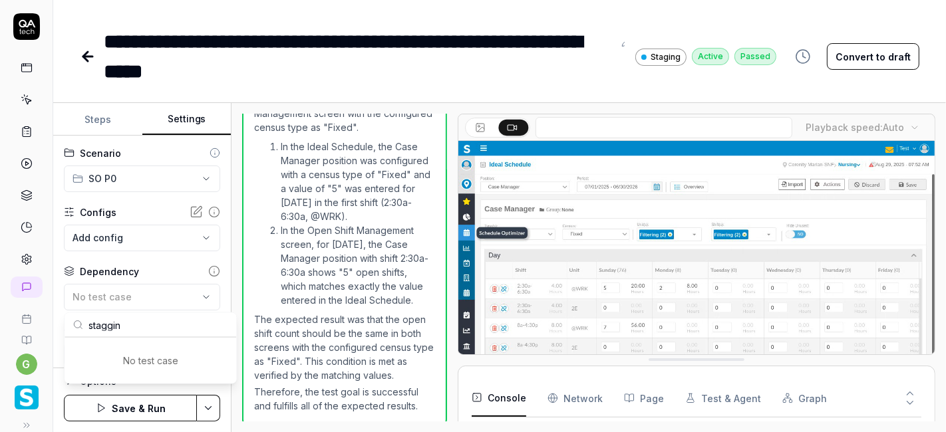
type input "stagging"
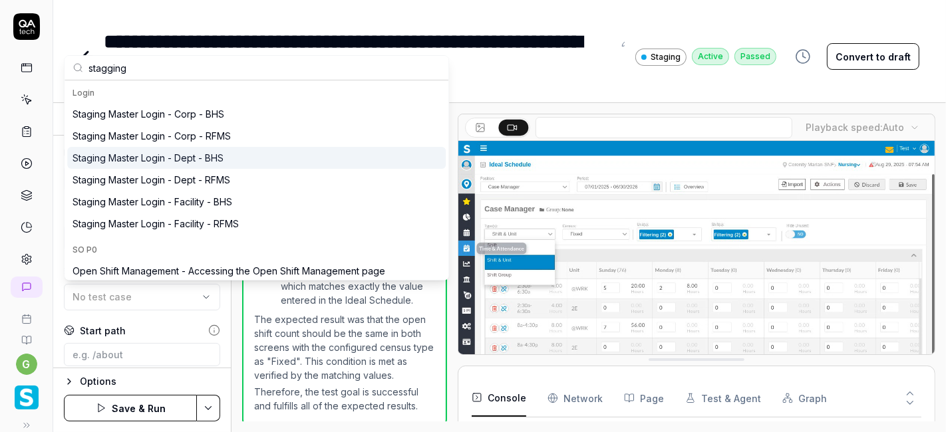
type input "stagging"
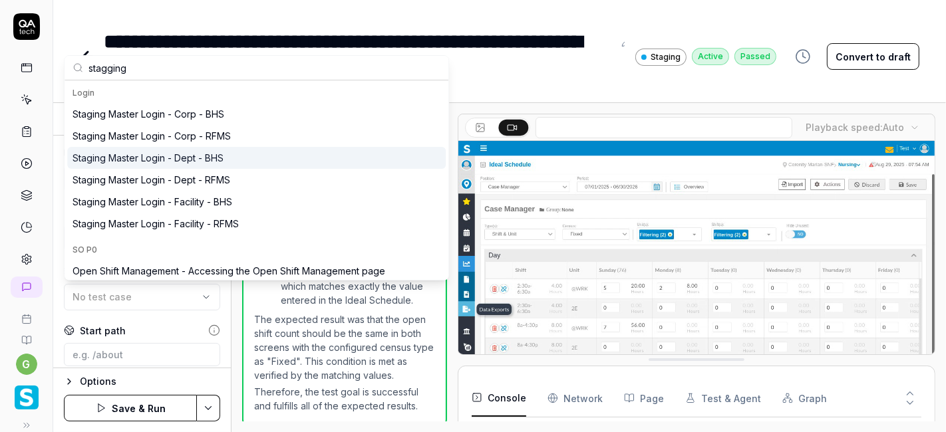
click at [167, 164] on div "Staging Master Login - Dept - BHS" at bounding box center [148, 158] width 151 height 14
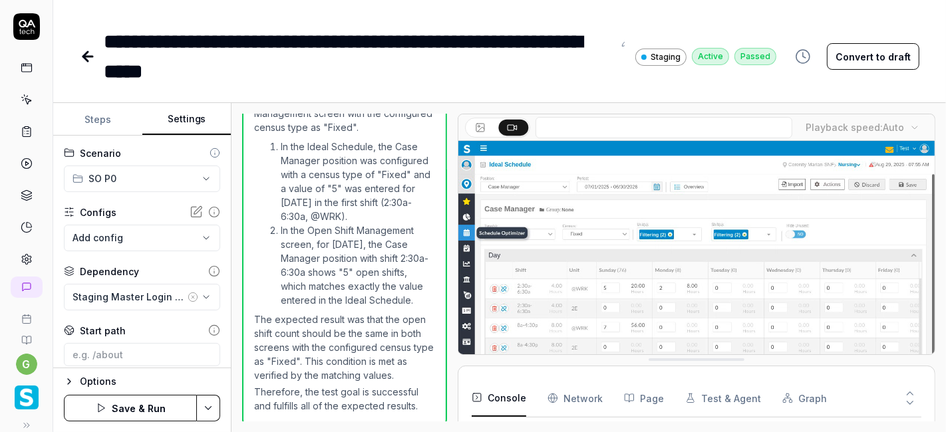
click at [144, 410] on button "Save & Run" at bounding box center [130, 408] width 133 height 27
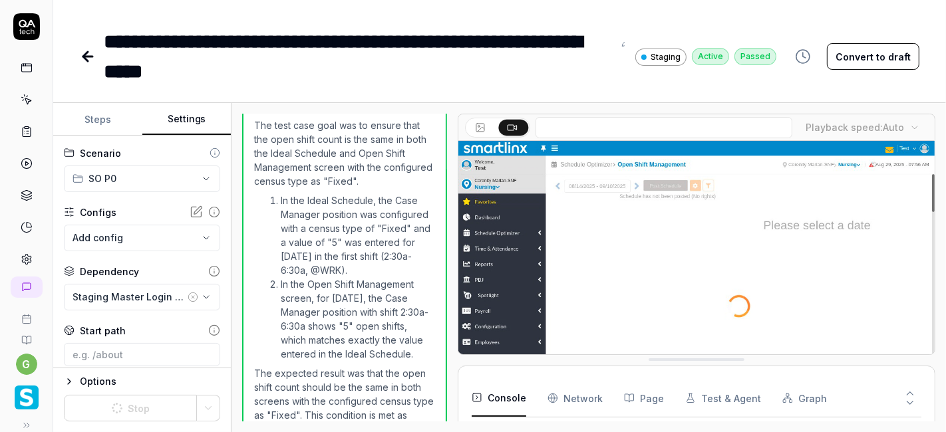
scroll to position [1067, 0]
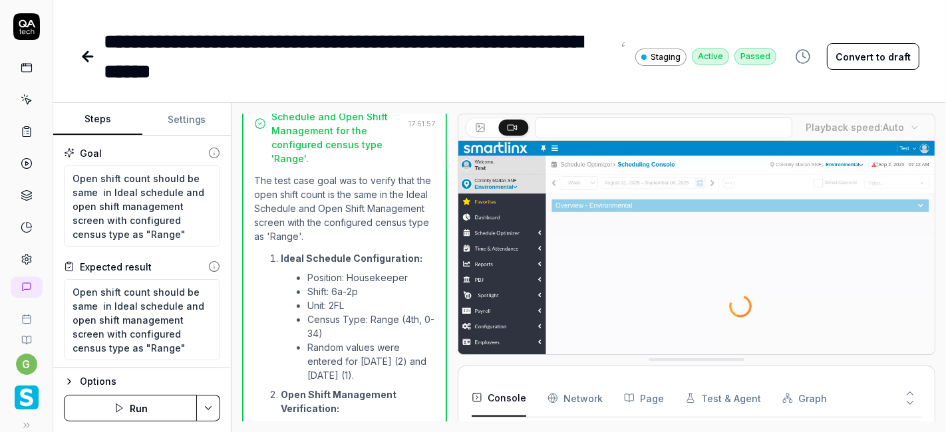
scroll to position [1690, 0]
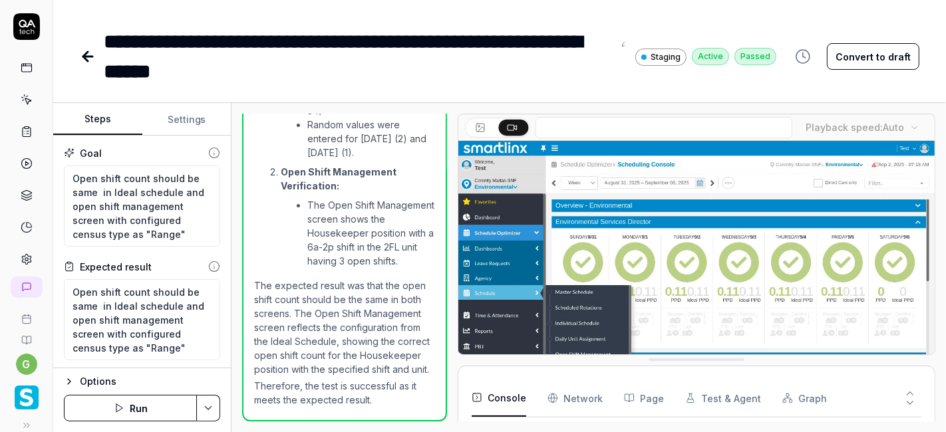
type textarea "*"
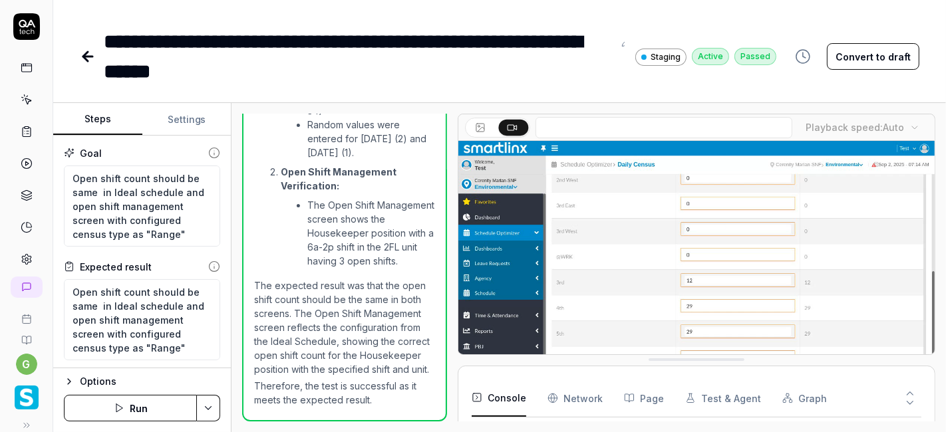
click at [192, 123] on button "Settings" at bounding box center [186, 120] width 89 height 32
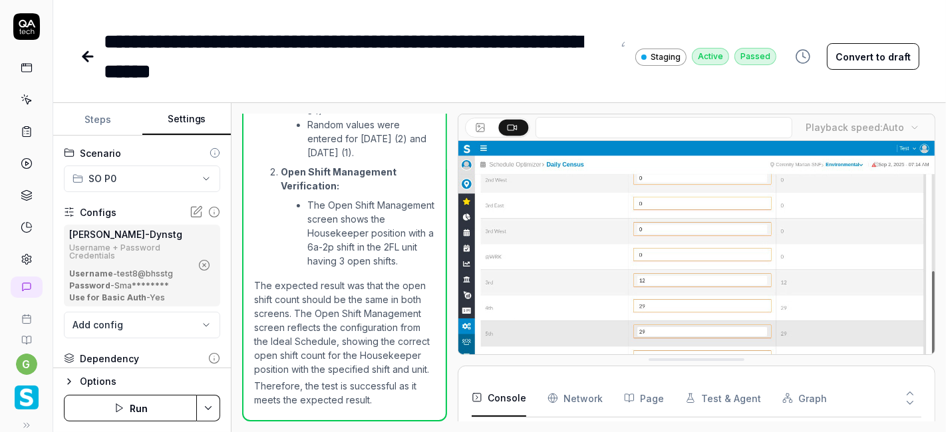
click at [198, 267] on icon "button" at bounding box center [204, 265] width 12 height 12
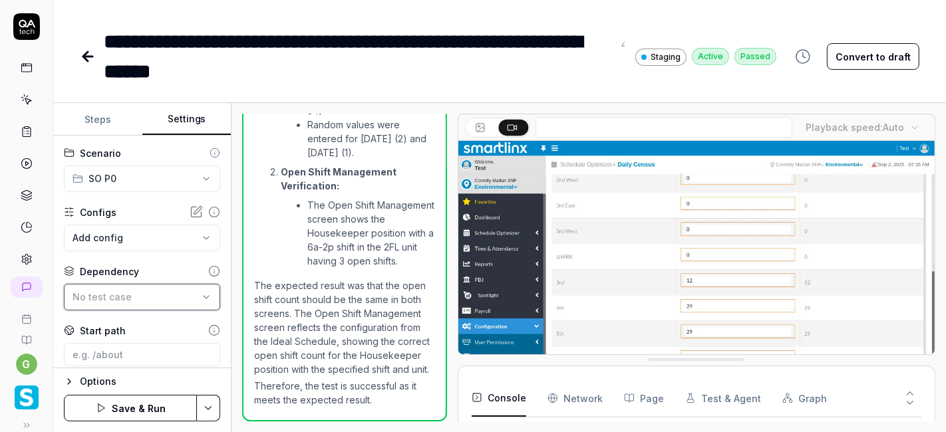
click at [112, 295] on span "No test case" at bounding box center [102, 296] width 59 height 11
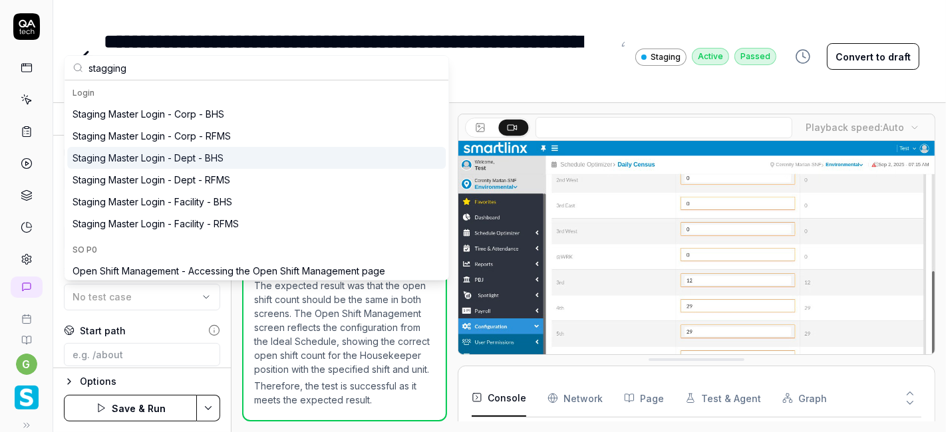
type input "stagging"
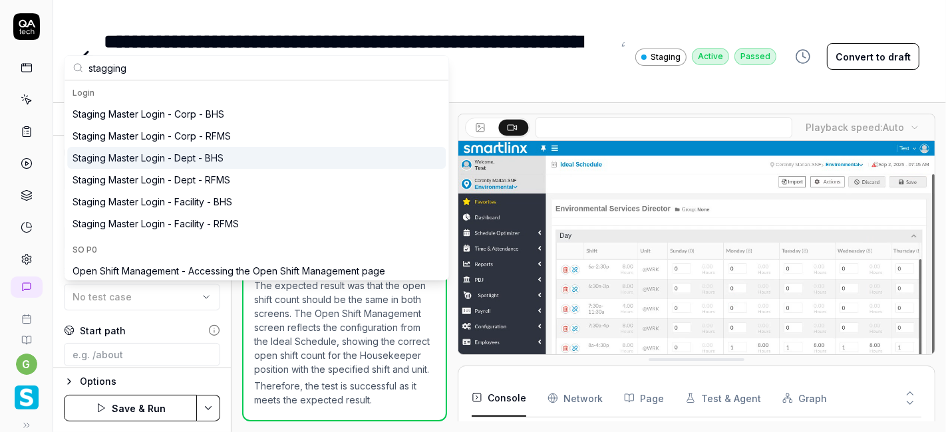
click at [200, 154] on div "Staging Master Login - Dept - BHS" at bounding box center [148, 158] width 151 height 14
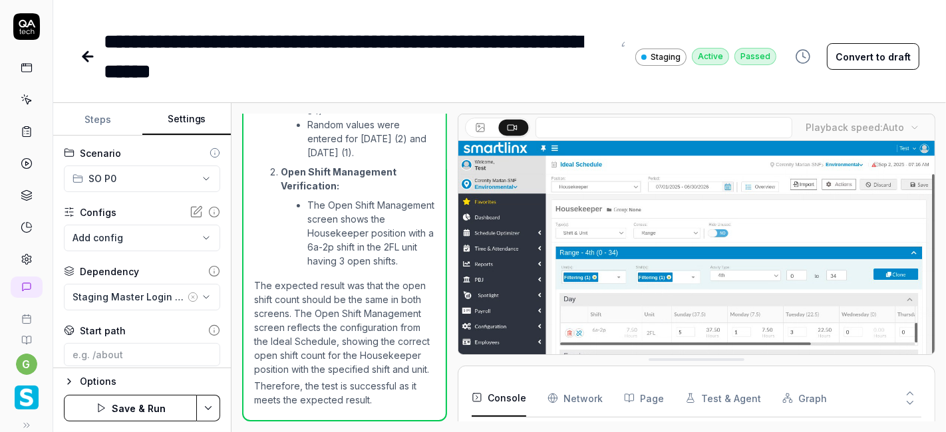
click at [150, 412] on button "Save & Run" at bounding box center [130, 408] width 133 height 27
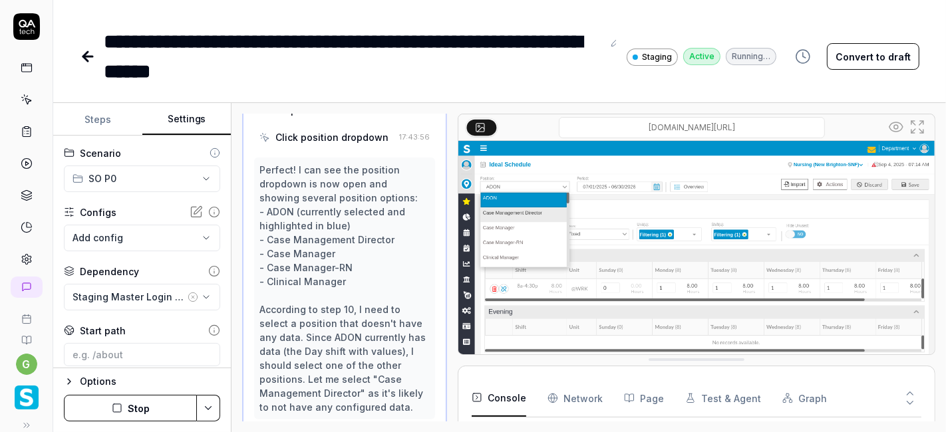
scroll to position [1295, 0]
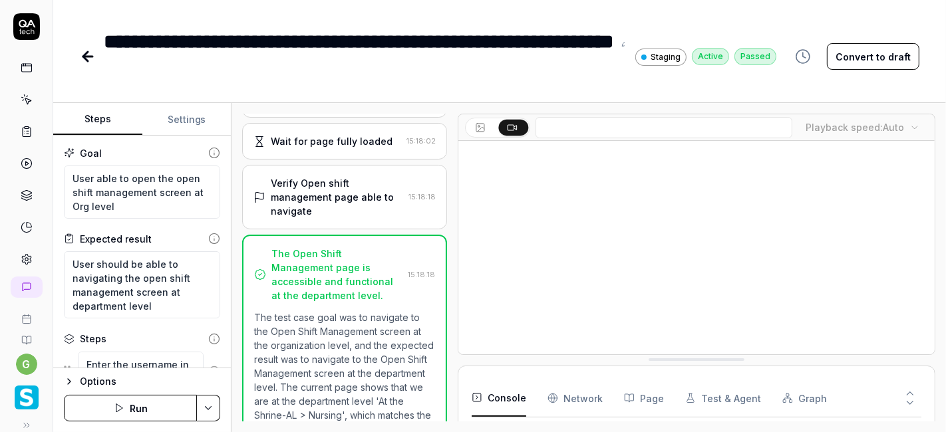
scroll to position [537, 0]
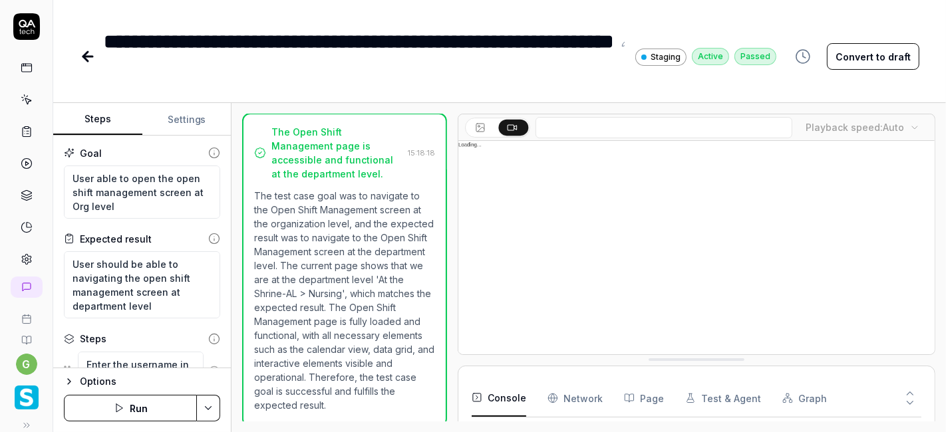
type textarea "*"
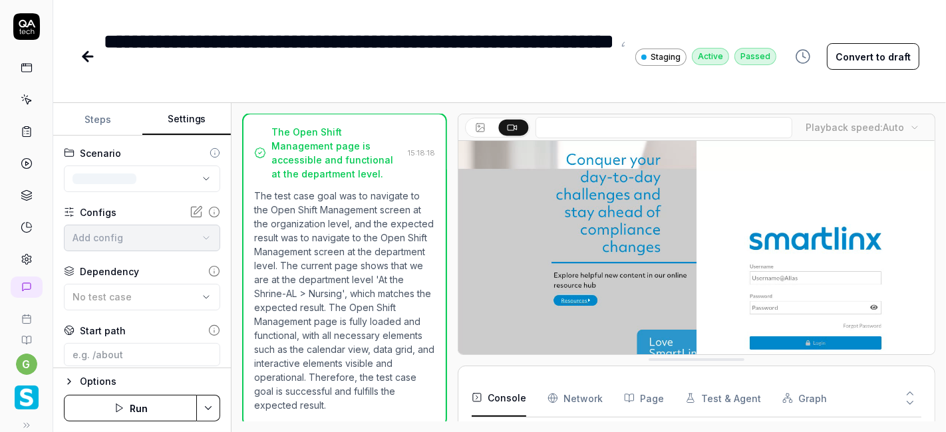
click at [197, 122] on button "Settings" at bounding box center [186, 120] width 89 height 32
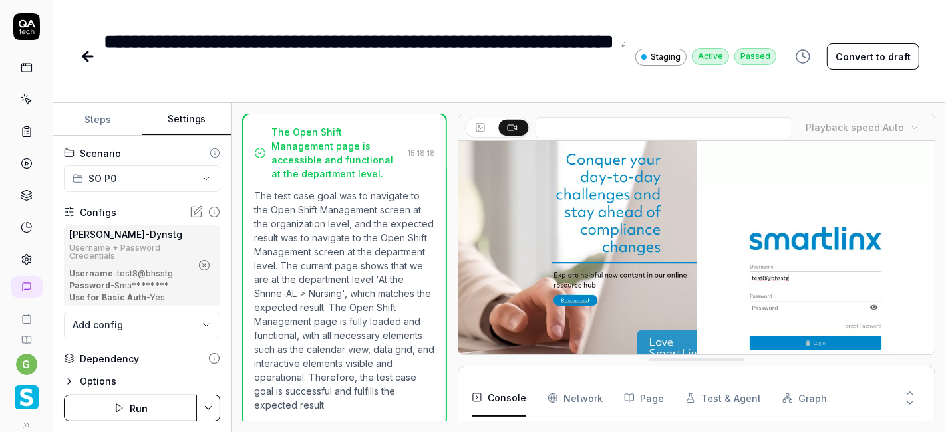
click at [198, 261] on icon "button" at bounding box center [204, 265] width 12 height 12
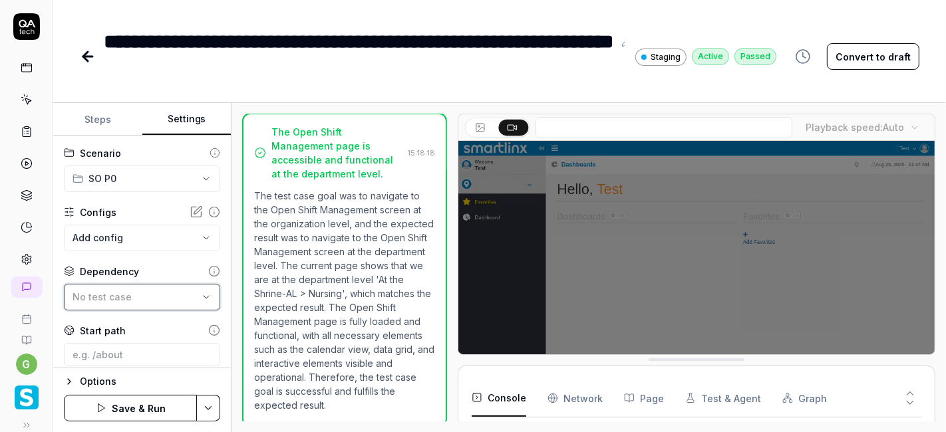
click at [102, 292] on span "No test case" at bounding box center [102, 296] width 59 height 11
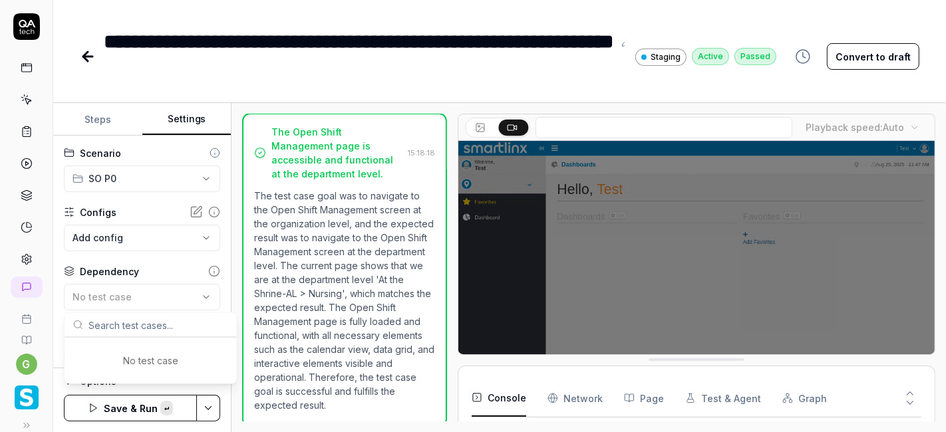
type input "stagging"
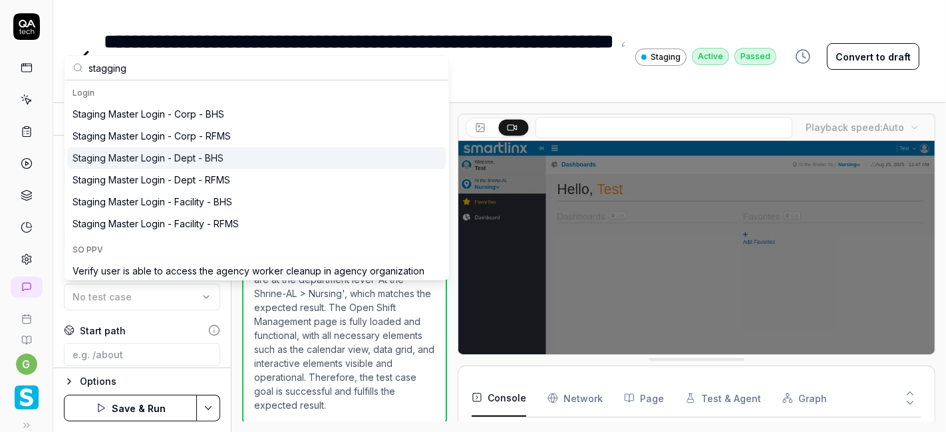
type input "stagging"
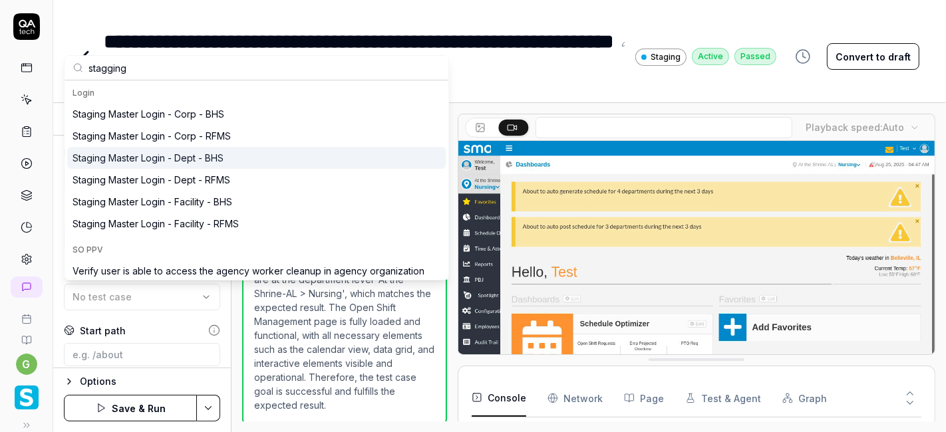
click at [194, 156] on div "Staging Master Login - Dept - BHS" at bounding box center [148, 158] width 151 height 14
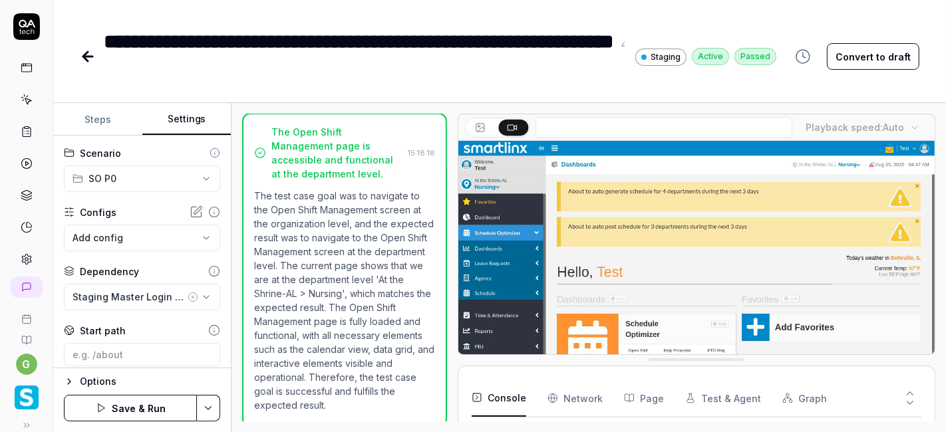
click at [140, 402] on button "Save & Run" at bounding box center [130, 408] width 133 height 27
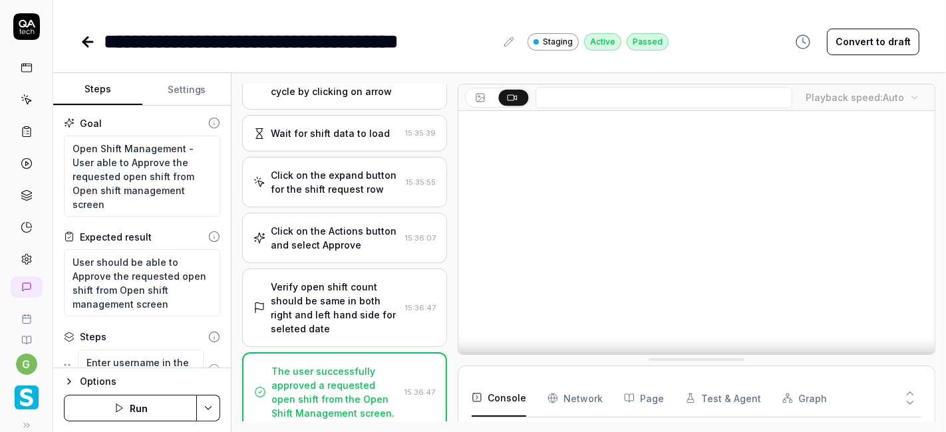
scroll to position [1390, 0]
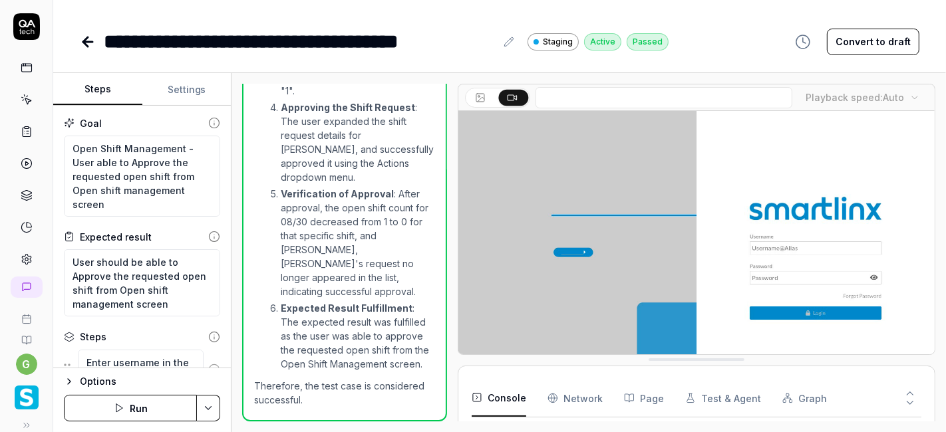
type textarea "*"
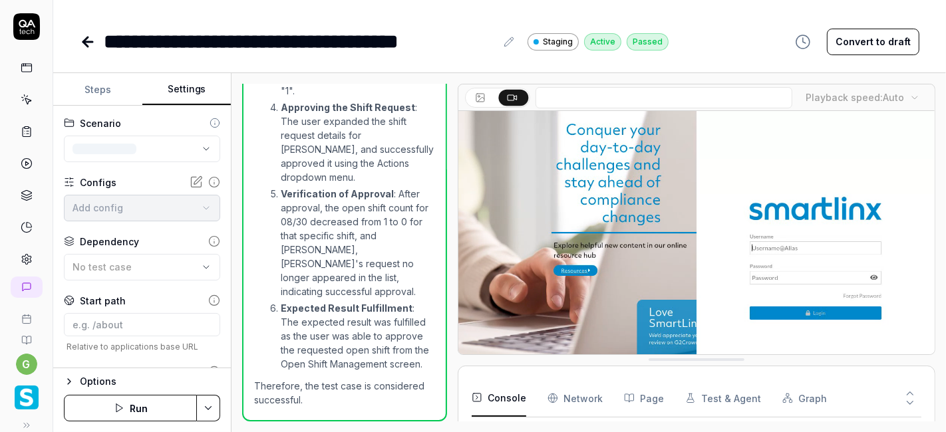
click at [190, 90] on button "Settings" at bounding box center [186, 90] width 89 height 32
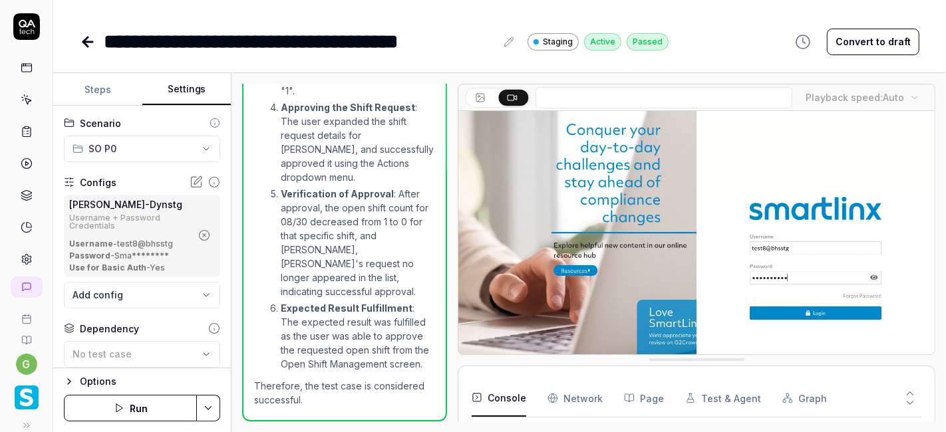
click at [198, 231] on icon "button" at bounding box center [204, 235] width 12 height 12
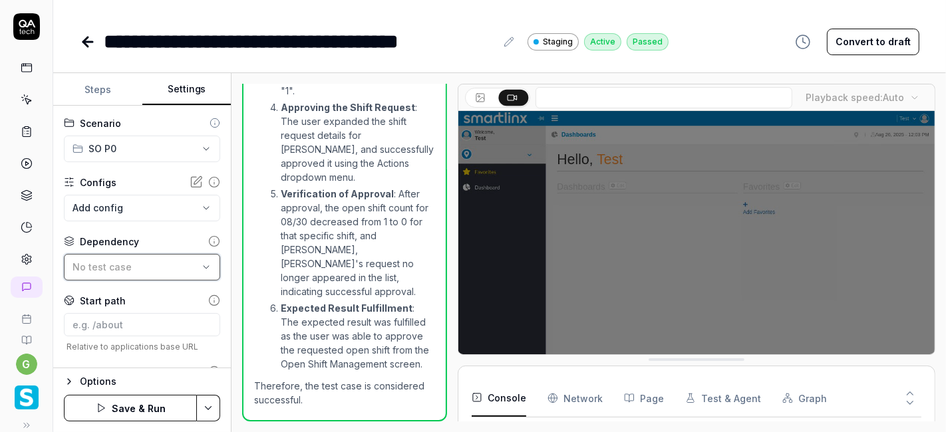
click at [110, 267] on span "No test case" at bounding box center [102, 266] width 59 height 11
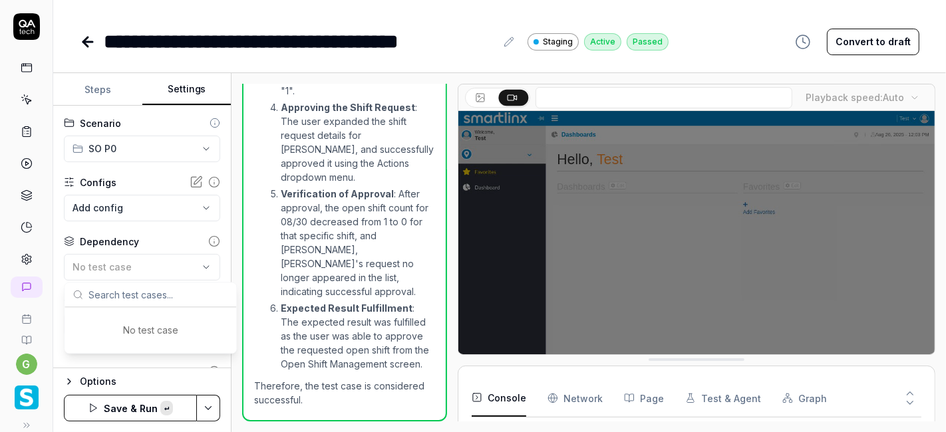
type input "stagging"
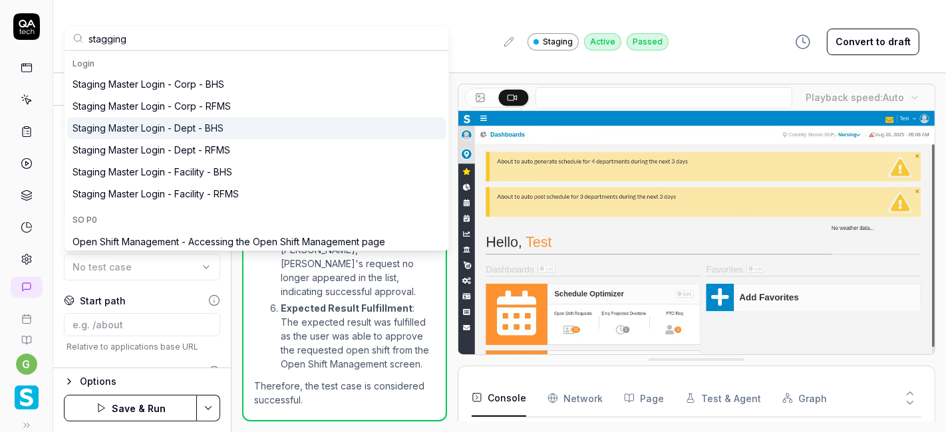
type input "stagging"
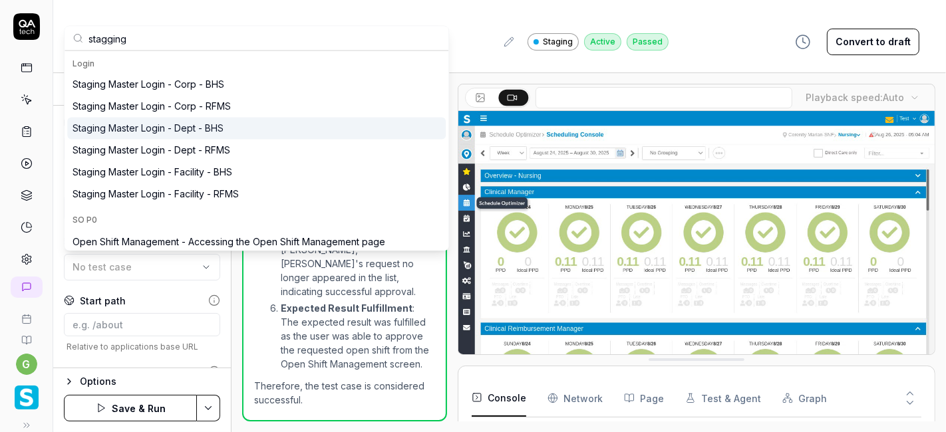
click at [178, 130] on div "Staging Master Login - Dept - BHS" at bounding box center [148, 129] width 151 height 14
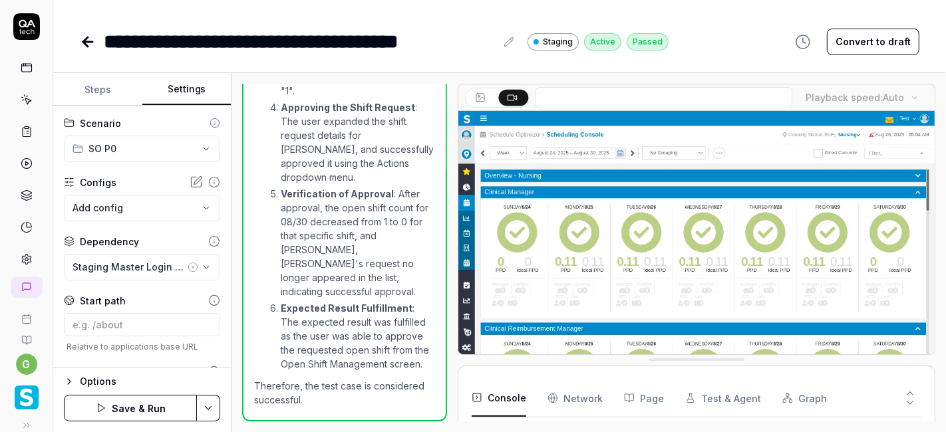
click at [160, 404] on button "Save & Run" at bounding box center [130, 408] width 133 height 27
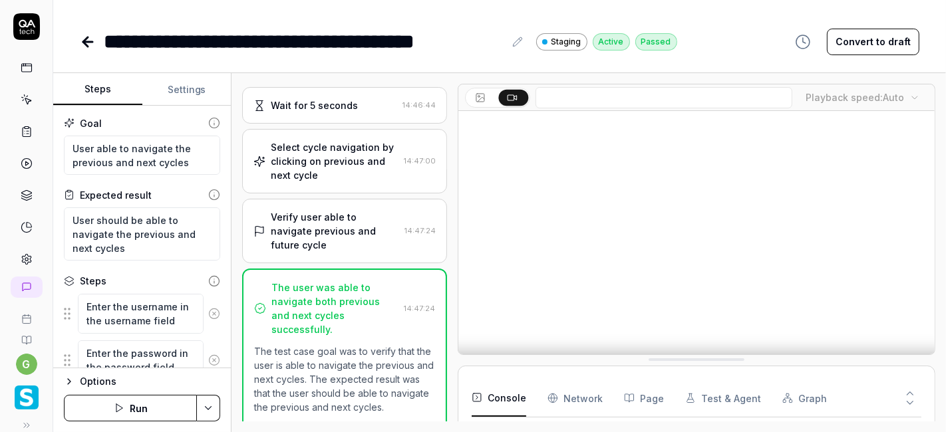
scroll to position [204, 0]
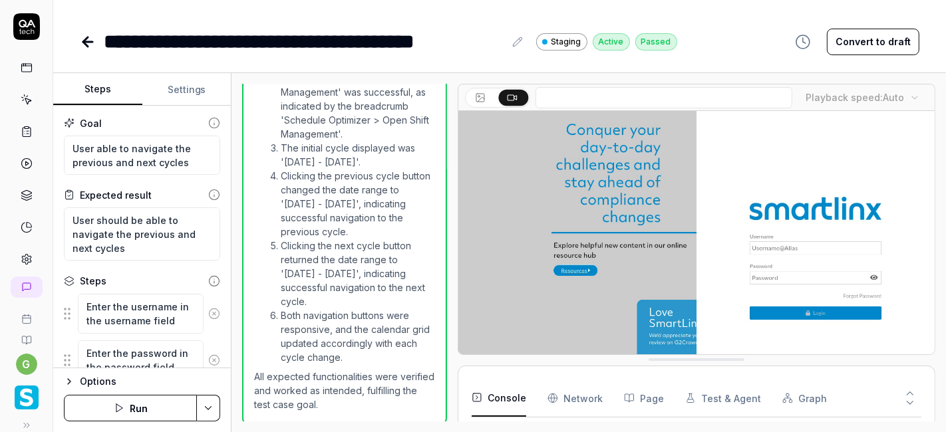
type textarea "*"
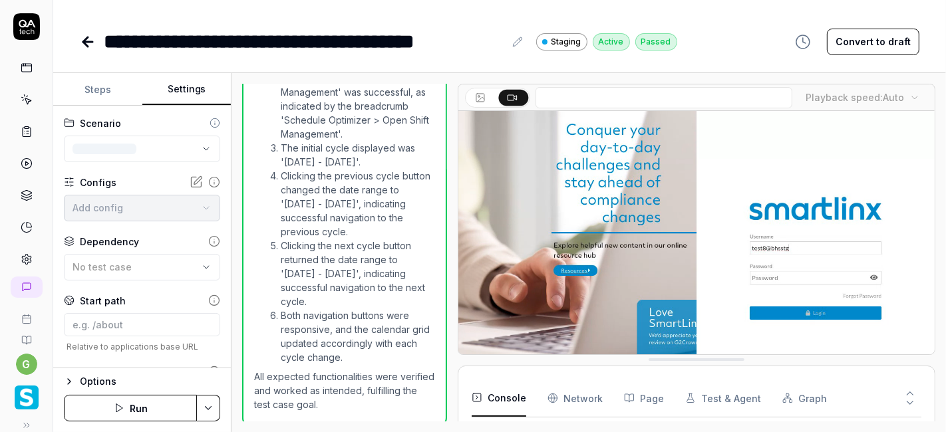
click at [202, 91] on button "Settings" at bounding box center [186, 90] width 89 height 32
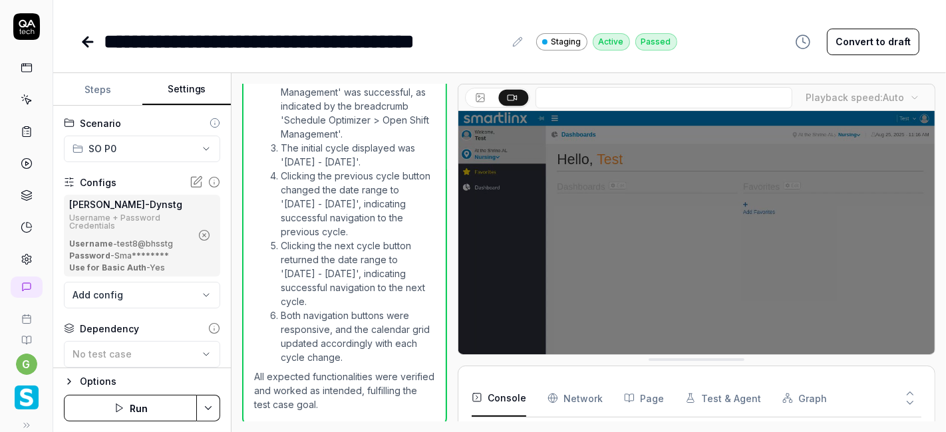
click at [198, 236] on icon "button" at bounding box center [204, 235] width 12 height 12
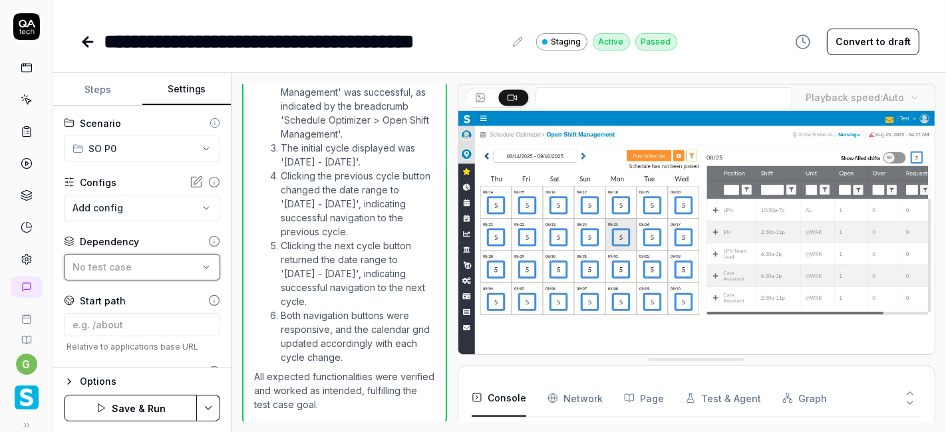
click at [111, 267] on span "No test case" at bounding box center [102, 266] width 59 height 11
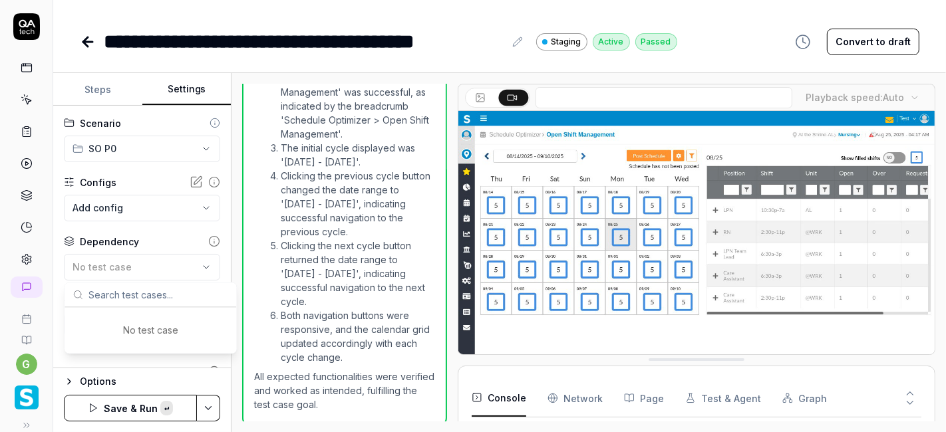
type input "stagging"
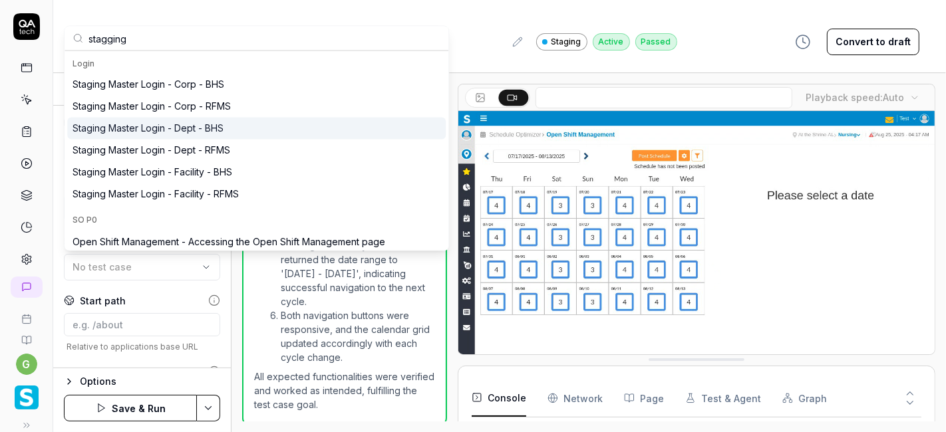
type input "stagging"
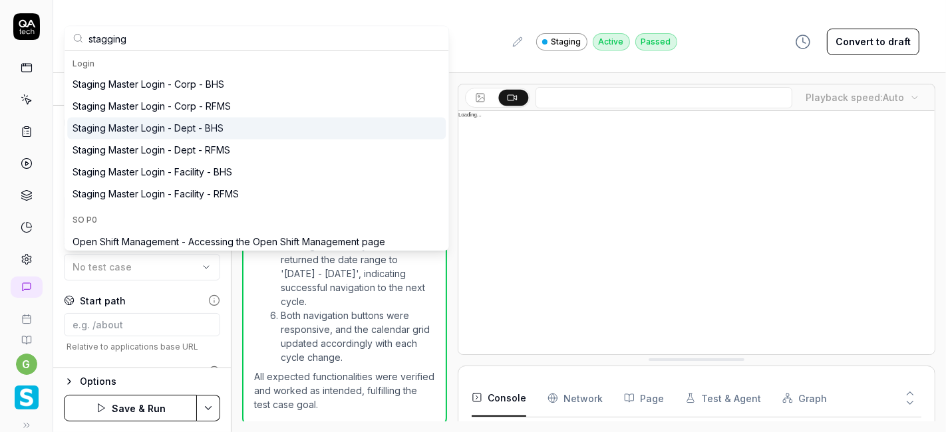
click at [186, 130] on div "Staging Master Login - Dept - BHS" at bounding box center [148, 129] width 151 height 14
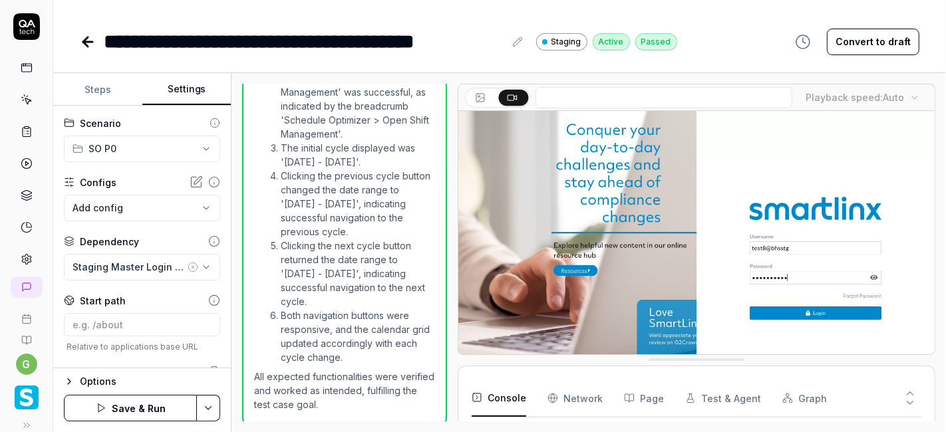
click at [132, 408] on button "Save & Run" at bounding box center [130, 408] width 133 height 27
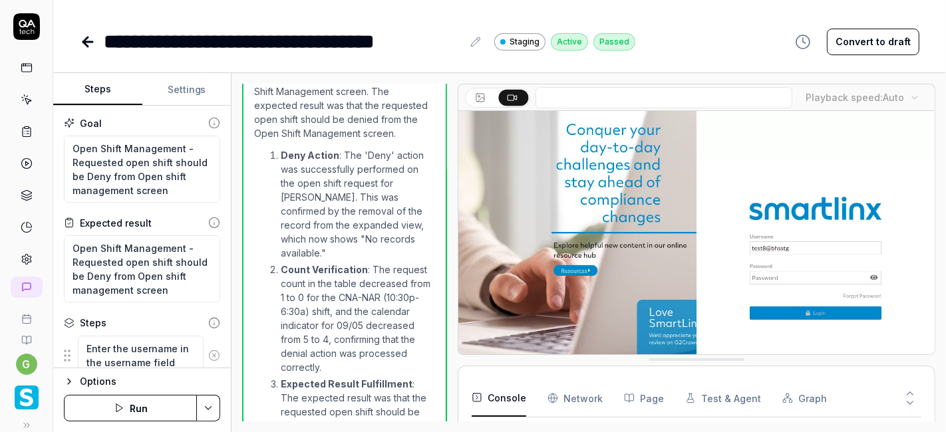
scroll to position [1310, 0]
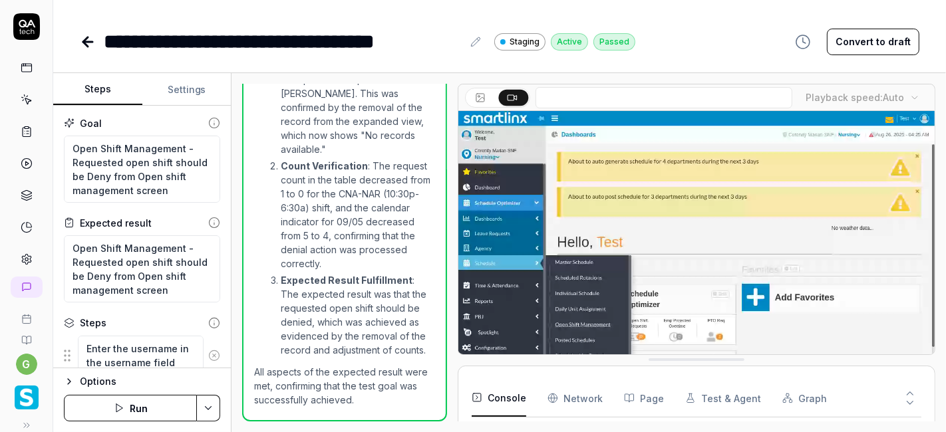
type textarea "*"
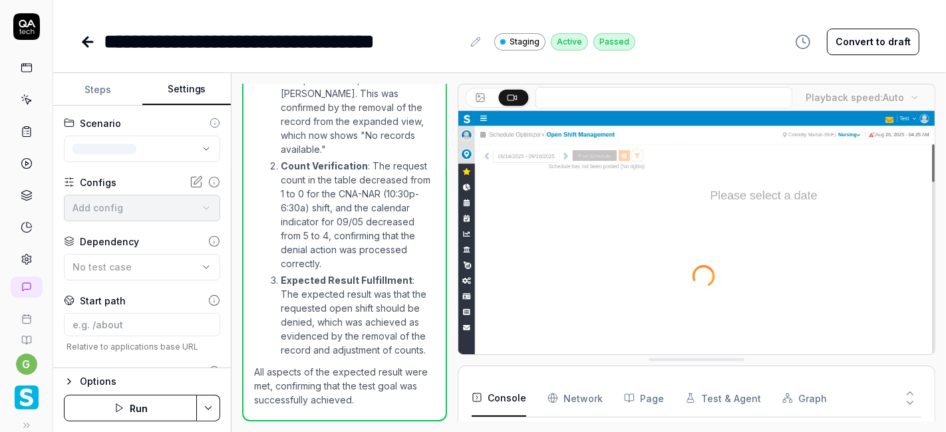
click at [189, 89] on button "Settings" at bounding box center [186, 90] width 89 height 32
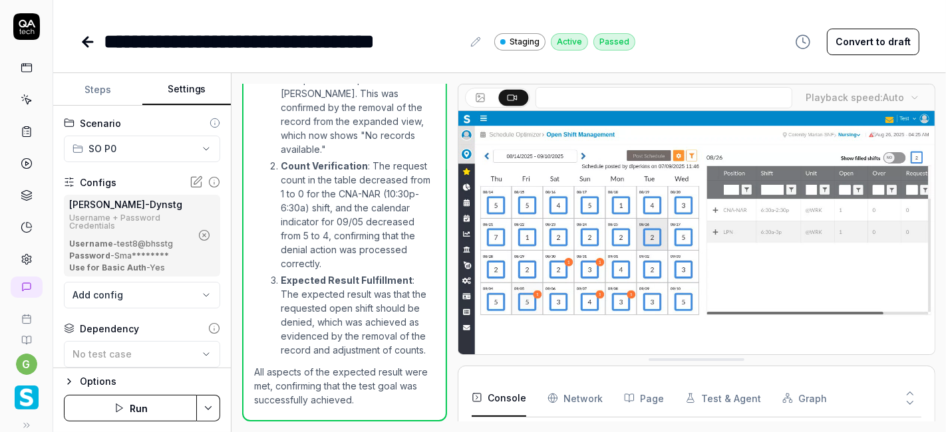
click at [198, 236] on icon "button" at bounding box center [204, 235] width 12 height 12
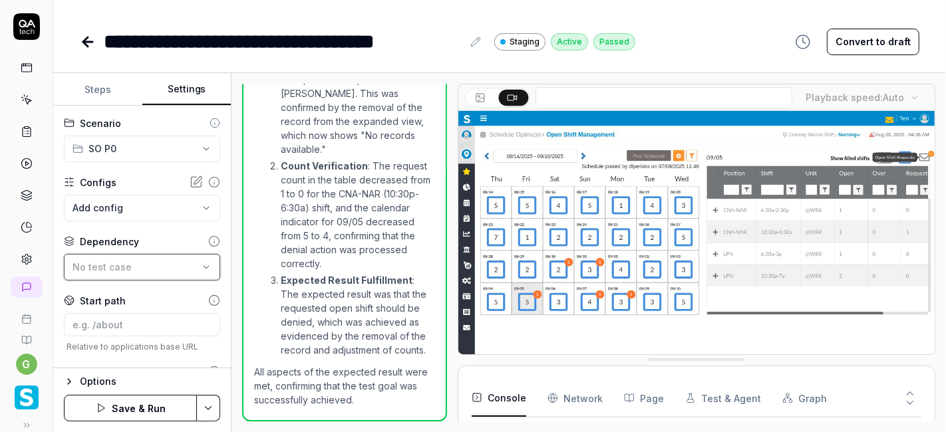
click at [120, 273] on div "No test case" at bounding box center [136, 267] width 126 height 14
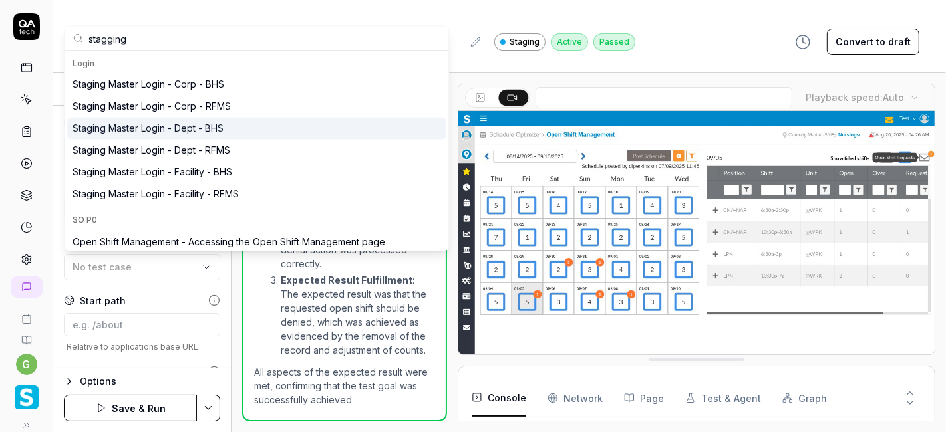
type input "stagging"
click at [180, 126] on div "Staging Master Login - Dept - BHS" at bounding box center [148, 129] width 151 height 14
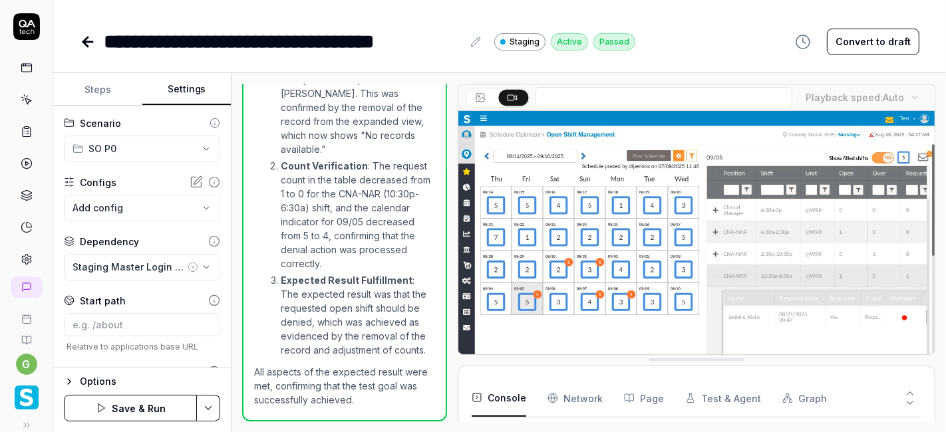
click at [143, 407] on button "Save & Run" at bounding box center [130, 408] width 133 height 27
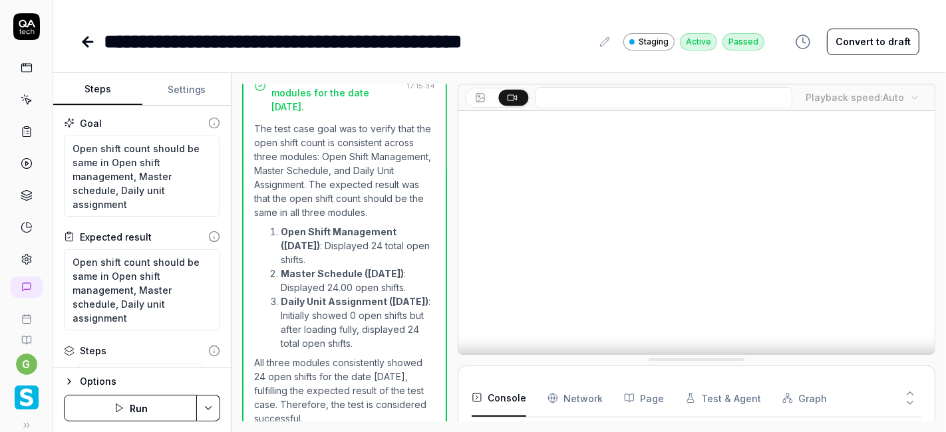
scroll to position [909, 0]
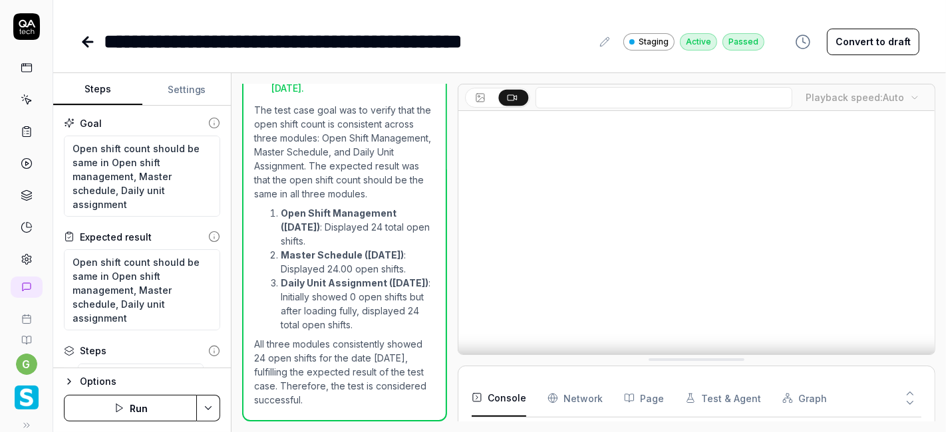
type textarea "*"
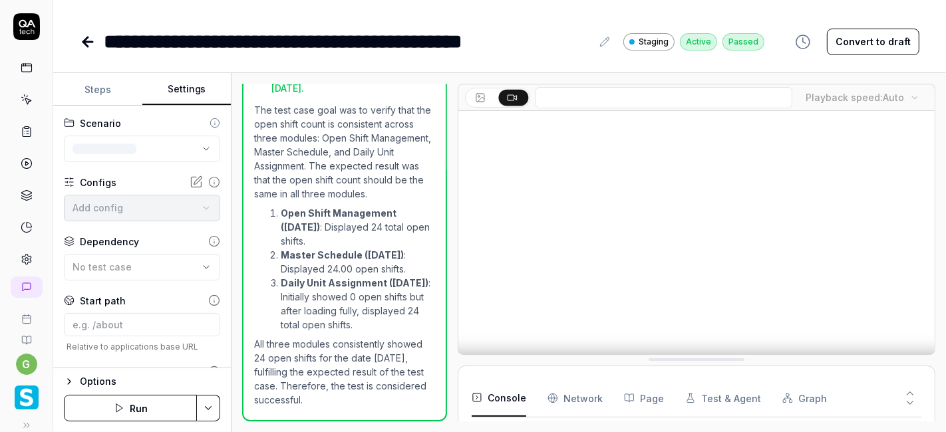
click at [196, 94] on button "Settings" at bounding box center [186, 90] width 89 height 32
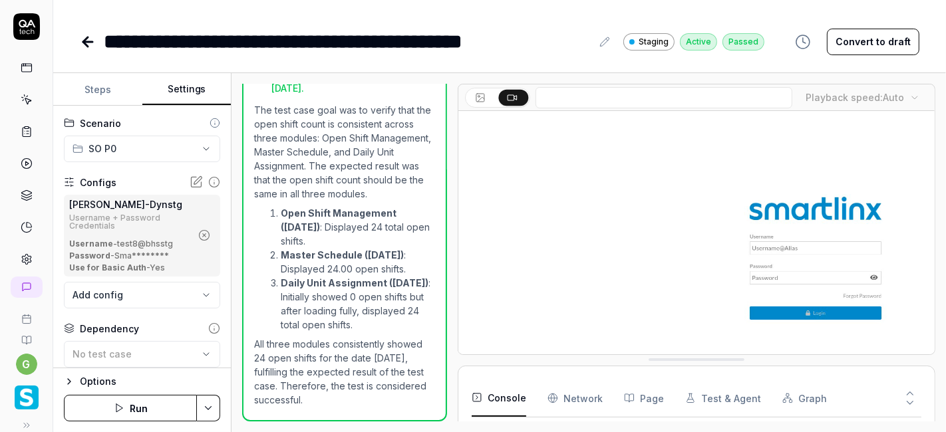
click at [198, 234] on icon "button" at bounding box center [204, 235] width 12 height 12
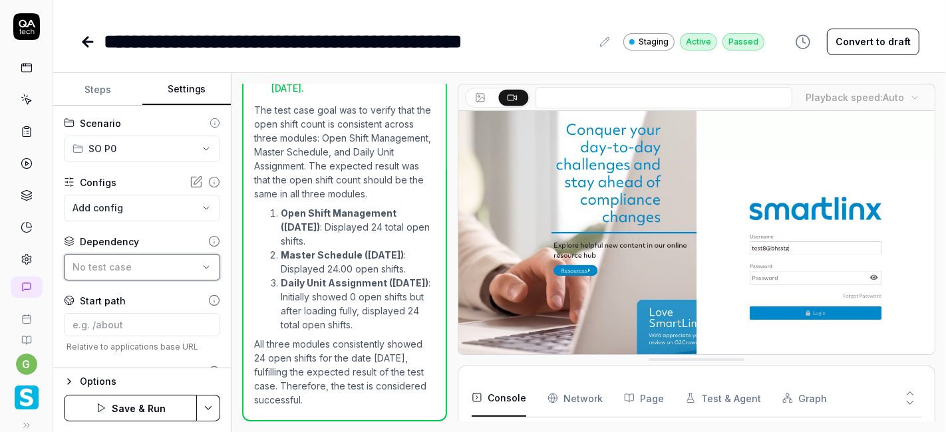
click at [118, 267] on span "No test case" at bounding box center [102, 266] width 59 height 11
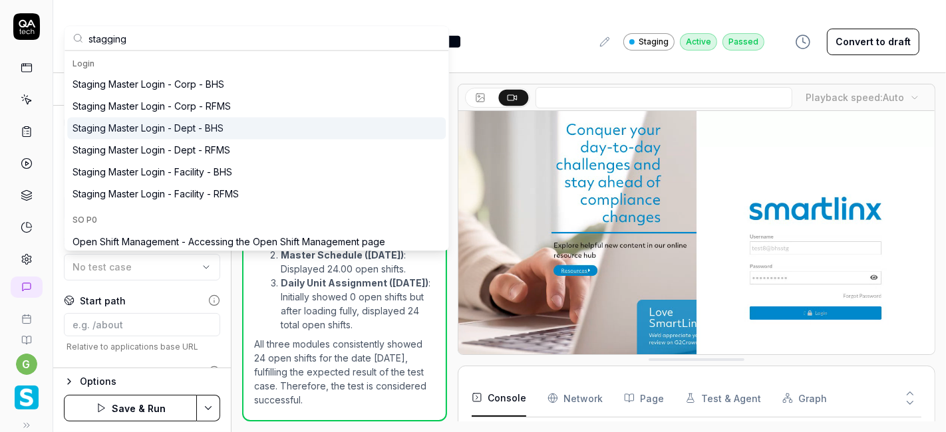
type input "stagging"
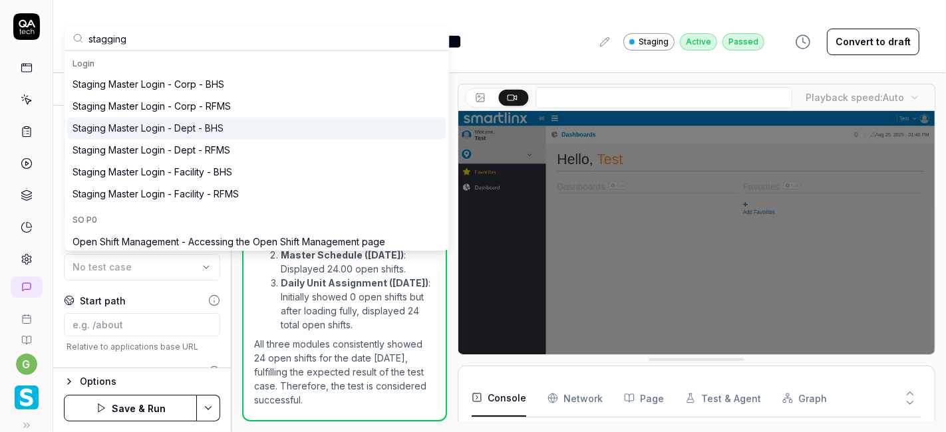
click at [182, 124] on div "Staging Master Login - Dept - BHS" at bounding box center [148, 129] width 151 height 14
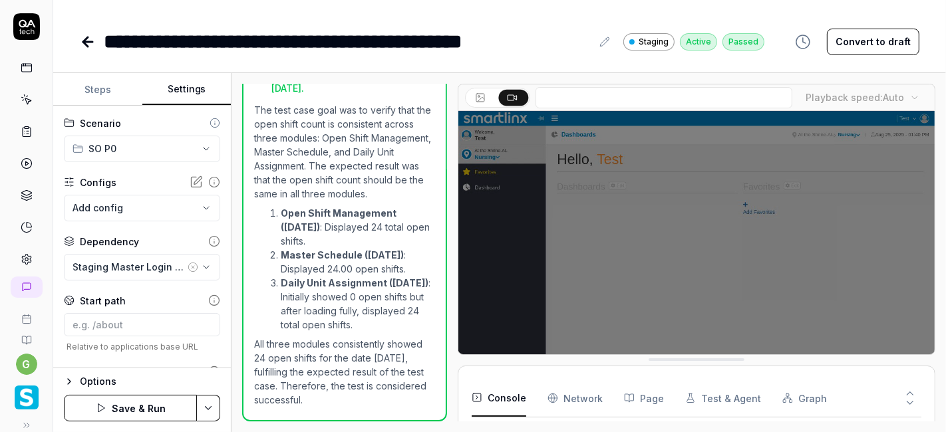
click at [146, 408] on button "Save & Run" at bounding box center [130, 408] width 133 height 27
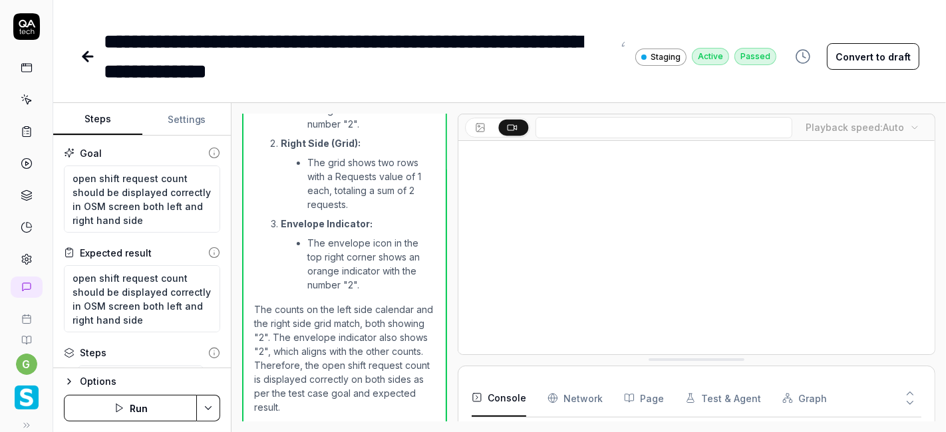
scroll to position [1461, 0]
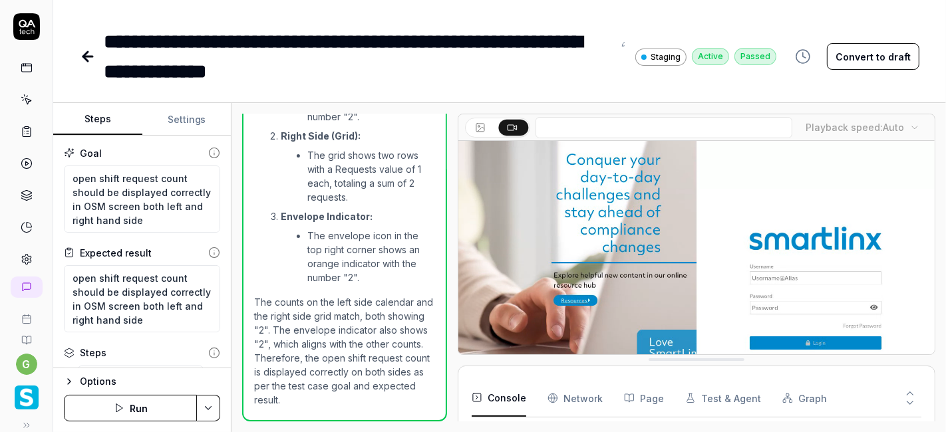
type textarea "*"
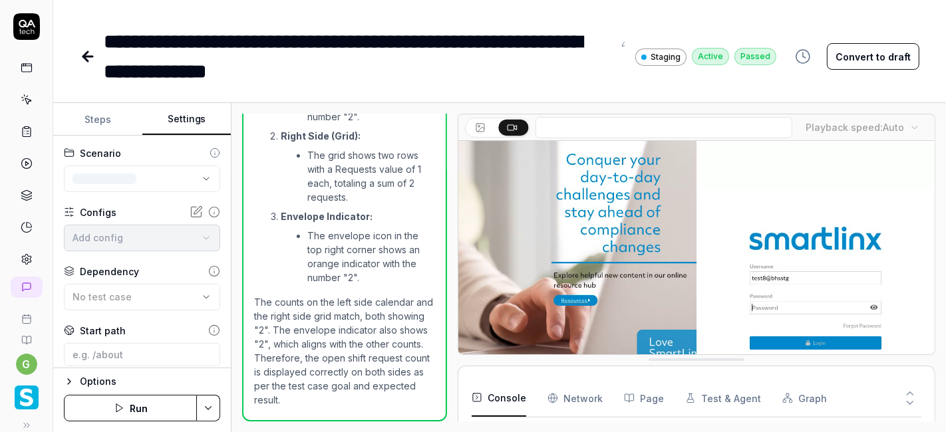
click at [192, 124] on button "Settings" at bounding box center [186, 120] width 89 height 32
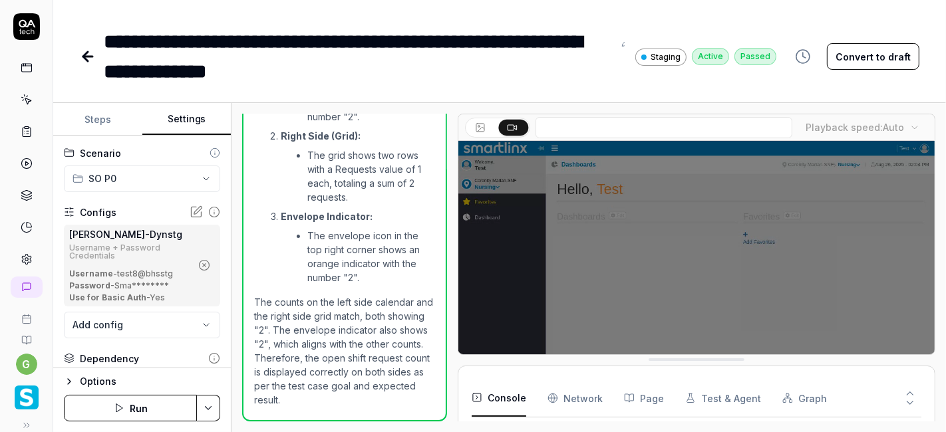
click at [198, 263] on icon "button" at bounding box center [204, 265] width 12 height 12
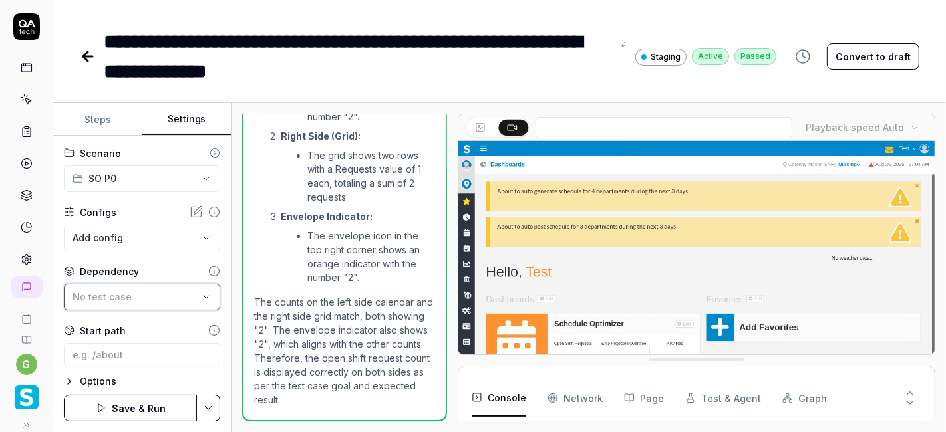
click at [122, 294] on span "No test case" at bounding box center [102, 296] width 59 height 11
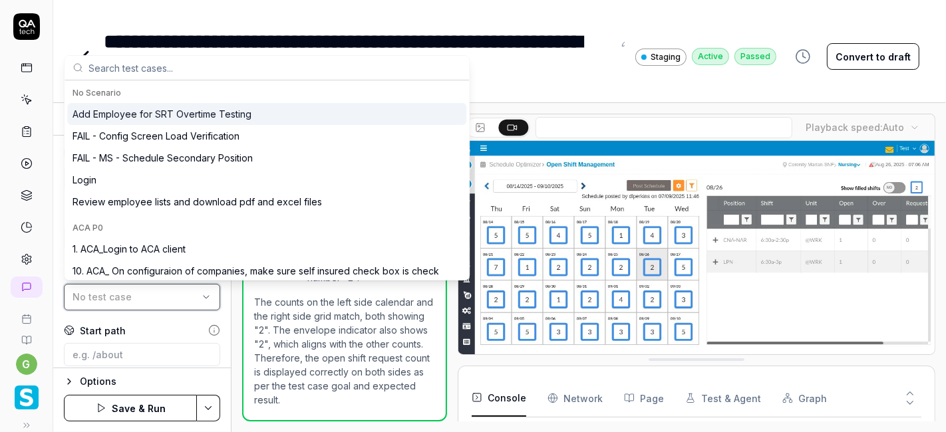
click at [129, 291] on div "No test case" at bounding box center [136, 297] width 126 height 14
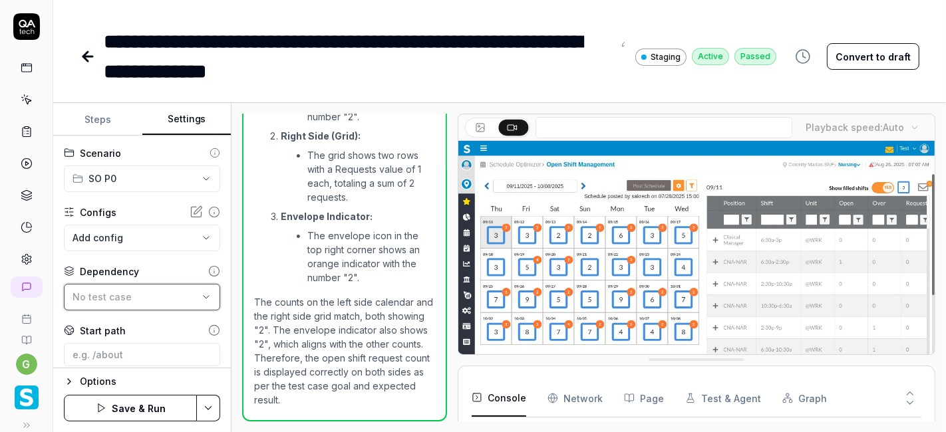
click at [129, 291] on div "No test case" at bounding box center [136, 297] width 126 height 14
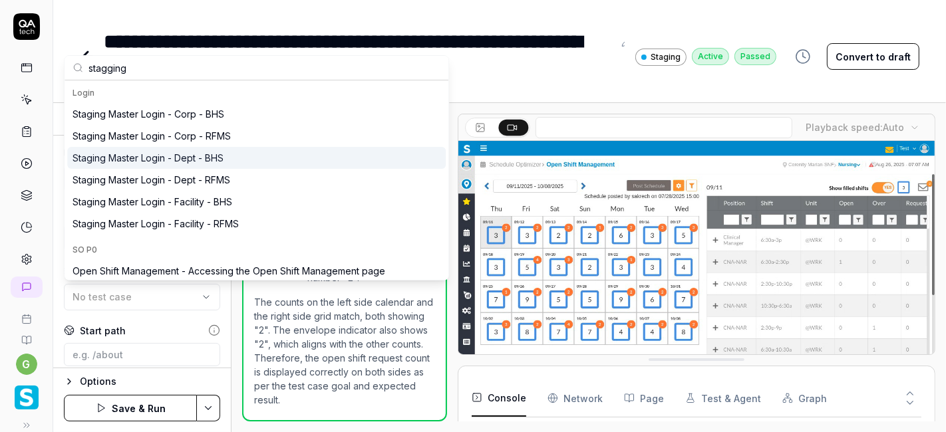
type input "stagging"
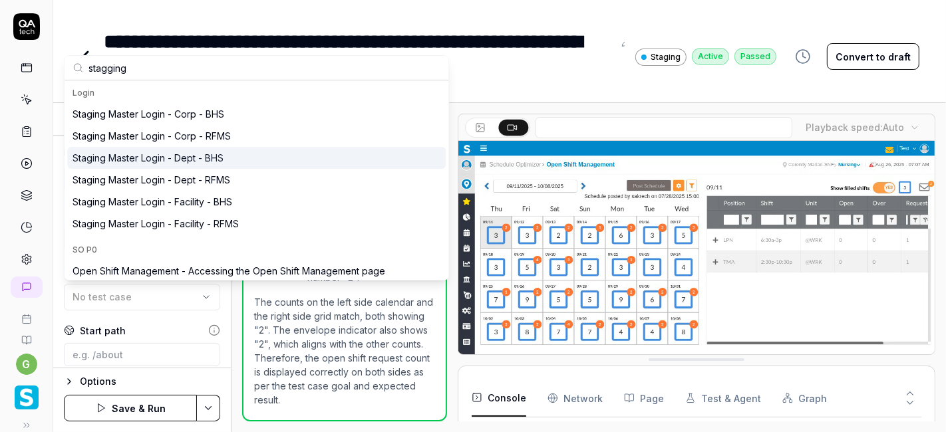
click at [165, 155] on div "Staging Master Login - Dept - BHS" at bounding box center [148, 158] width 151 height 14
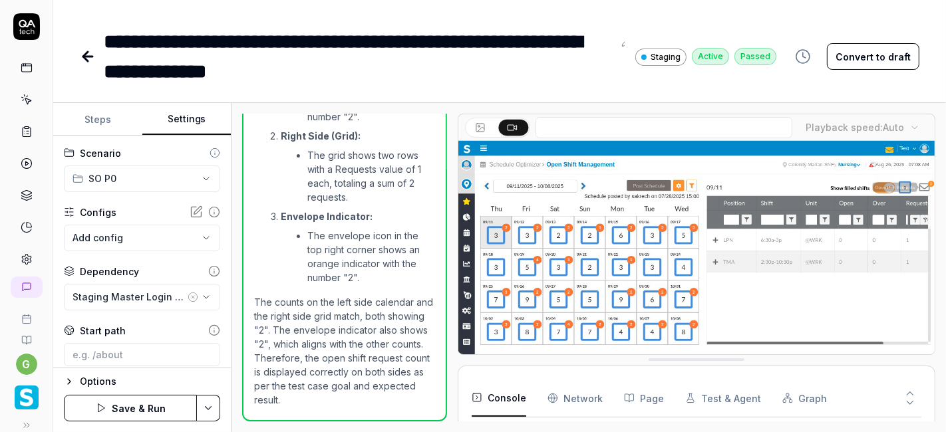
click at [142, 413] on button "Save & Run" at bounding box center [130, 408] width 133 height 27
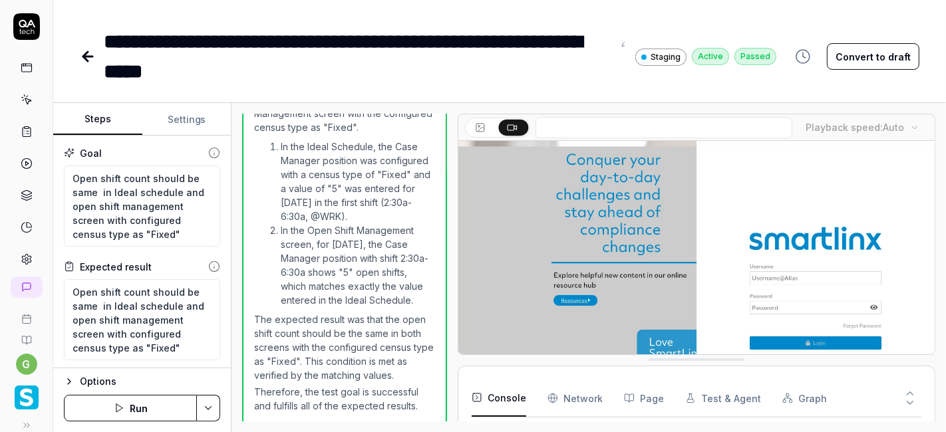
scroll to position [205, 0]
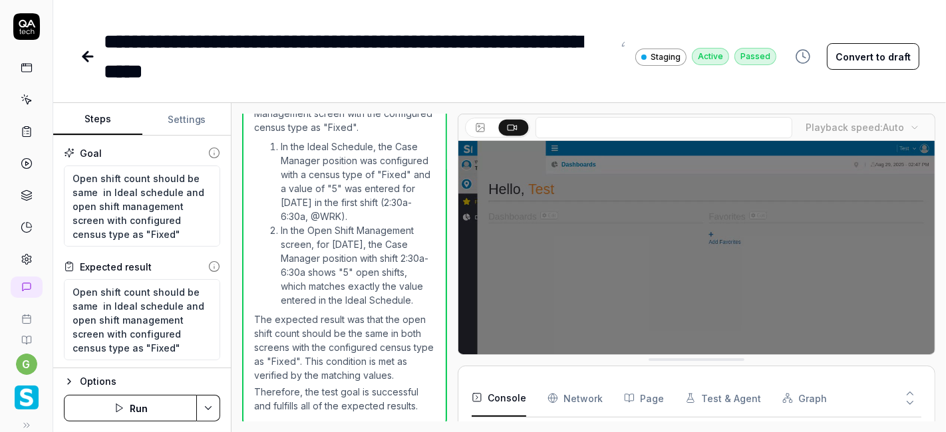
click at [138, 410] on button "Run" at bounding box center [130, 408] width 133 height 27
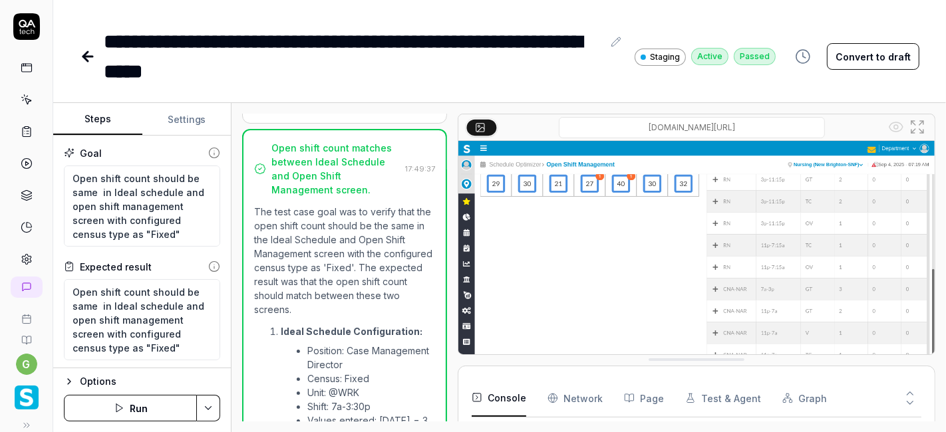
scroll to position [1062, 0]
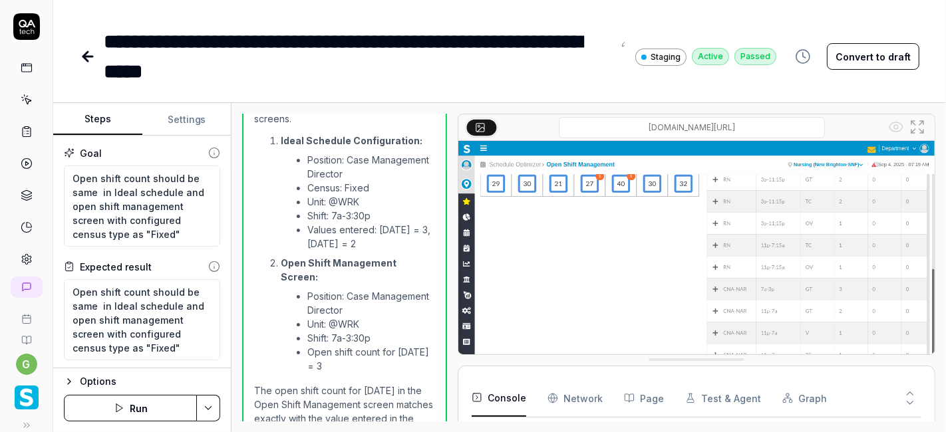
type textarea "*"
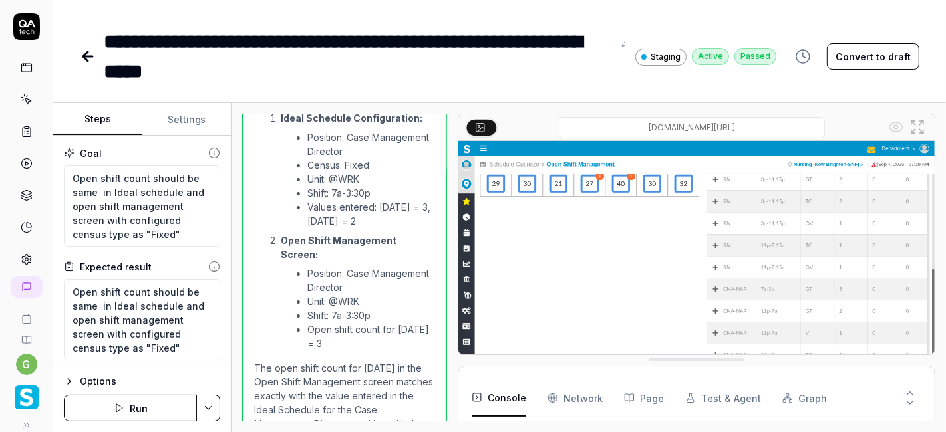
scroll to position [1158, 0]
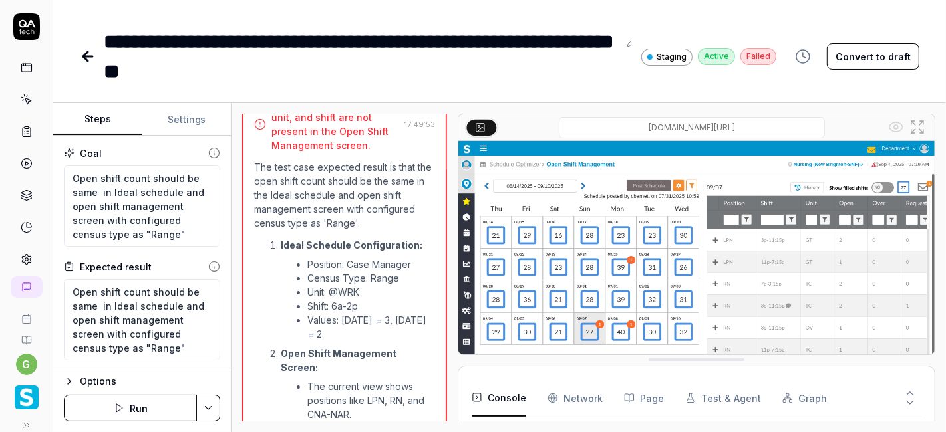
scroll to position [1139, 0]
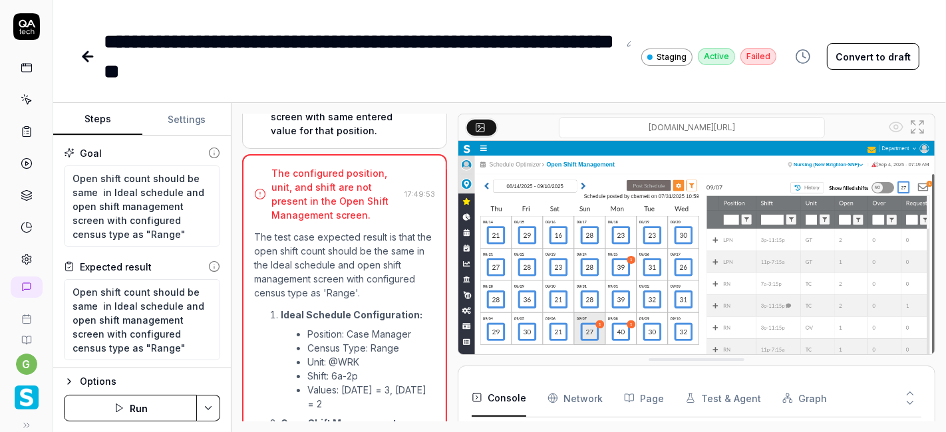
click at [142, 408] on button "Run" at bounding box center [130, 408] width 133 height 27
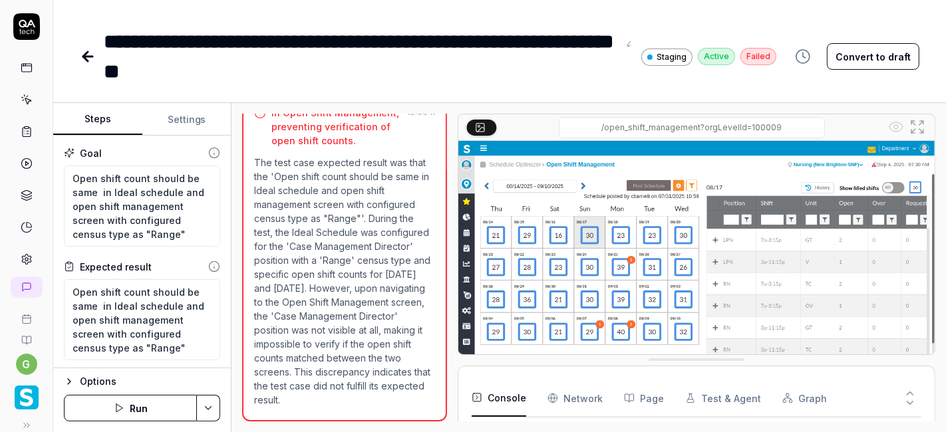
scroll to position [76, 0]
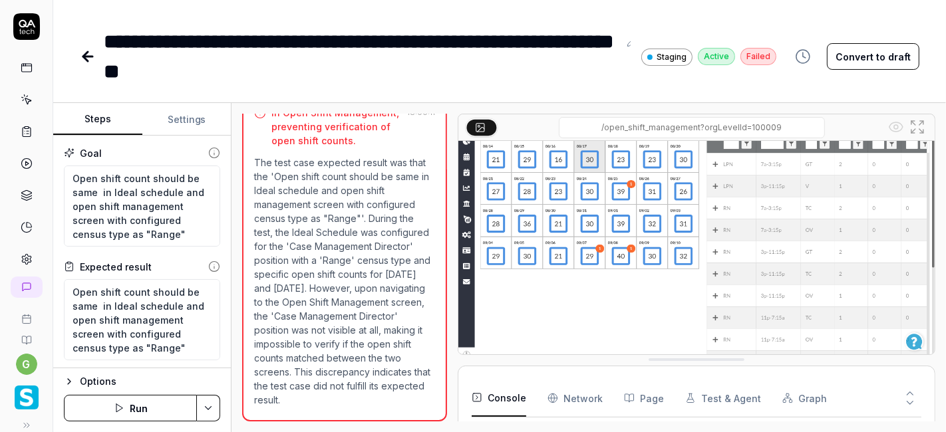
type textarea "*"
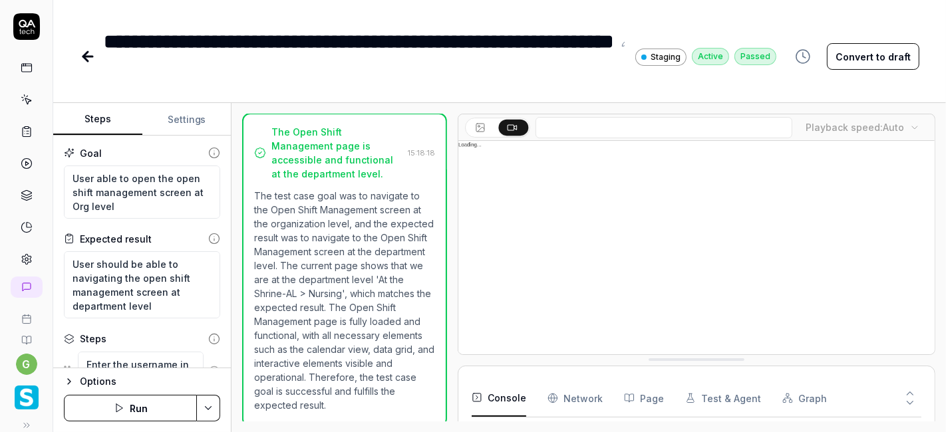
scroll to position [205, 0]
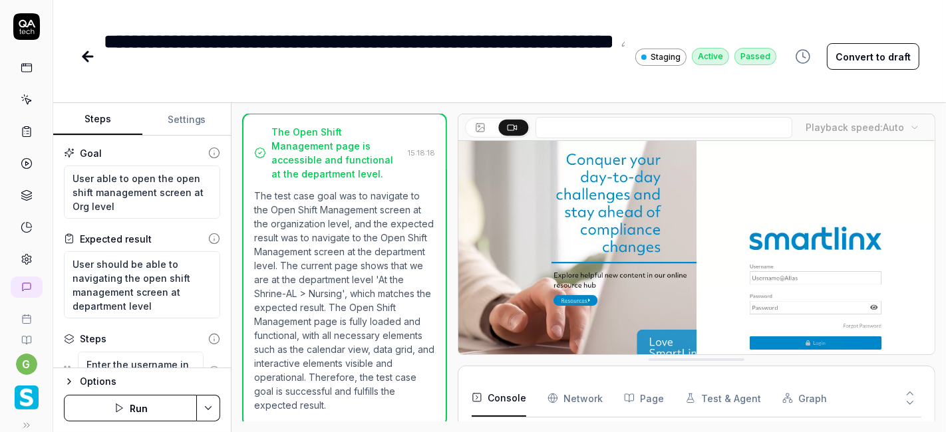
click at [140, 415] on button "Run" at bounding box center [130, 408] width 133 height 27
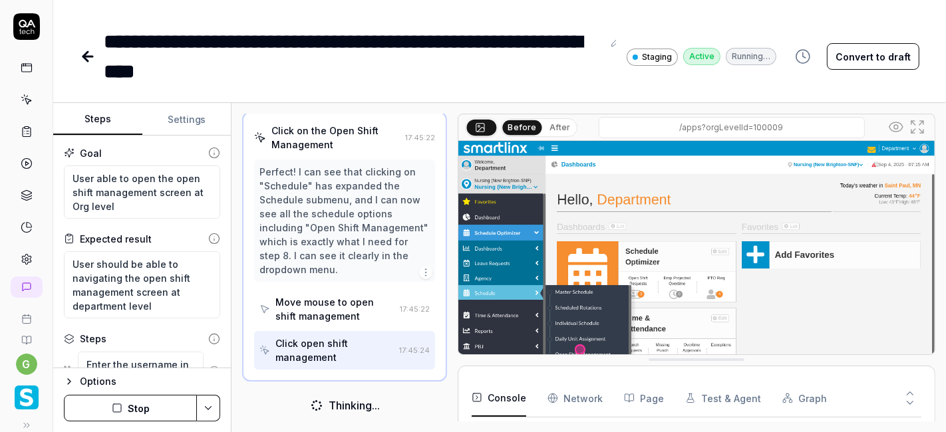
scroll to position [140, 0]
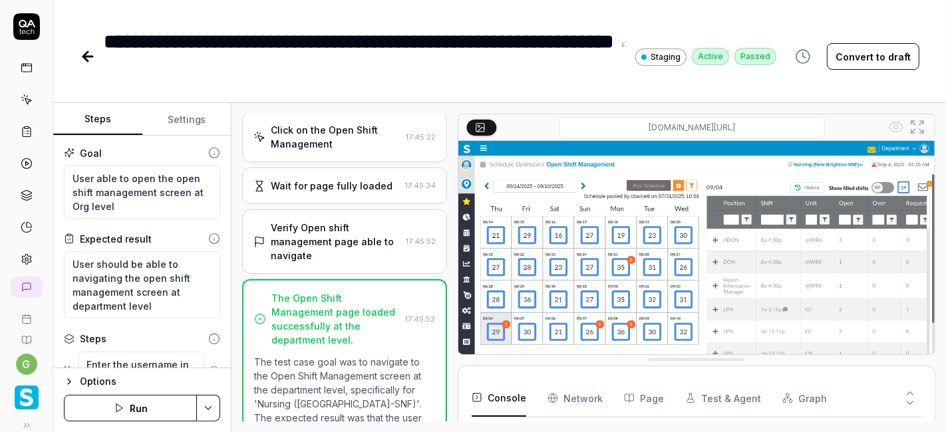
type textarea "*"
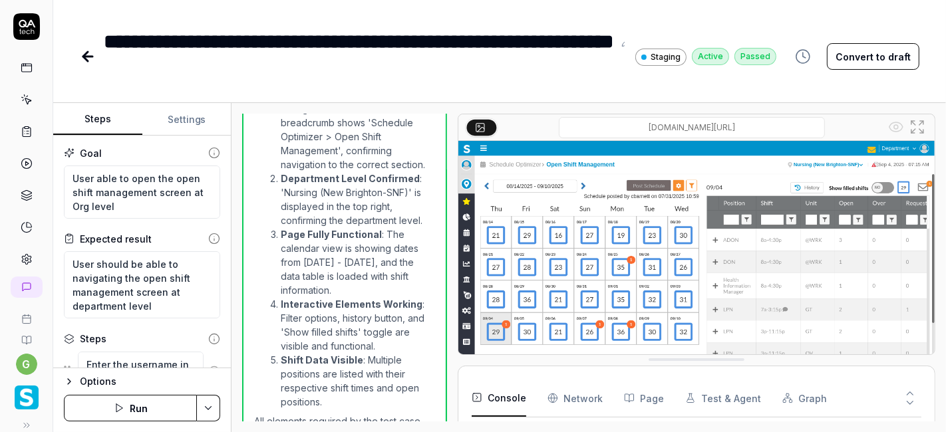
scroll to position [661, 0]
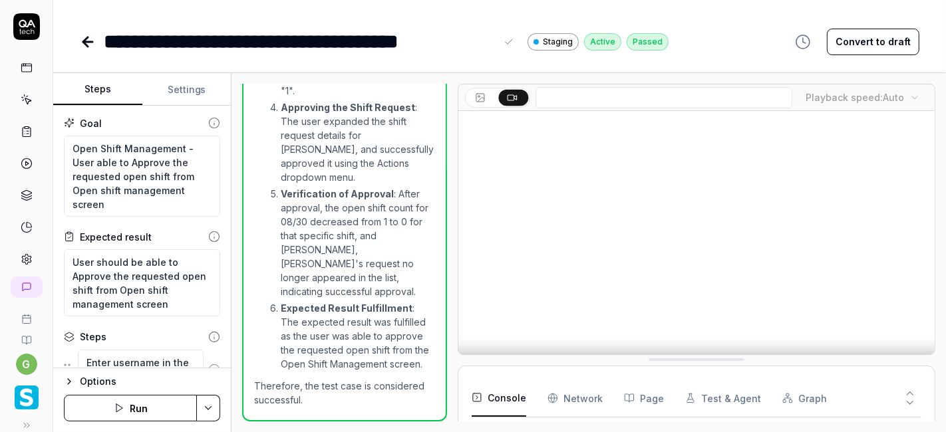
scroll to position [1390, 0]
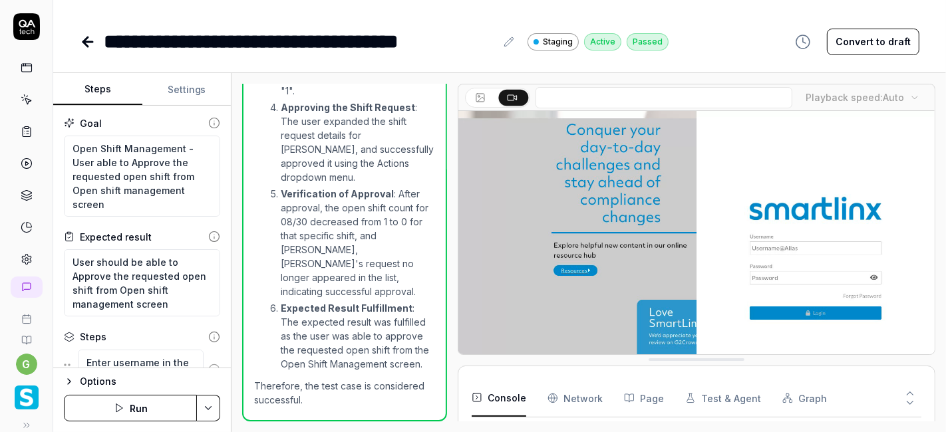
click at [138, 410] on button "Run" at bounding box center [130, 408] width 133 height 27
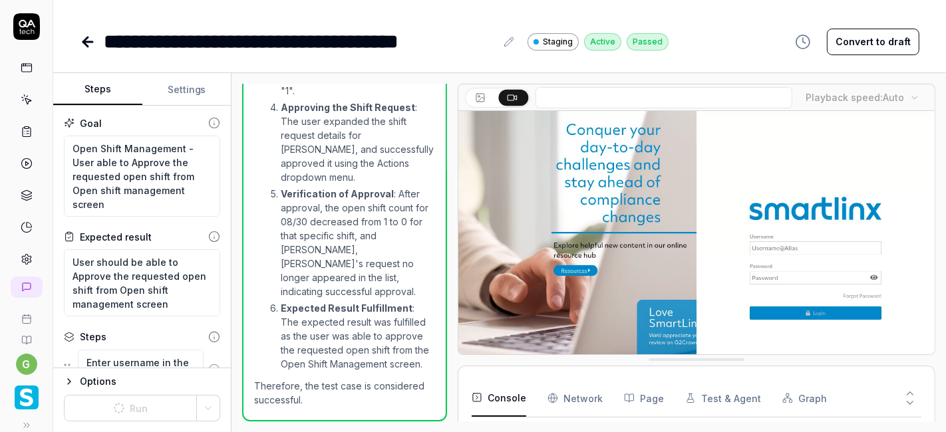
scroll to position [205, 0]
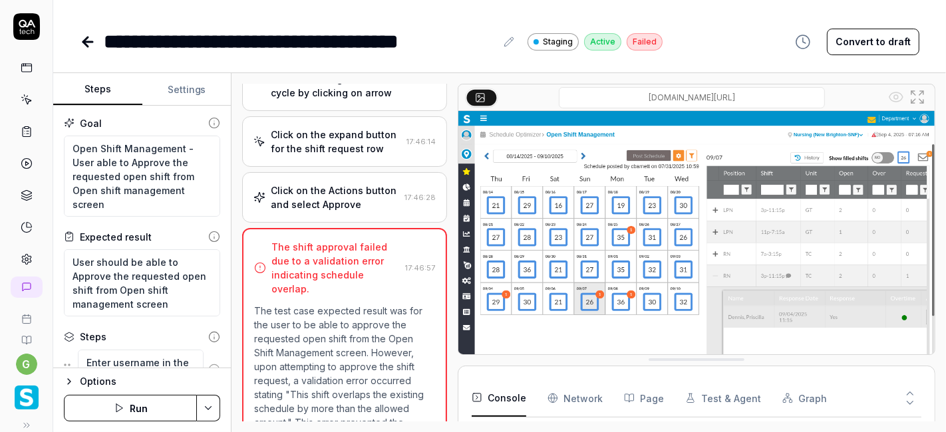
scroll to position [46, 0]
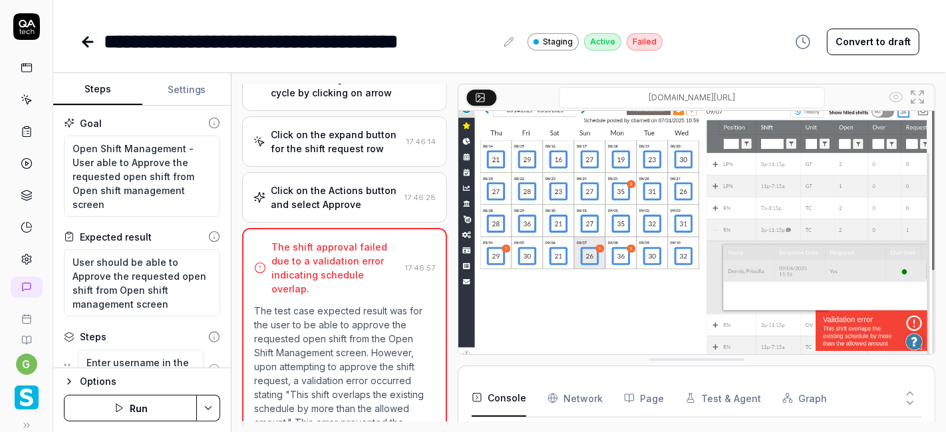
click at [144, 410] on button "Run" at bounding box center [130, 408] width 133 height 27
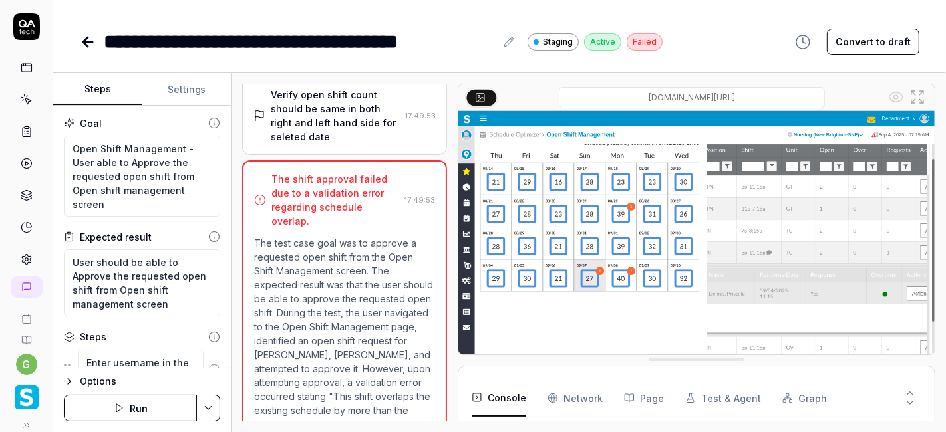
scroll to position [523, 0]
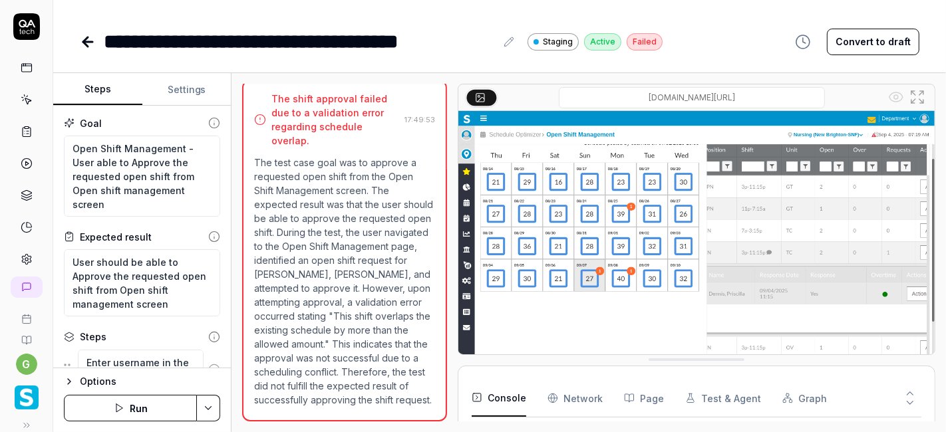
click at [141, 406] on button "Run" at bounding box center [130, 408] width 133 height 27
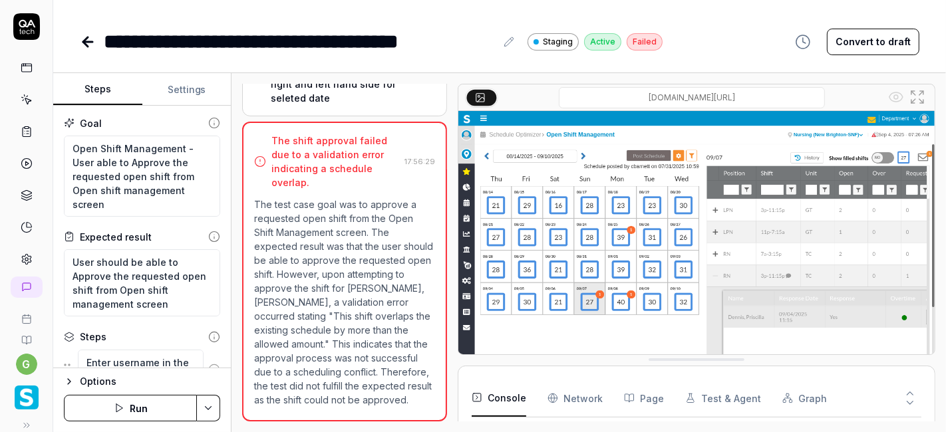
scroll to position [188, 0]
type textarea "*"
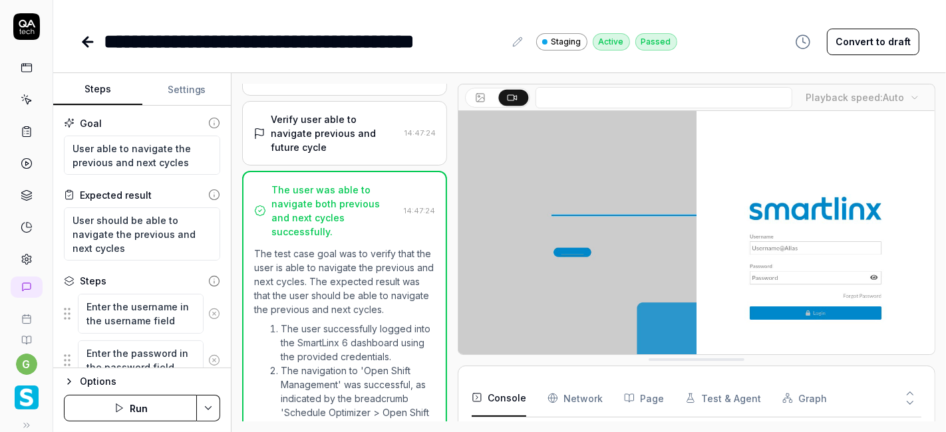
scroll to position [714, 0]
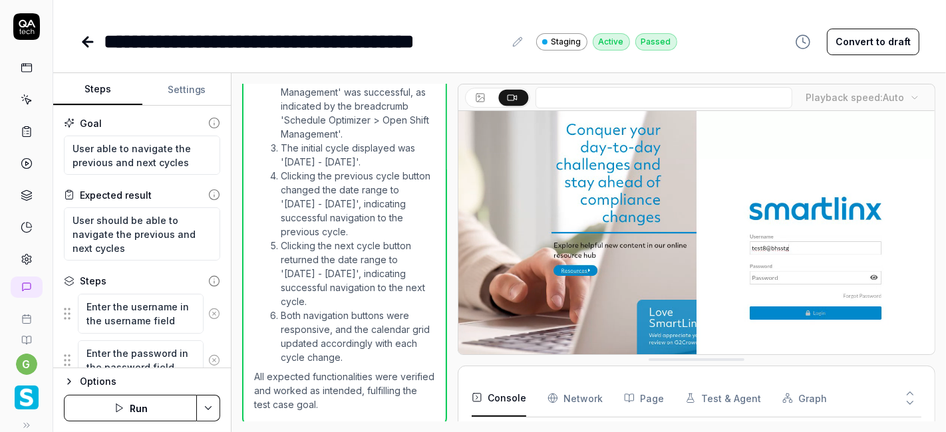
click at [134, 408] on button "Run" at bounding box center [130, 408] width 133 height 27
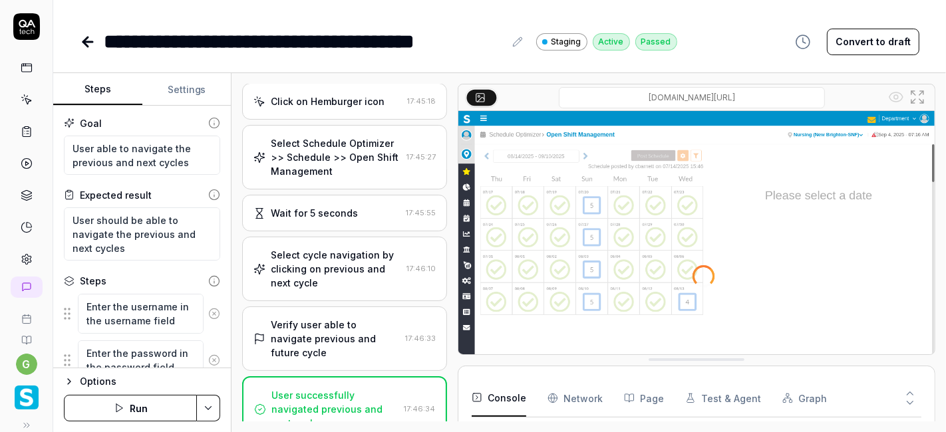
scroll to position [65, 0]
type textarea "*"
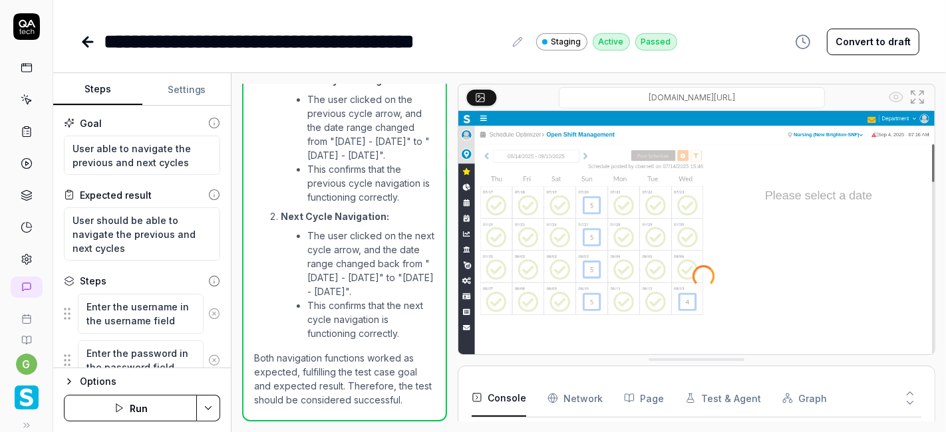
scroll to position [549, 0]
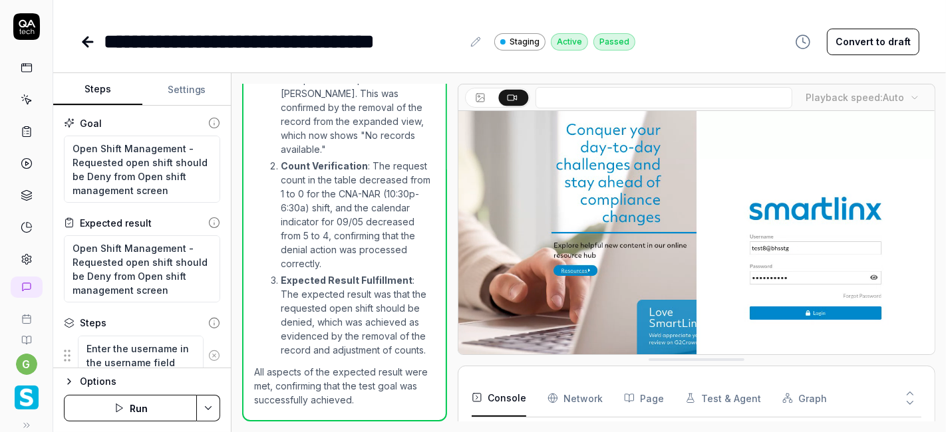
scroll to position [205, 0]
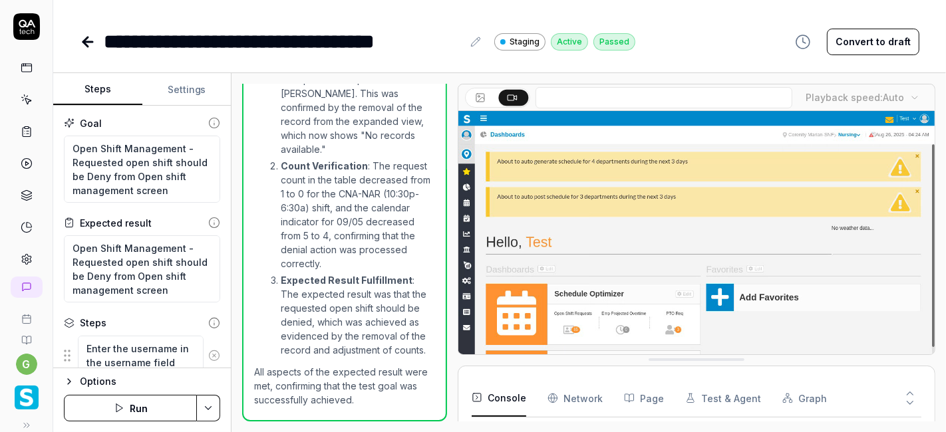
click at [150, 402] on button "Run" at bounding box center [130, 408] width 133 height 27
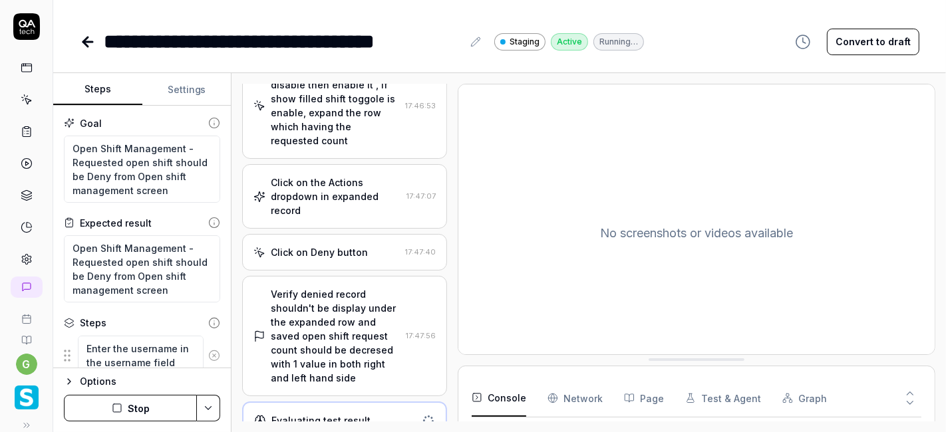
scroll to position [140, 0]
type textarea "*"
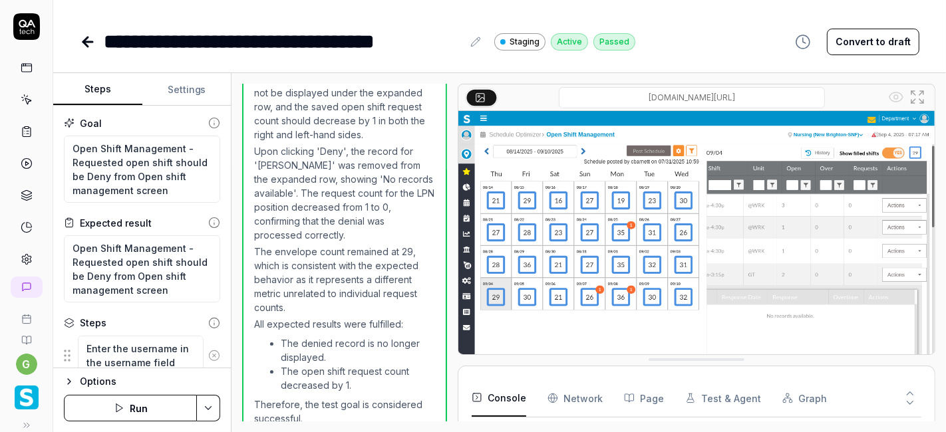
scroll to position [821, 0]
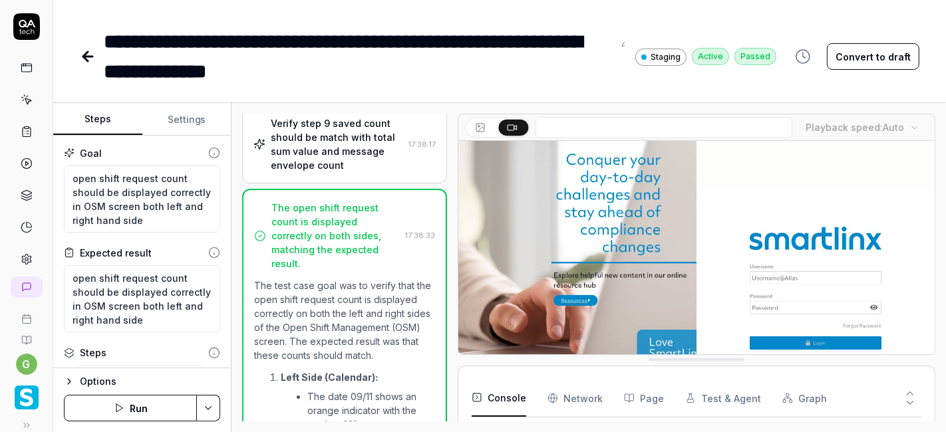
scroll to position [1461, 0]
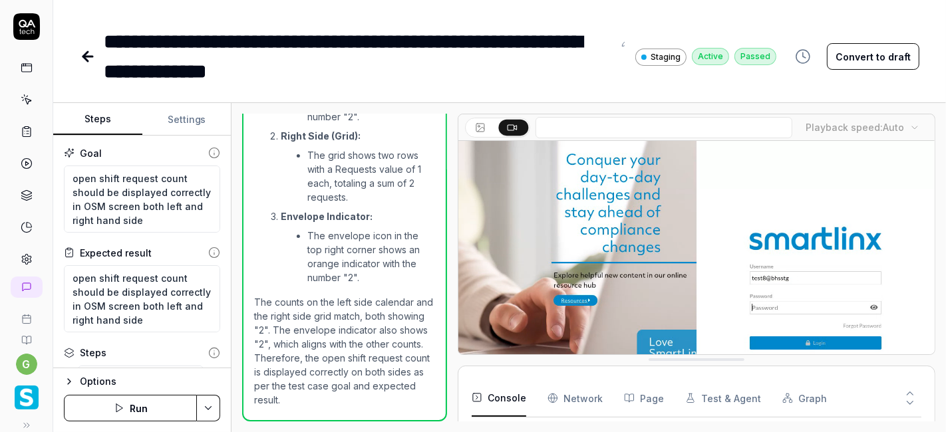
click at [176, 406] on button "Run" at bounding box center [130, 408] width 133 height 27
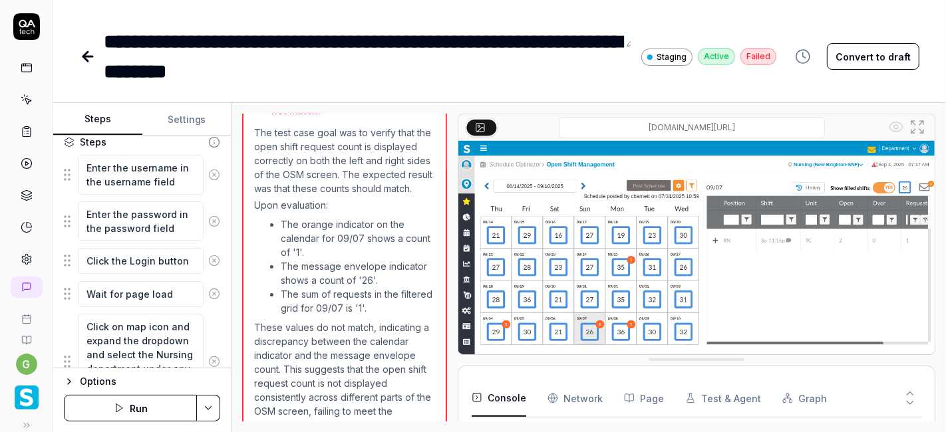
scroll to position [965, 0]
click at [126, 407] on button "Run" at bounding box center [130, 408] width 133 height 27
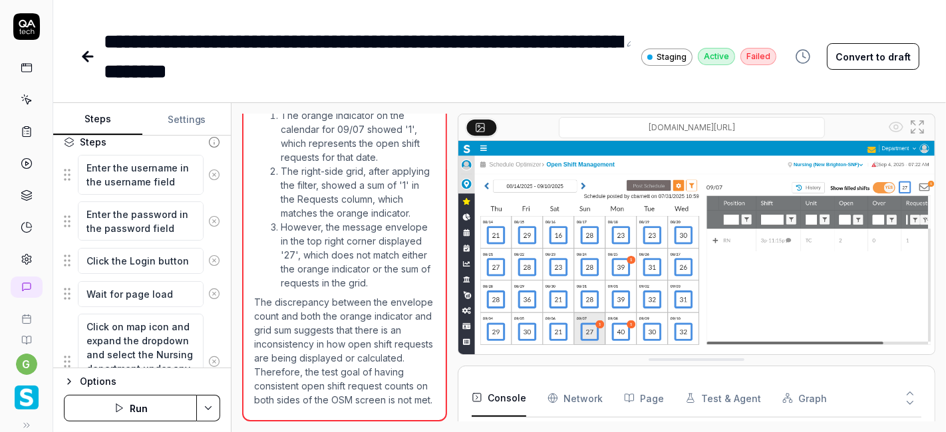
scroll to position [1010, 0]
click at [140, 407] on button "Run" at bounding box center [130, 408] width 133 height 27
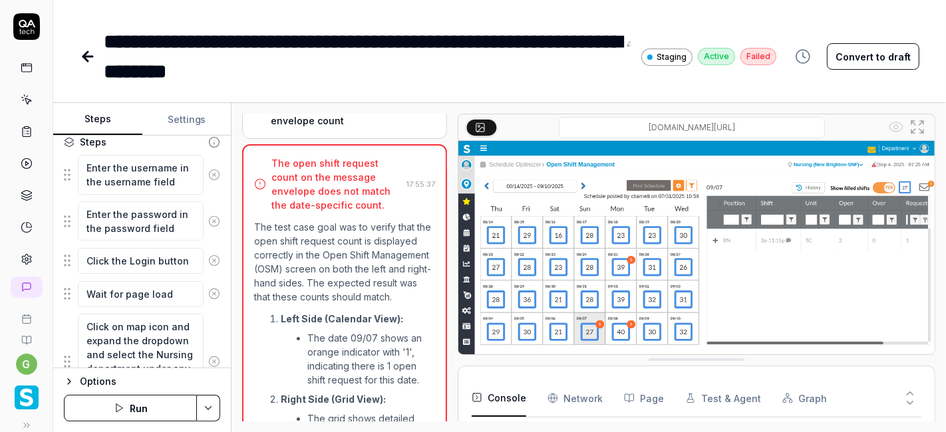
scroll to position [771, 0]
type textarea "*"
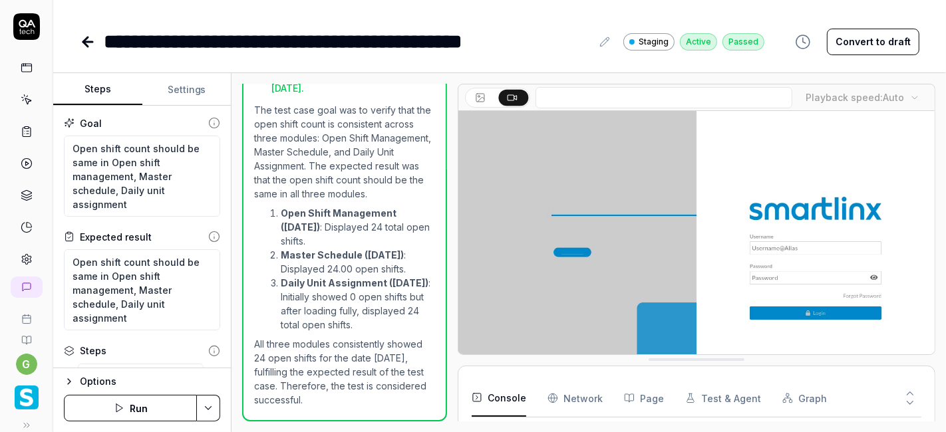
scroll to position [296, 0]
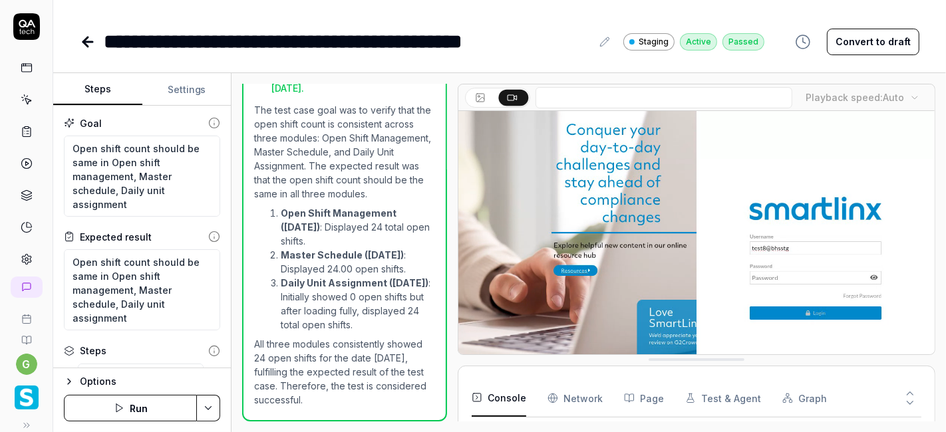
click at [150, 403] on button "Run" at bounding box center [130, 408] width 133 height 27
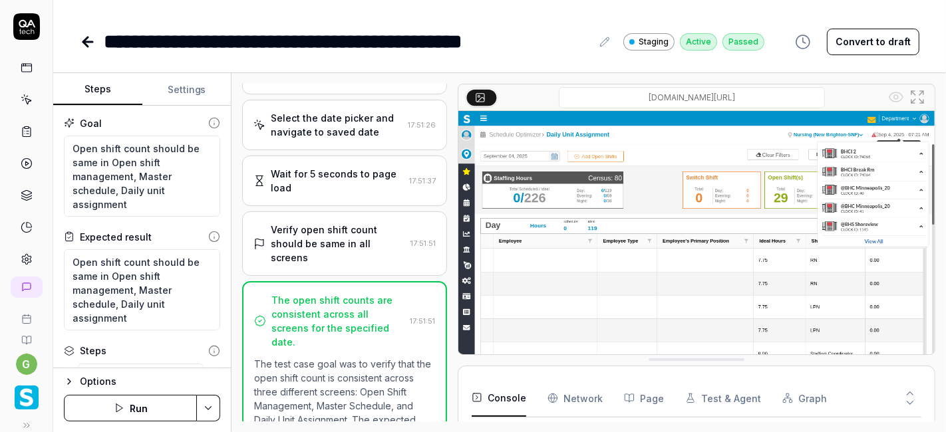
scroll to position [231, 0]
type textarea "*"
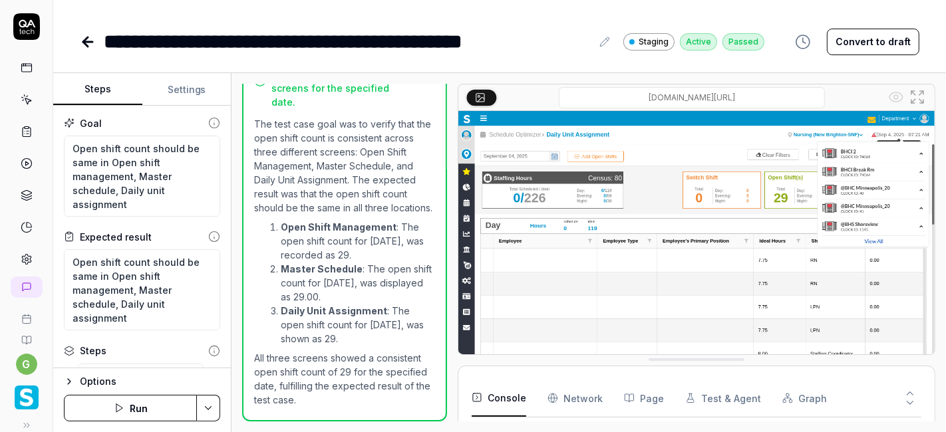
scroll to position [46, 0]
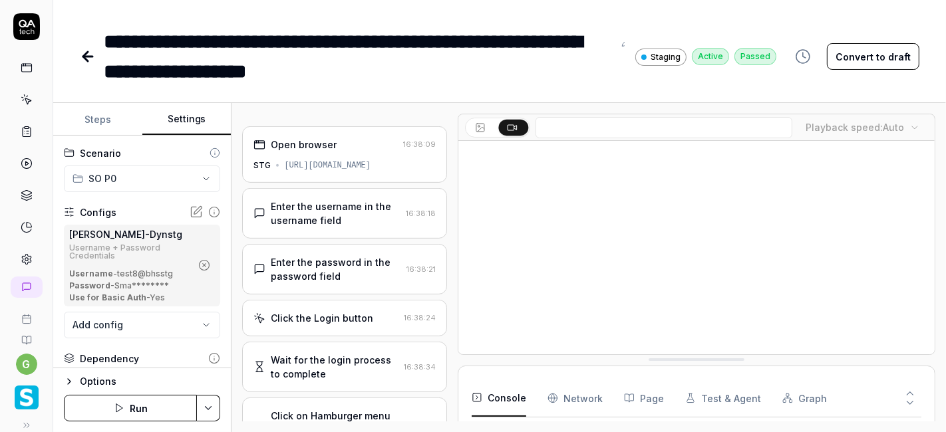
click at [198, 264] on icon "button" at bounding box center [204, 265] width 12 height 12
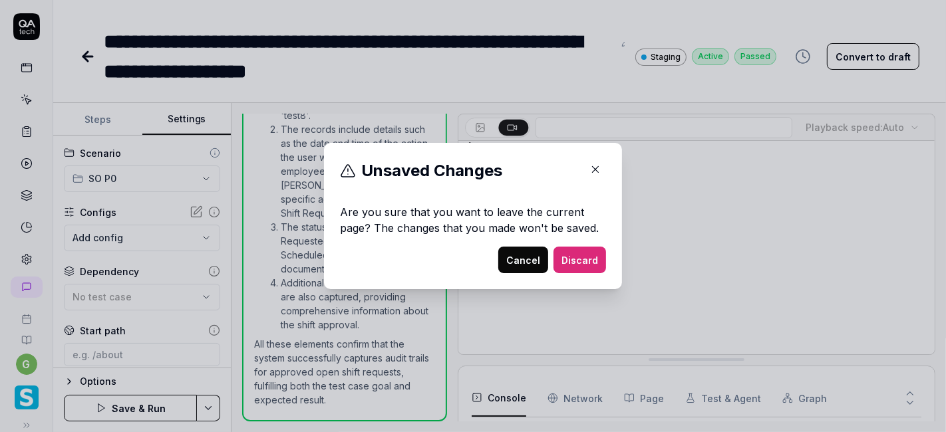
scroll to position [205, 0]
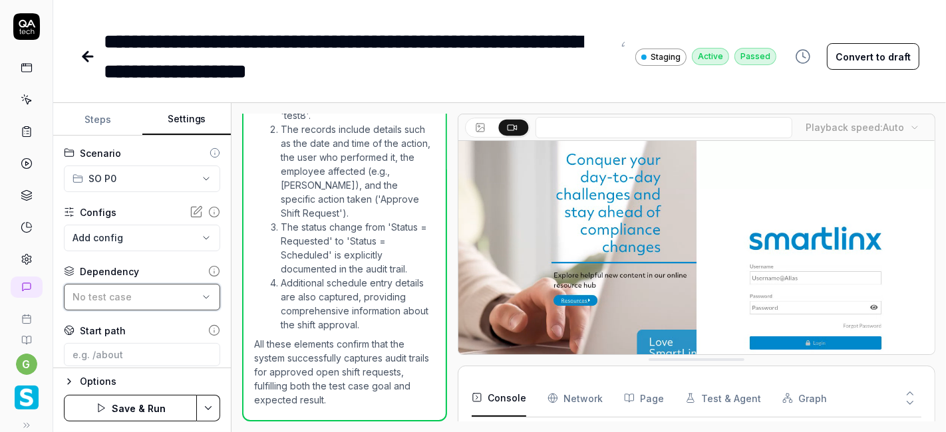
click at [123, 295] on span "No test case" at bounding box center [102, 296] width 59 height 11
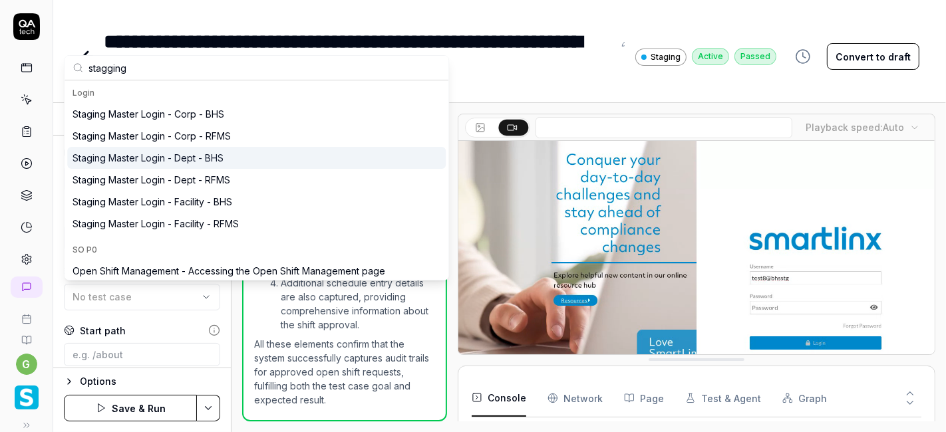
type input "stagging"
click at [169, 154] on div "Staging Master Login - Dept - BHS" at bounding box center [148, 158] width 151 height 14
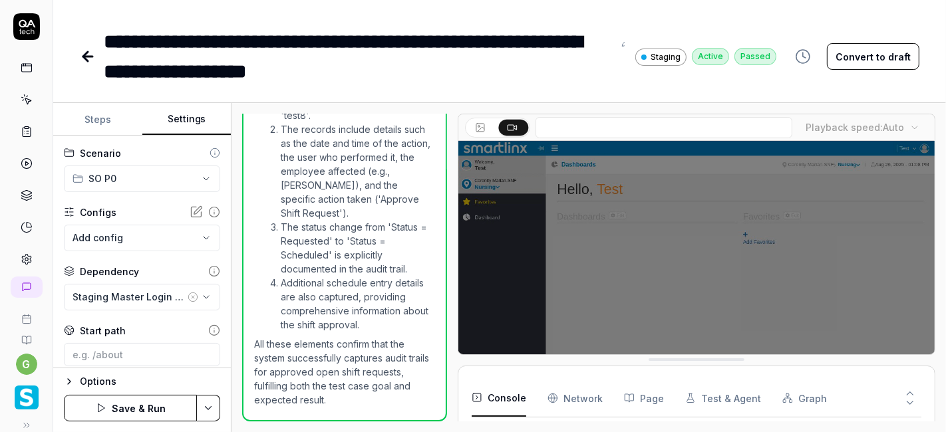
click at [146, 407] on button "Save & Run" at bounding box center [130, 408] width 133 height 27
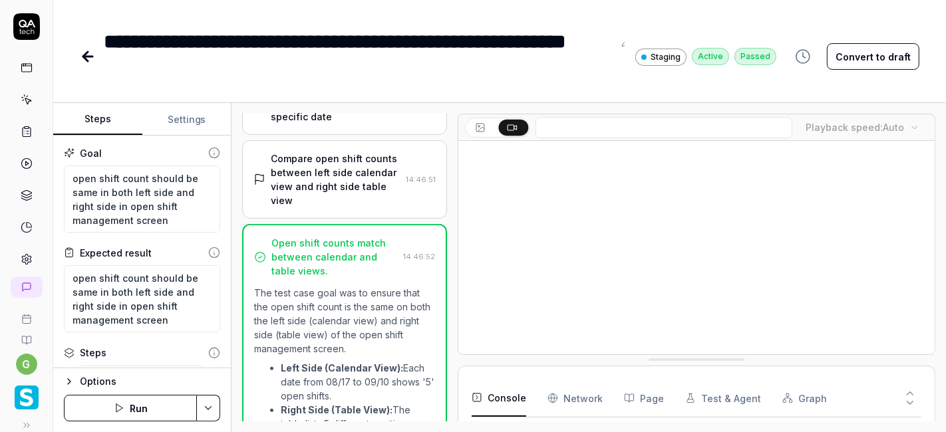
scroll to position [577, 0]
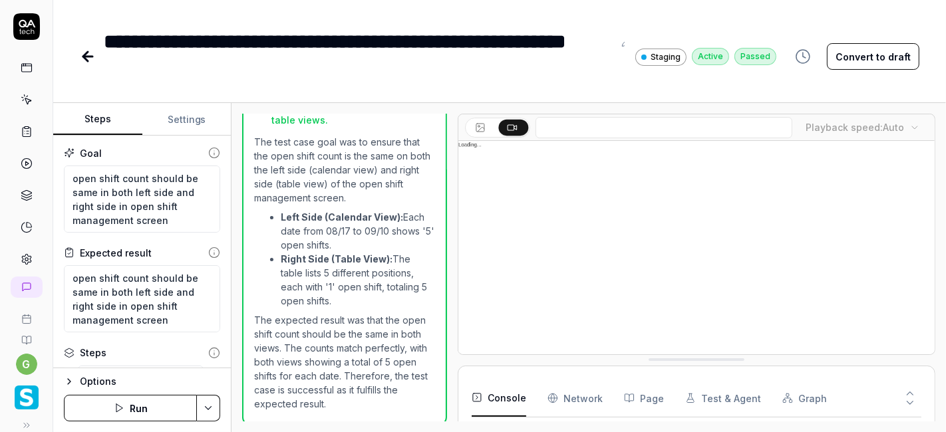
type textarea "*"
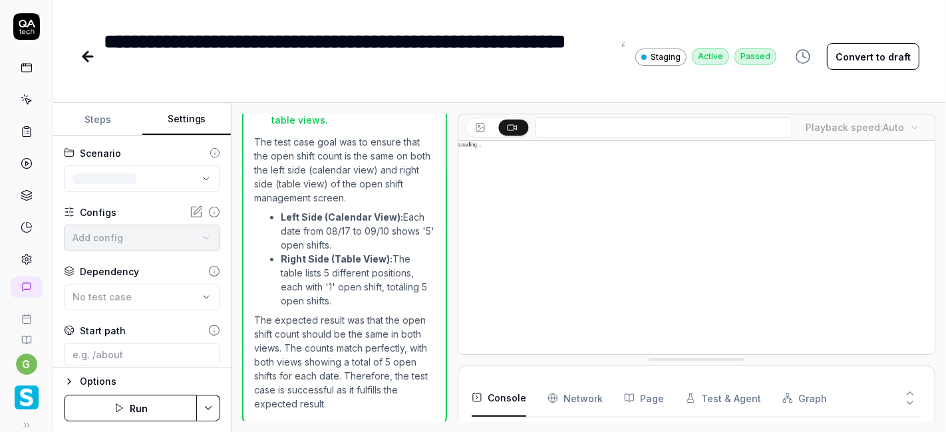
click at [186, 127] on button "Settings" at bounding box center [186, 120] width 89 height 32
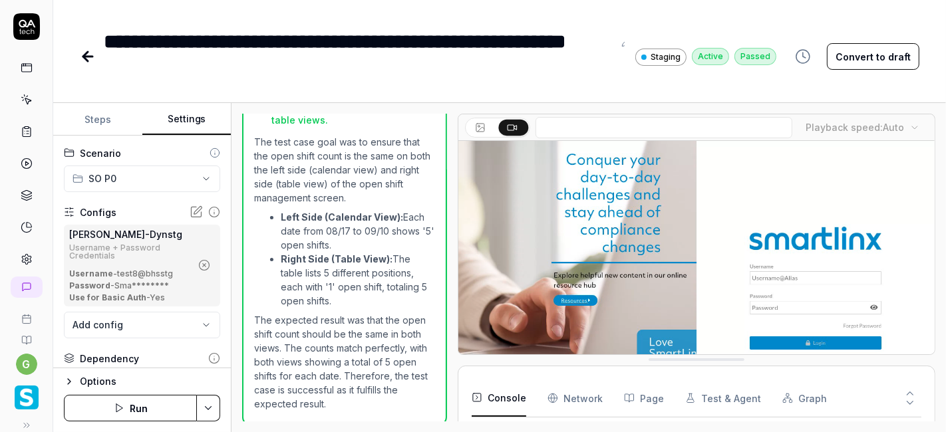
click at [198, 265] on icon "button" at bounding box center [204, 265] width 12 height 12
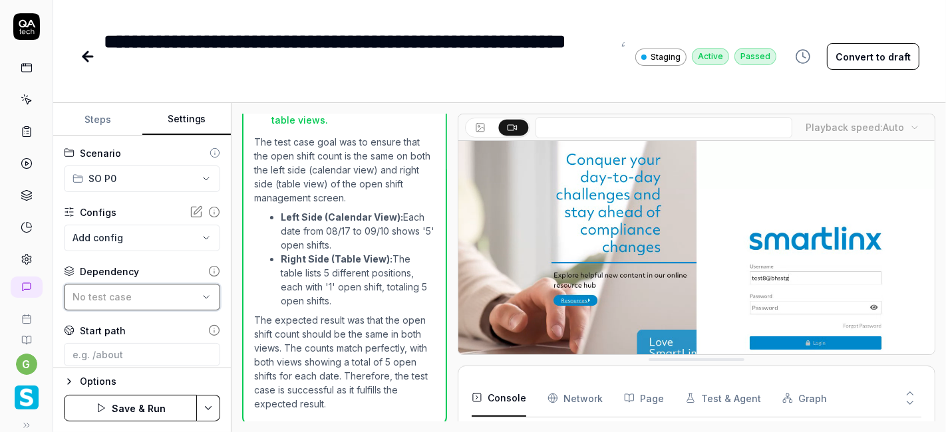
click at [98, 295] on span "No test case" at bounding box center [102, 296] width 59 height 11
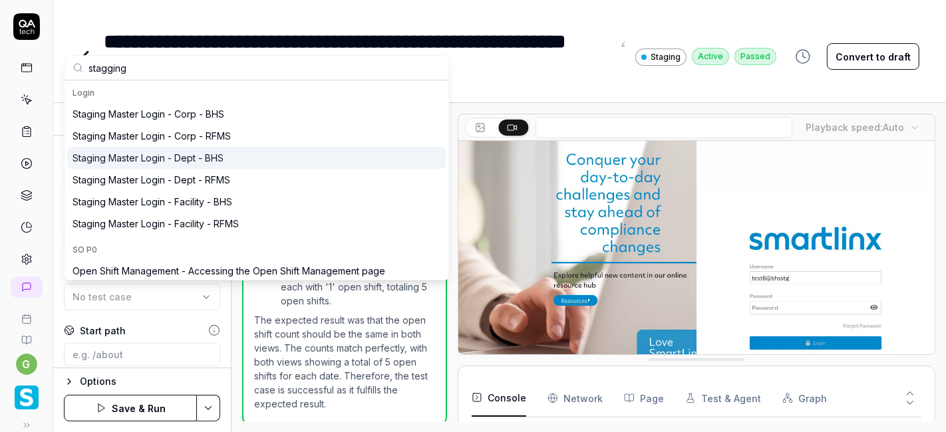
type input "stagging"
click at [186, 162] on div "Staging Master Login - Dept - BHS" at bounding box center [148, 158] width 151 height 14
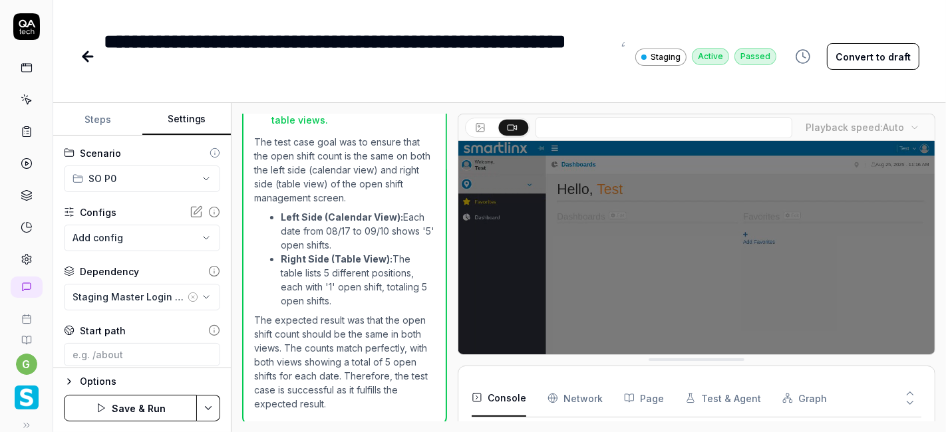
click at [138, 404] on button "Save & Run" at bounding box center [130, 408] width 133 height 27
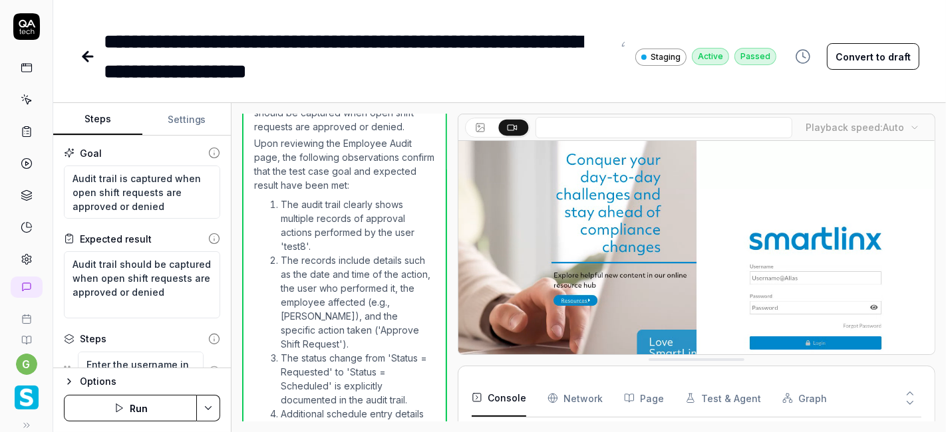
scroll to position [205, 0]
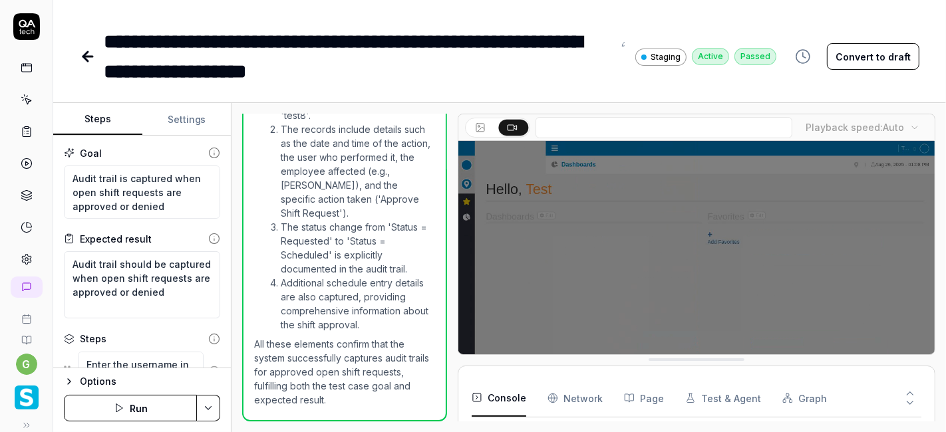
click at [140, 406] on button "Run" at bounding box center [130, 408] width 133 height 27
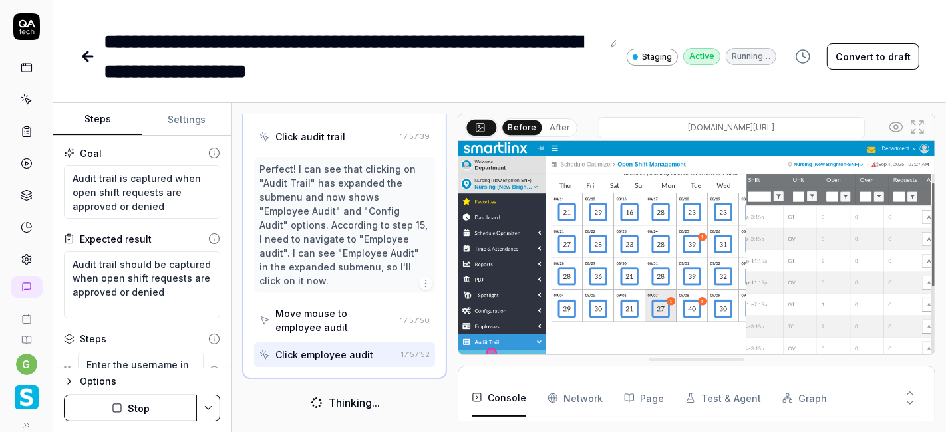
scroll to position [188, 0]
click at [418, 15] on div "**********" at bounding box center [499, 43] width 893 height 86
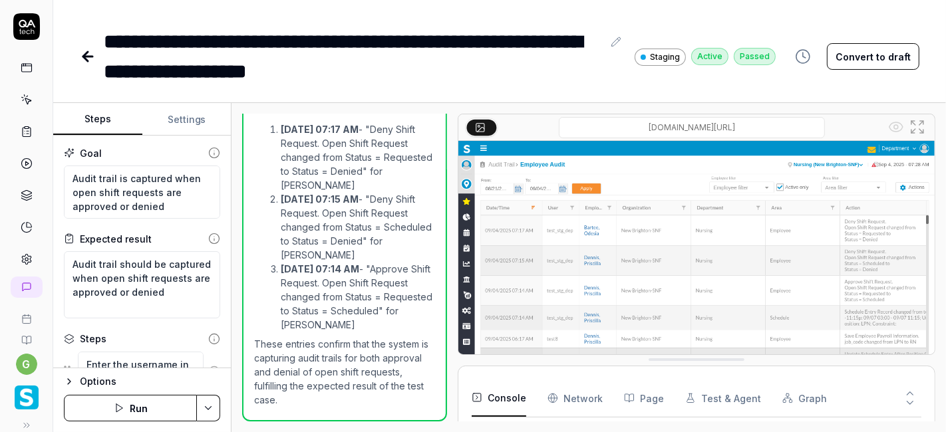
scroll to position [1123, 0]
type textarea "*"
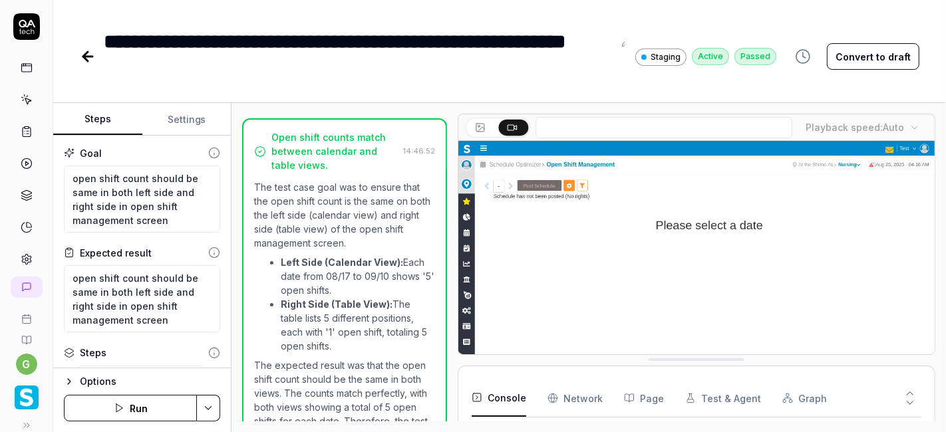
scroll to position [577, 0]
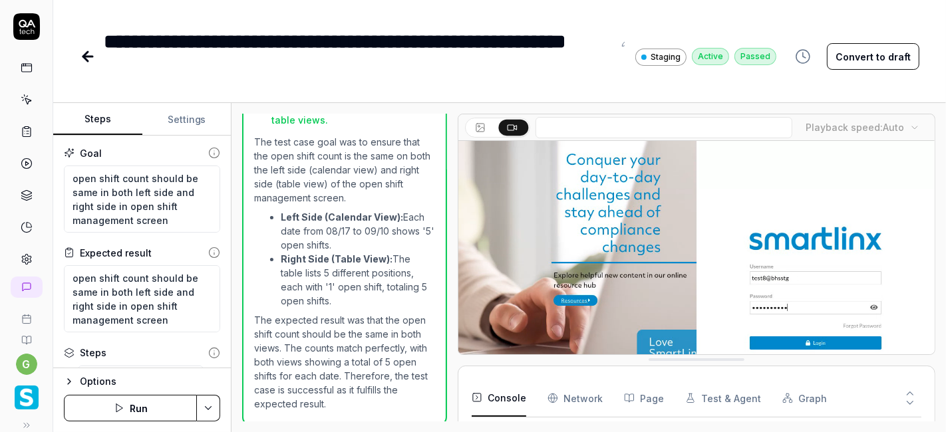
click at [134, 403] on button "Run" at bounding box center [130, 408] width 133 height 27
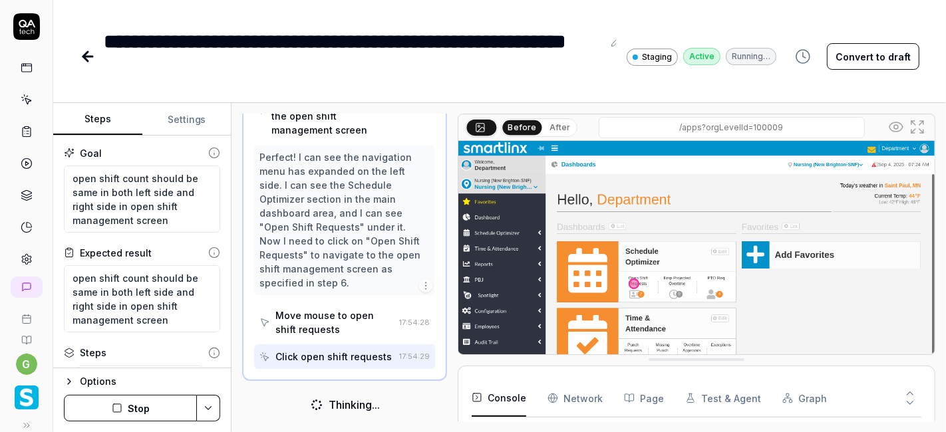
scroll to position [86, 0]
type textarea "*"
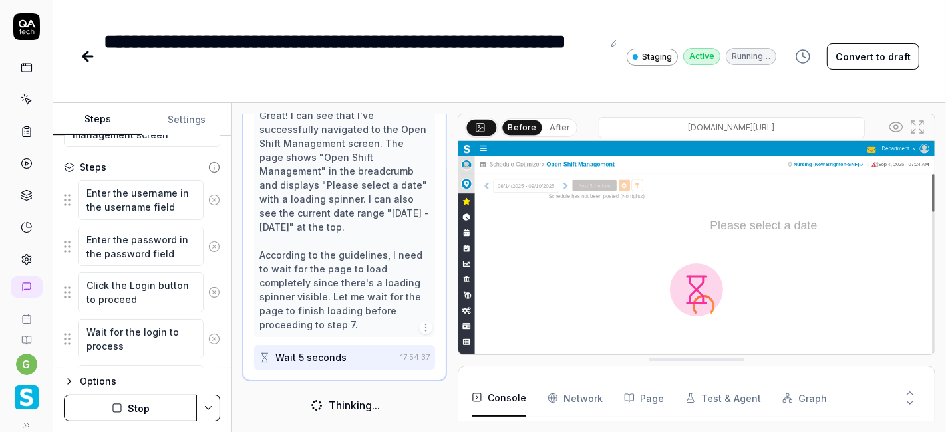
scroll to position [186, 0]
click at [23, 259] on icon at bounding box center [27, 259] width 12 height 12
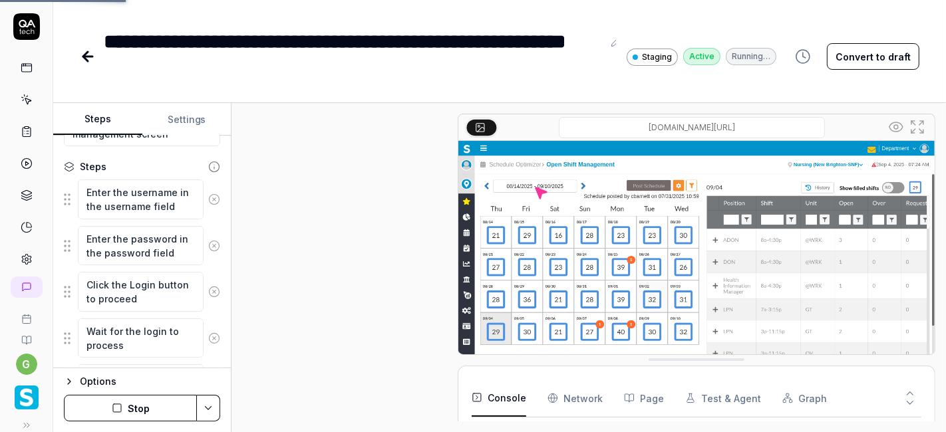
scroll to position [343, 0]
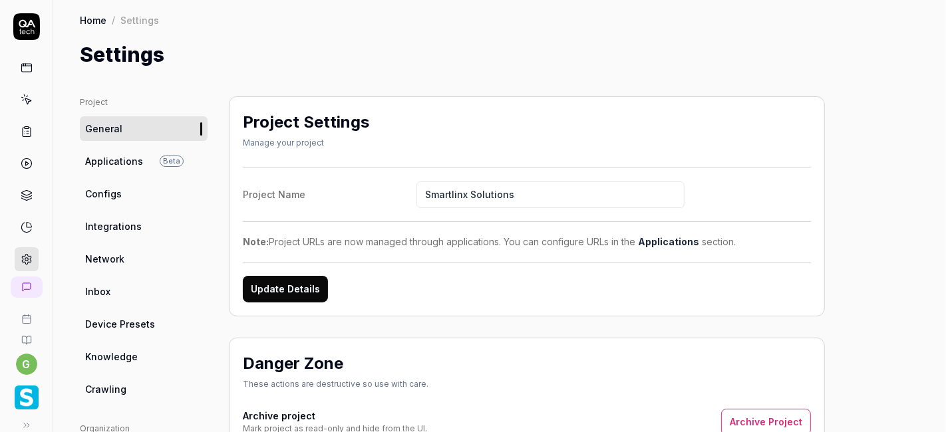
click at [120, 161] on span "Applications" at bounding box center [114, 161] width 58 height 14
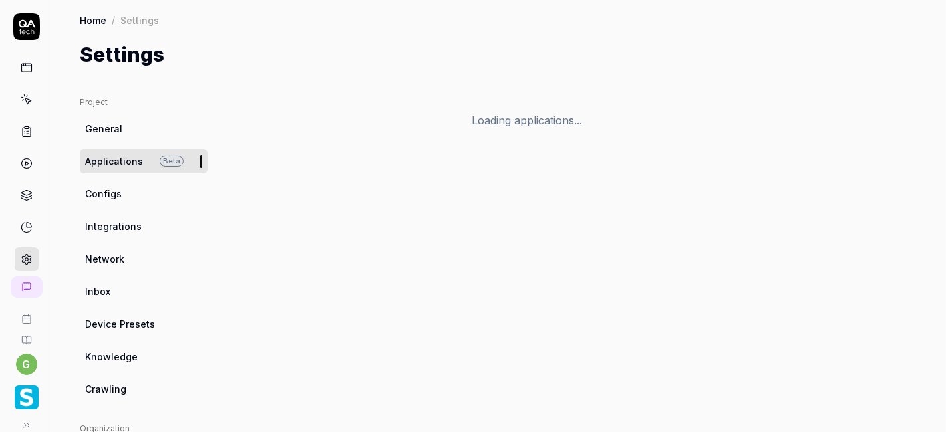
click at [115, 190] on span "Configs" at bounding box center [103, 194] width 37 height 14
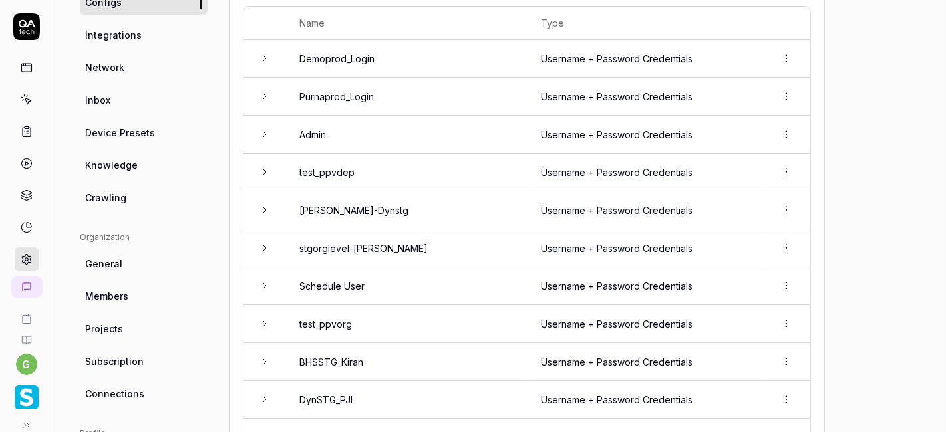
scroll to position [192, 0]
click at [788, 210] on html "g Home / Settings Home / Settings Settings Project General Applications Beta Co…" at bounding box center [473, 216] width 946 height 432
click at [724, 265] on span "Delete" at bounding box center [728, 267] width 31 height 14
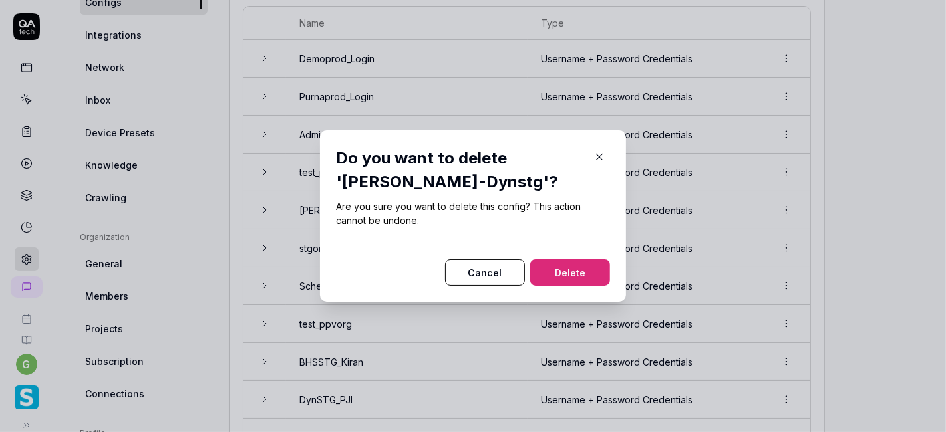
click at [565, 273] on button "Delete" at bounding box center [570, 272] width 80 height 27
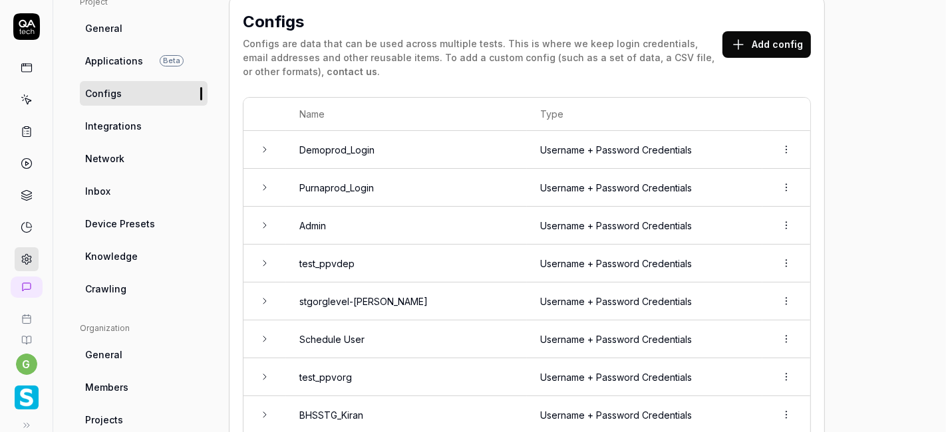
scroll to position [88, 0]
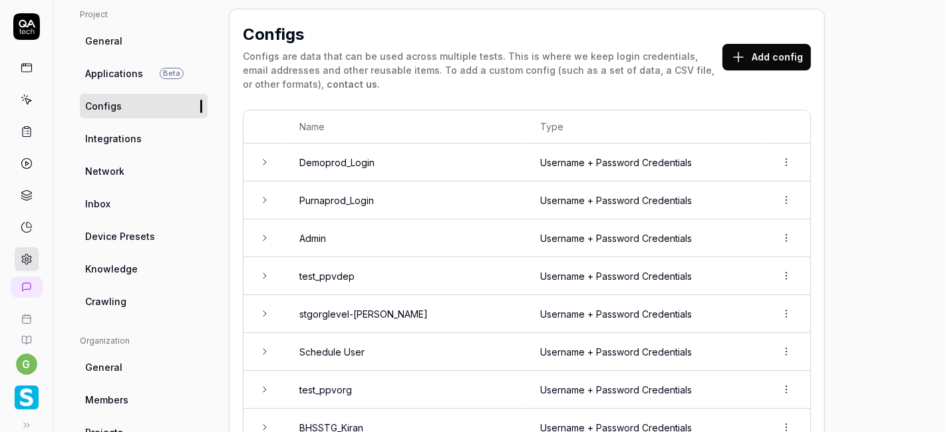
click at [123, 144] on span "Integrations" at bounding box center [113, 139] width 57 height 14
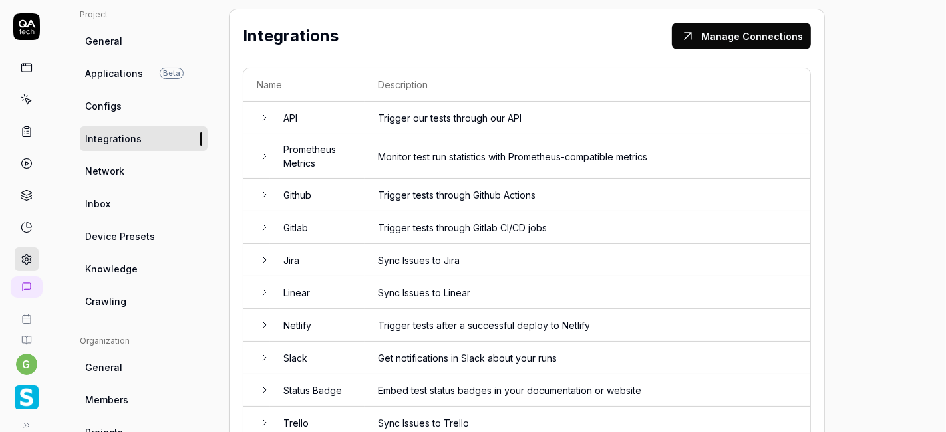
click at [119, 166] on span "Network" at bounding box center [104, 171] width 39 height 14
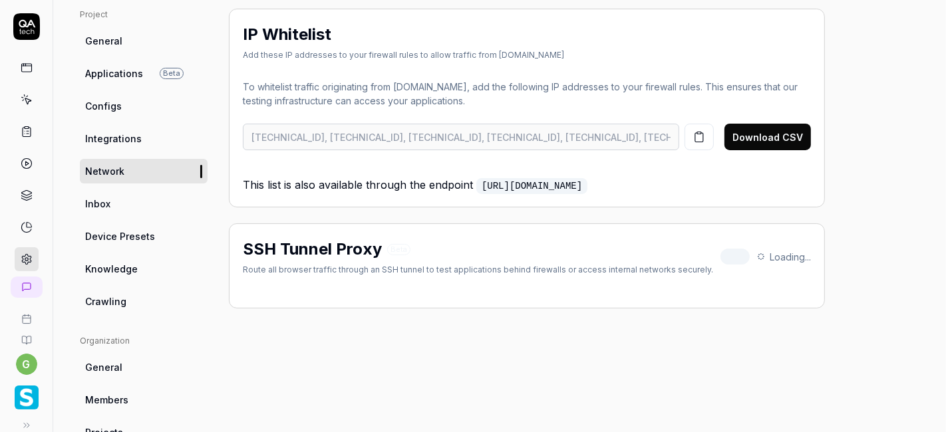
click at [23, 103] on icon at bounding box center [27, 100] width 12 height 12
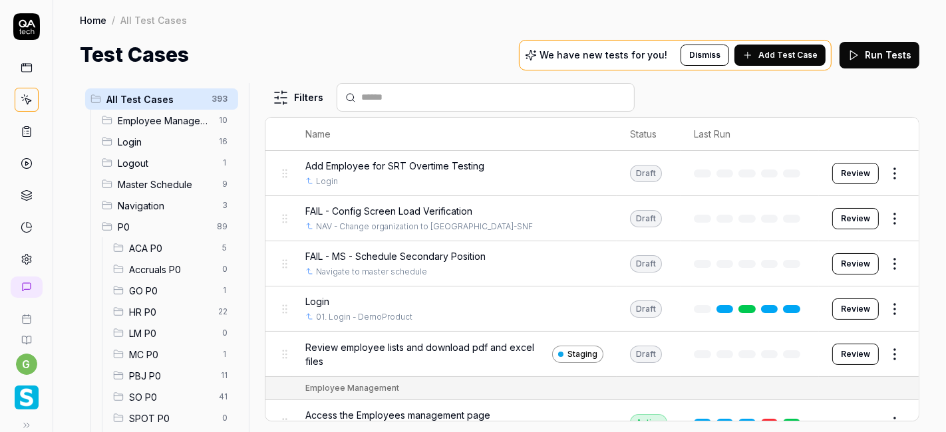
click at [151, 400] on span "SO P0" at bounding box center [170, 397] width 82 height 14
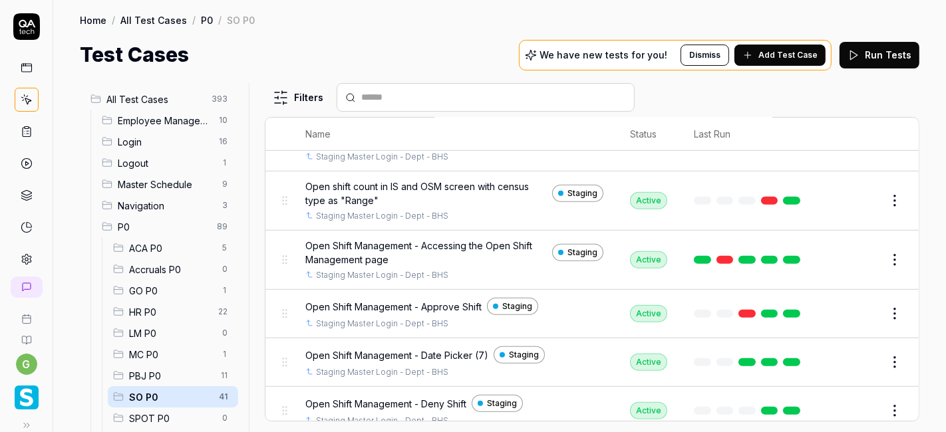
scroll to position [736, 0]
